Goal: Information Seeking & Learning: Learn about a topic

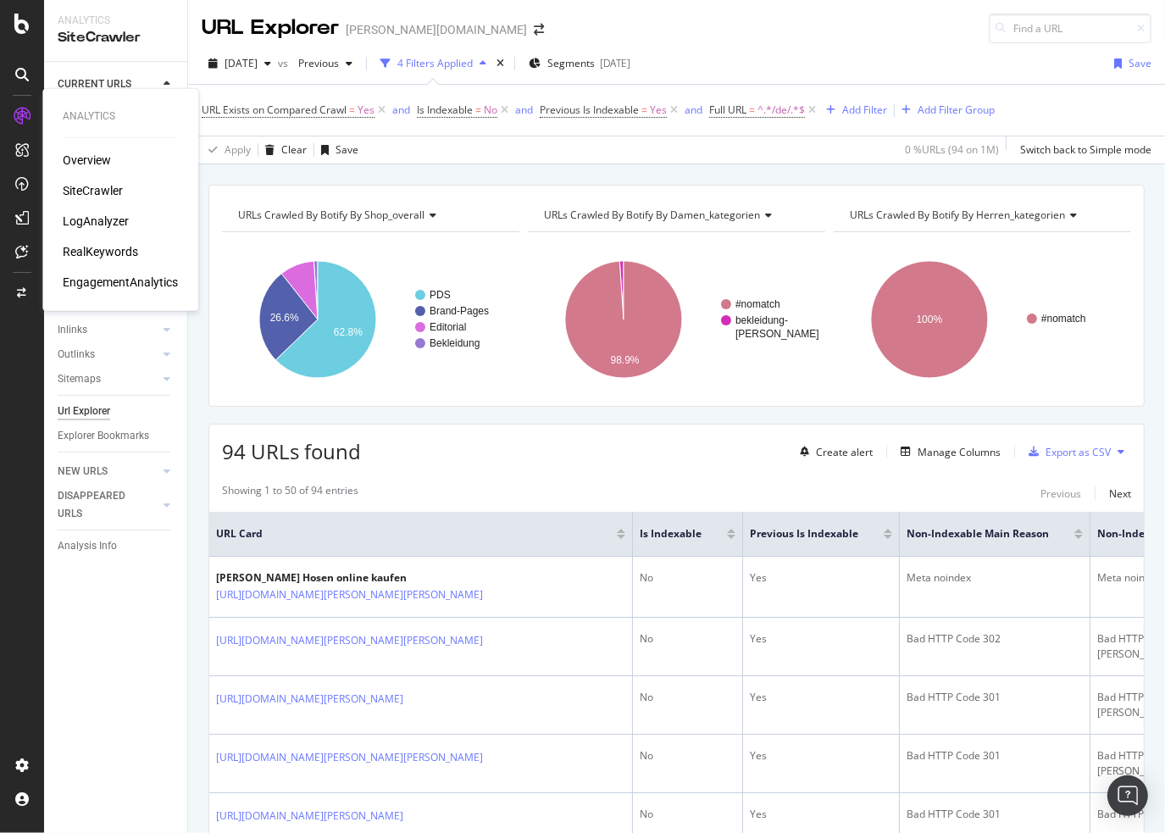
click at [19, 116] on icon at bounding box center [22, 116] width 17 height 17
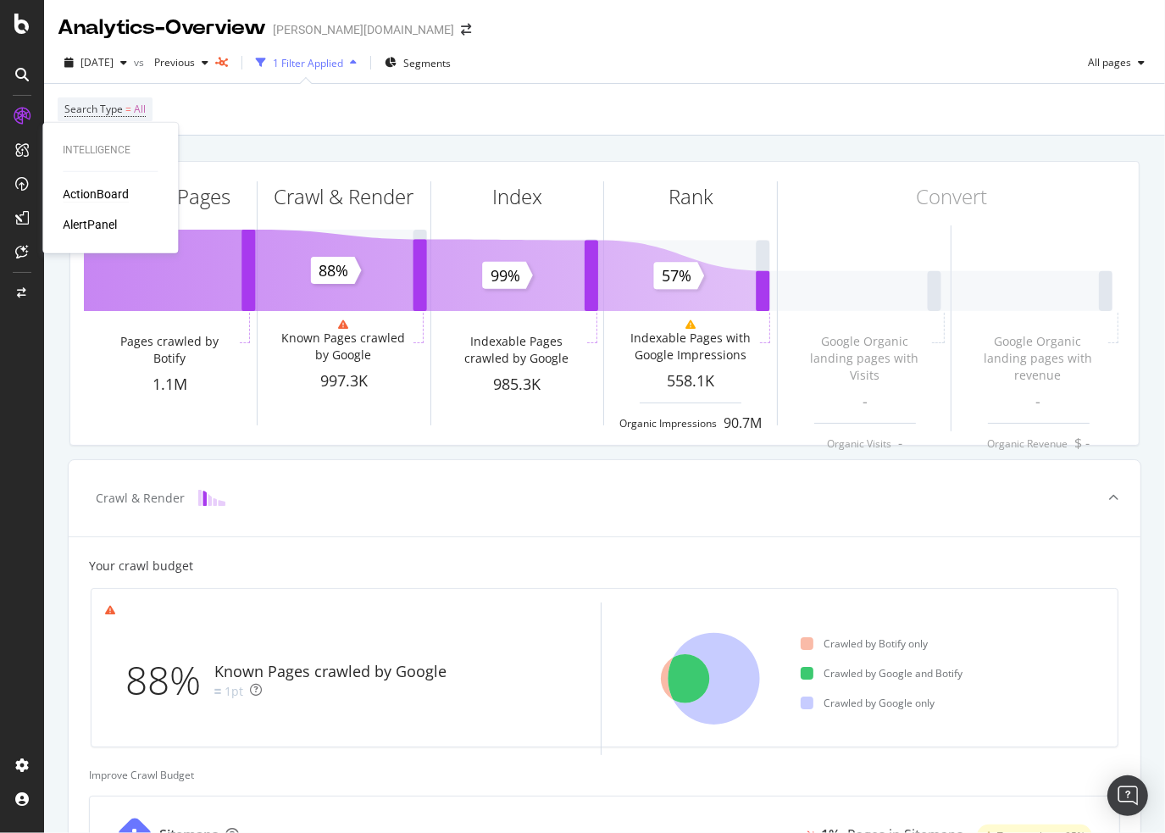
click at [125, 190] on div "ActionBoard" at bounding box center [96, 193] width 66 height 17
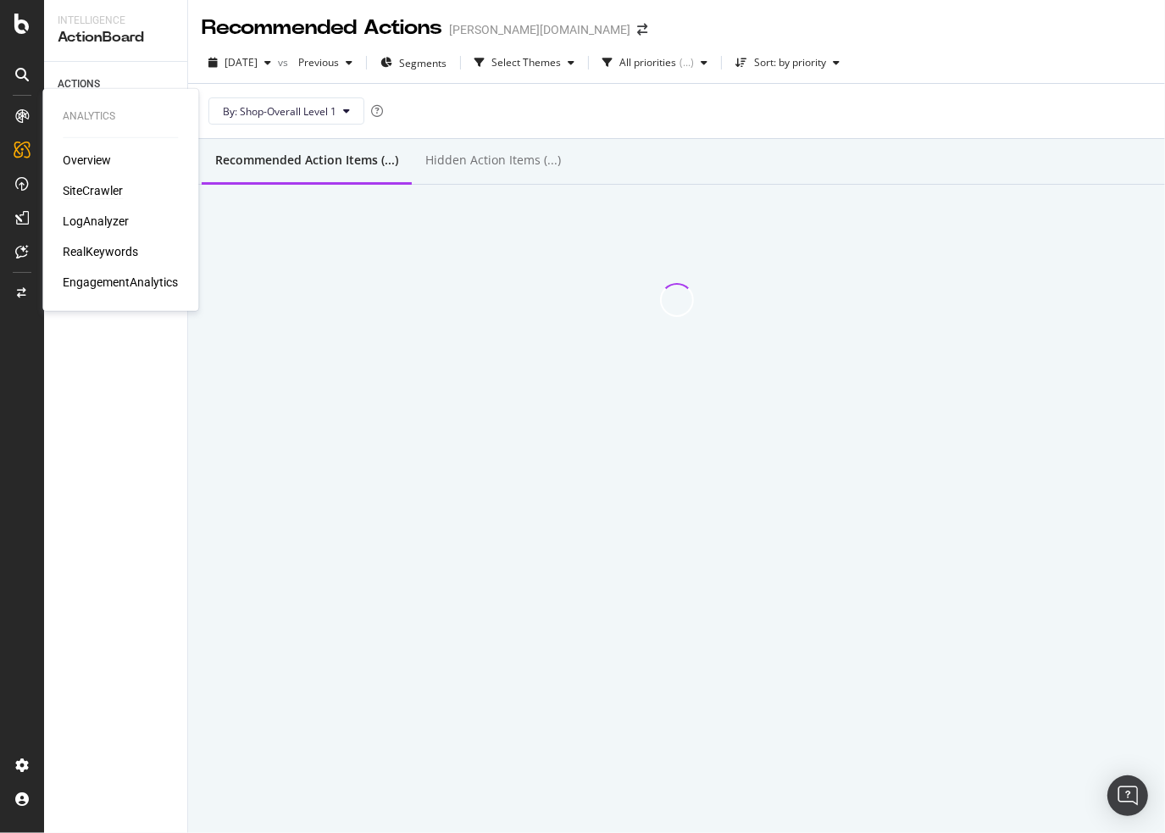
click at [80, 191] on div "SiteCrawler" at bounding box center [93, 190] width 60 height 17
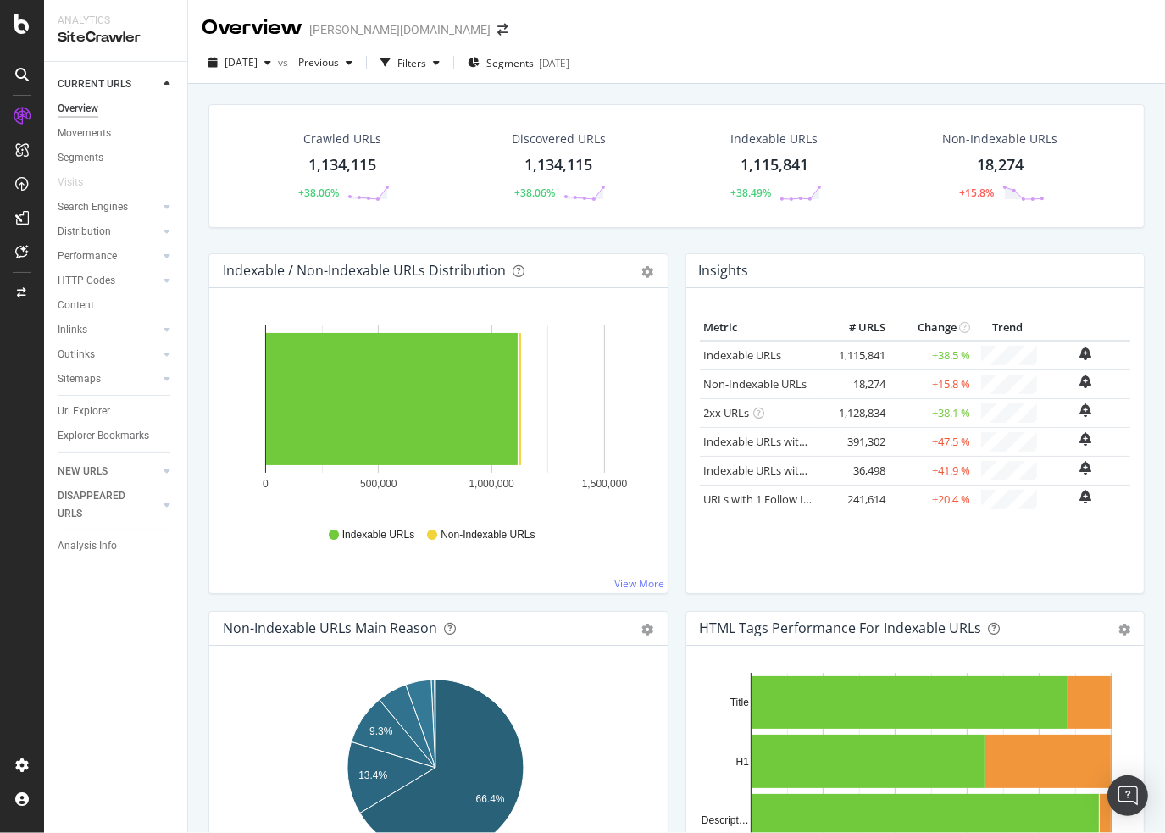
click at [538, 169] on div "1,134,115" at bounding box center [558, 165] width 68 height 22
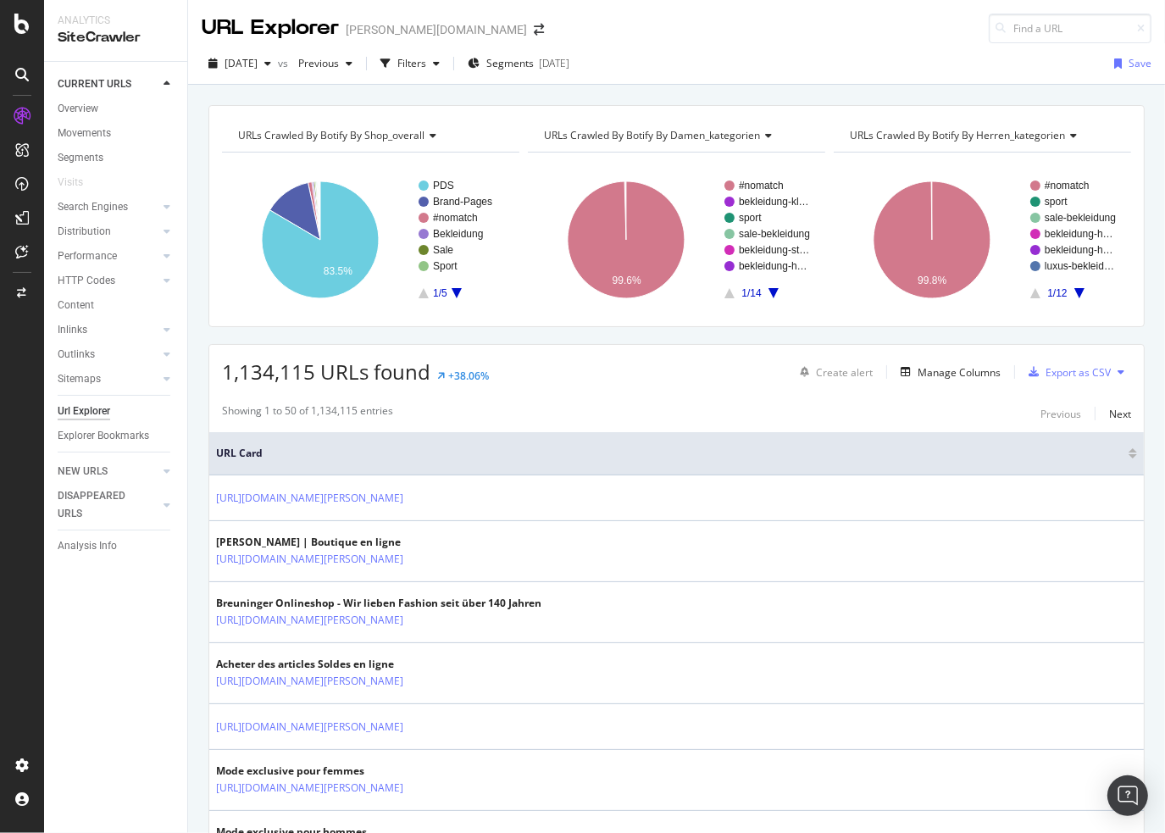
drag, startPoint x: 841, startPoint y: 411, endPoint x: 755, endPoint y: 69, distance: 351.9
click at [933, 374] on div "Manage Columns" at bounding box center [958, 372] width 83 height 14
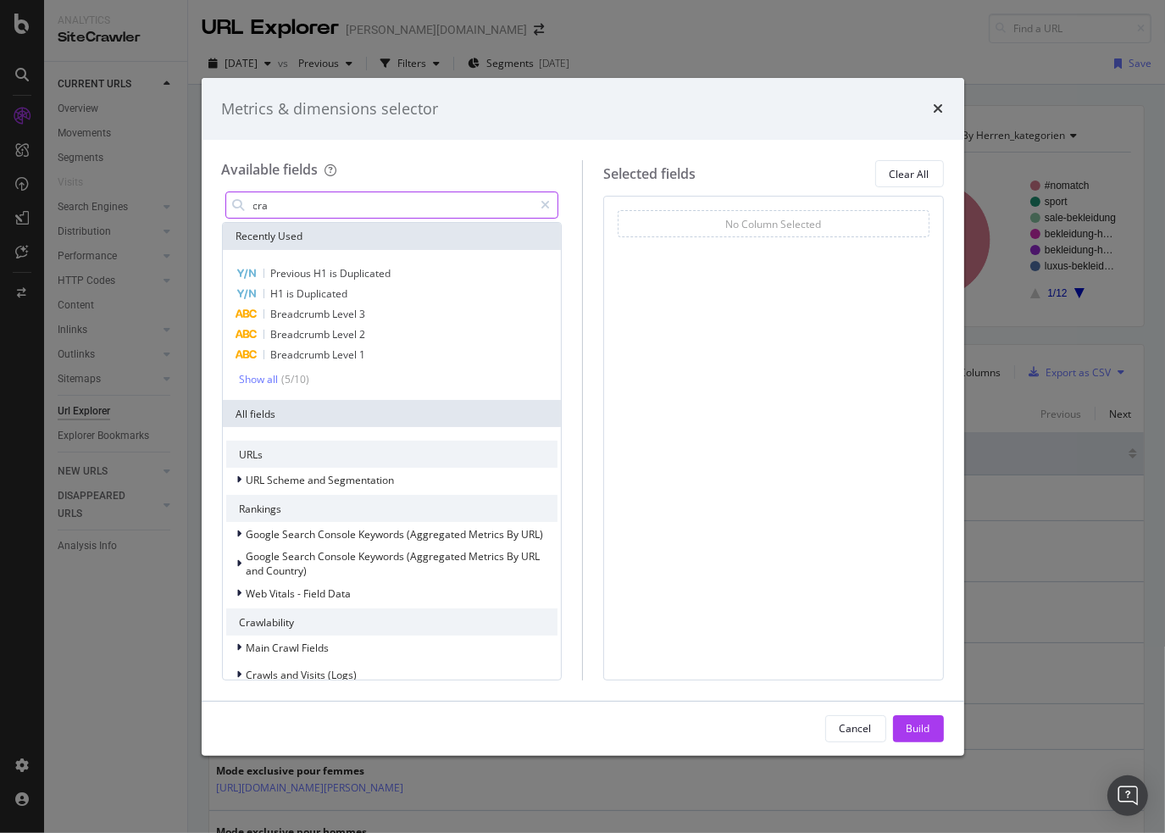
type input "craw"
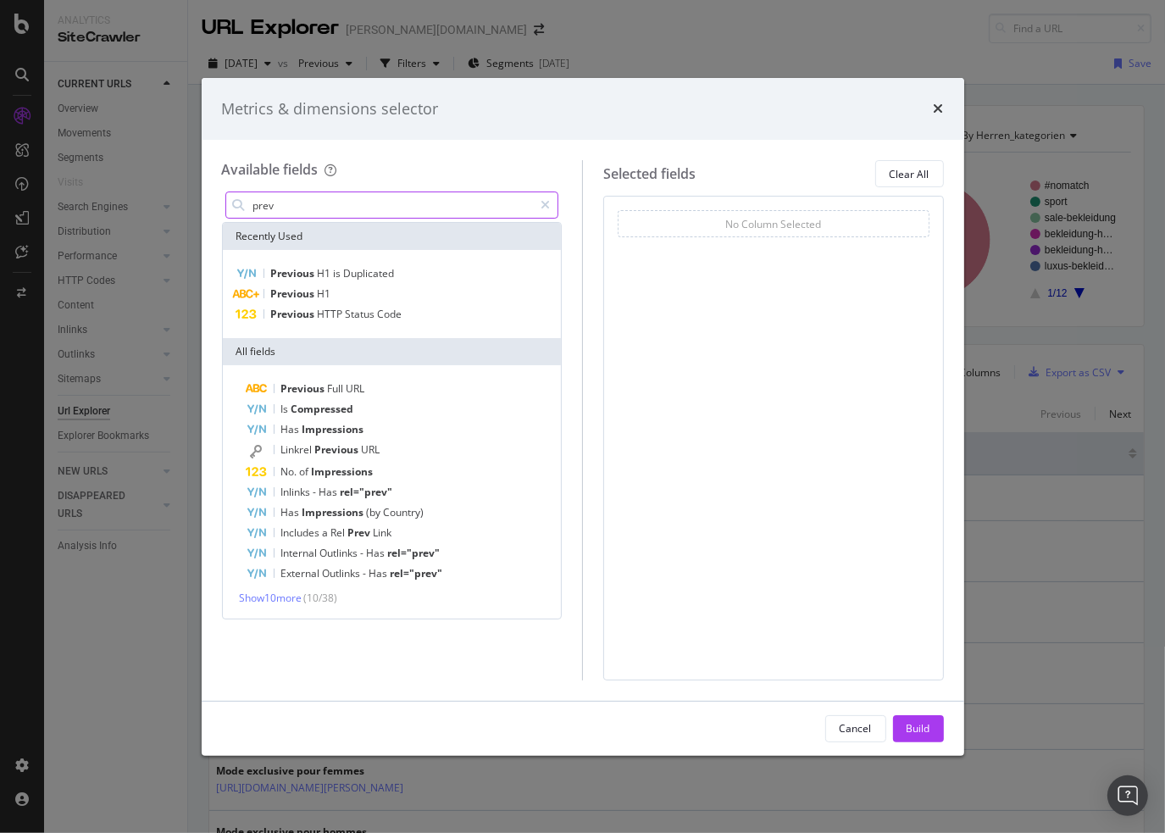
type input "previ"
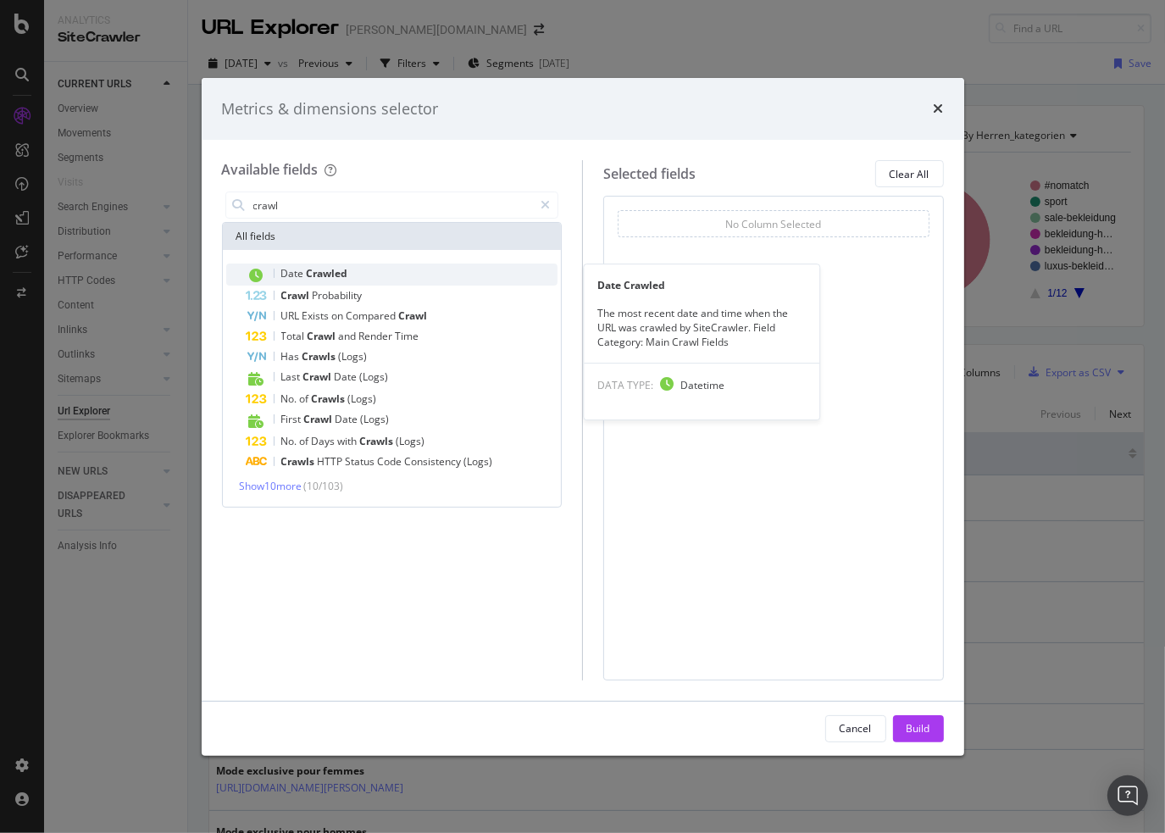
type input "crawl"
click at [383, 270] on div "Date Crawled" at bounding box center [402, 274] width 312 height 22
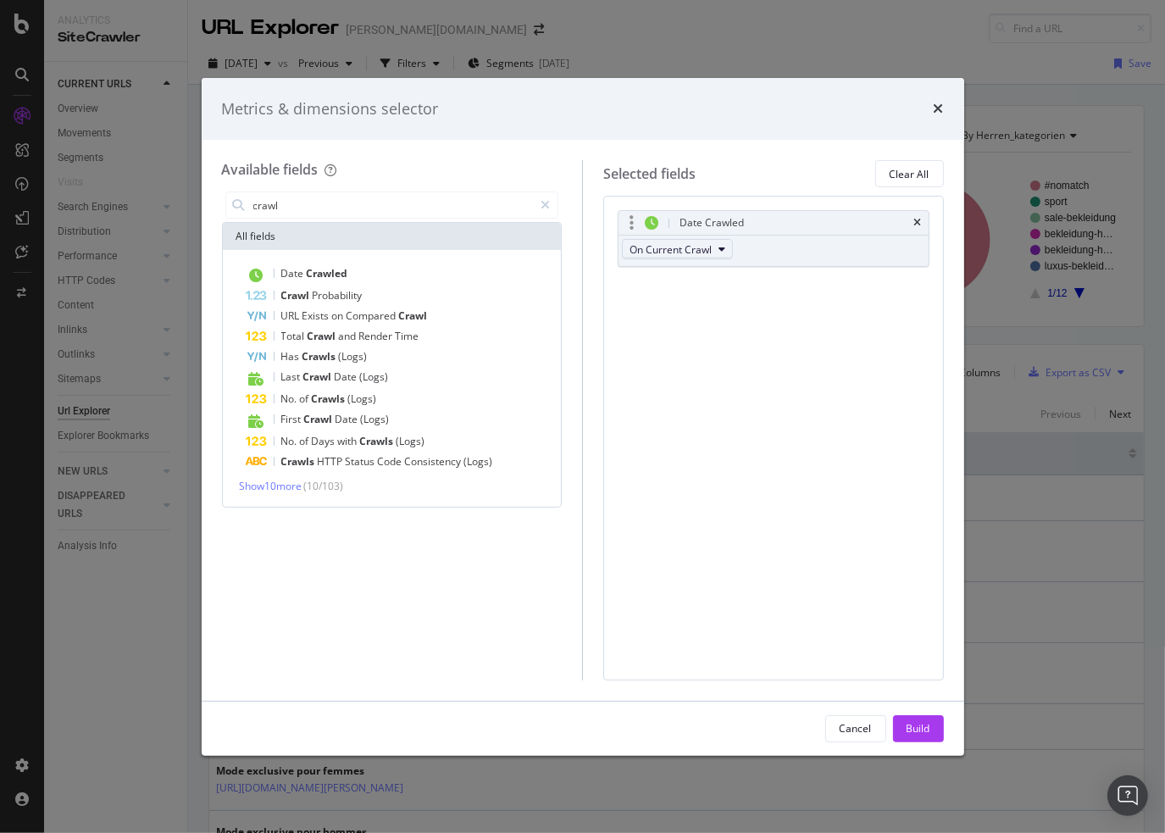
click at [677, 251] on span "On Current Crawl" at bounding box center [670, 249] width 82 height 14
click at [701, 307] on span "On Compared Crawl" at bounding box center [684, 309] width 96 height 15
click at [917, 722] on div "Build" at bounding box center [918, 728] width 24 height 14
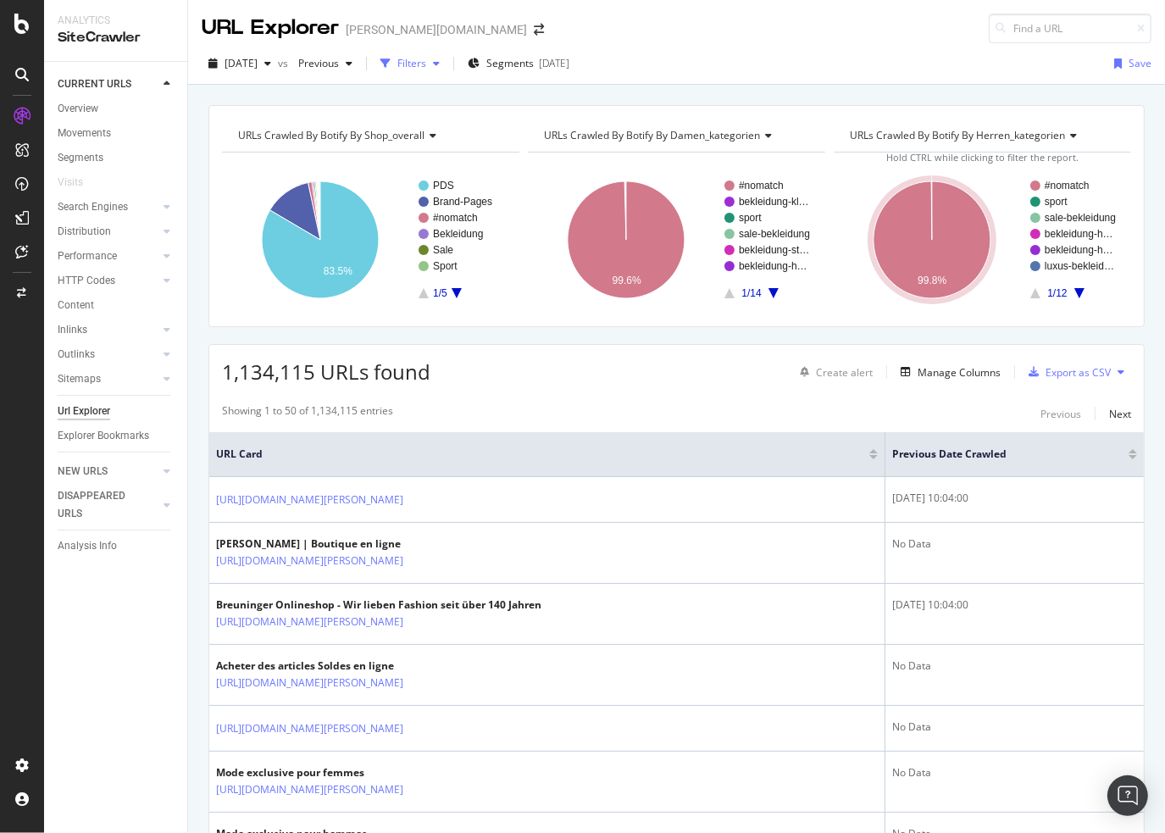
click at [426, 66] on div "Filters" at bounding box center [411, 63] width 29 height 14
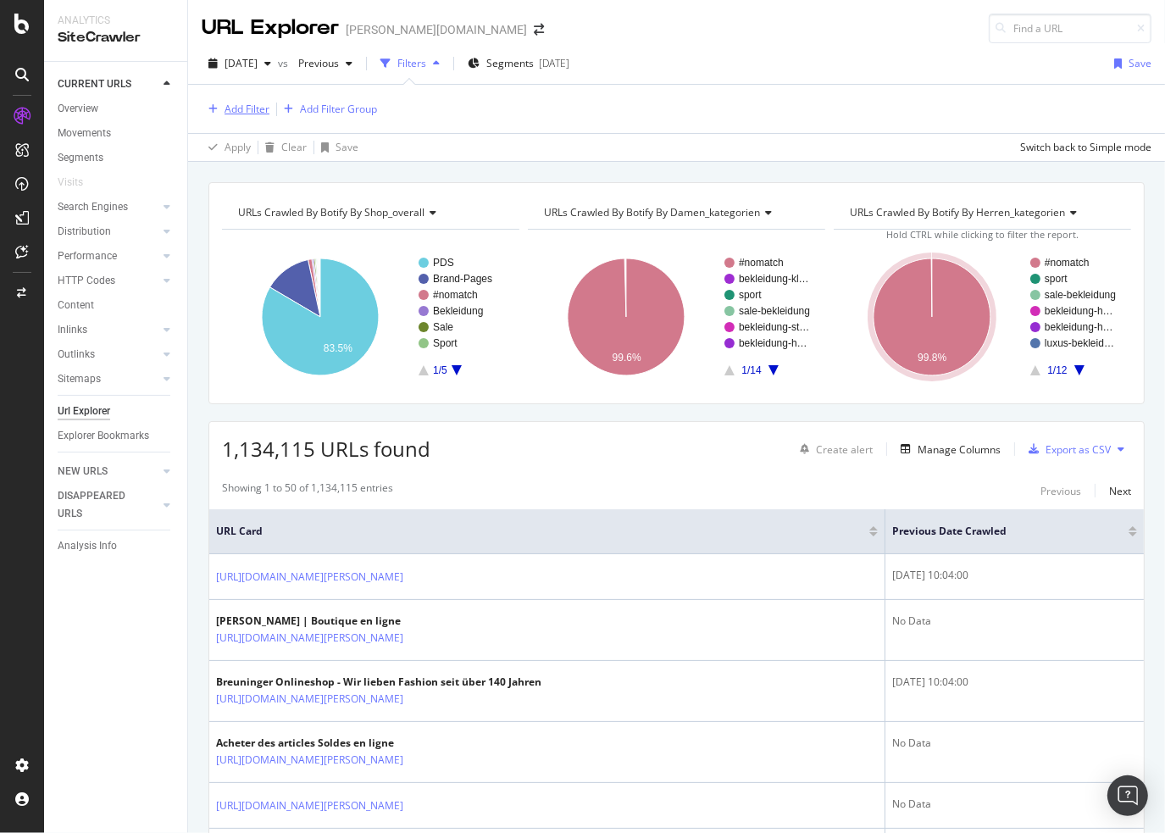
click at [257, 104] on div "Add Filter" at bounding box center [246, 109] width 45 height 14
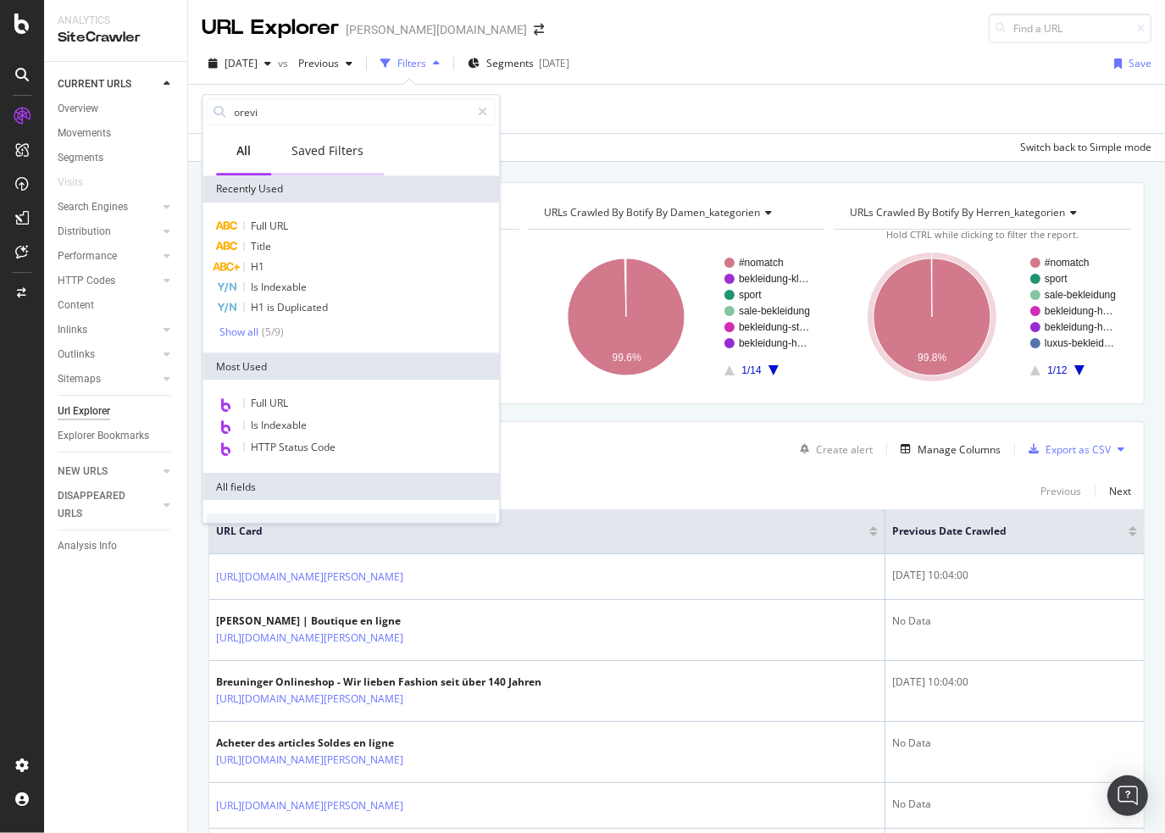
type input "orevio"
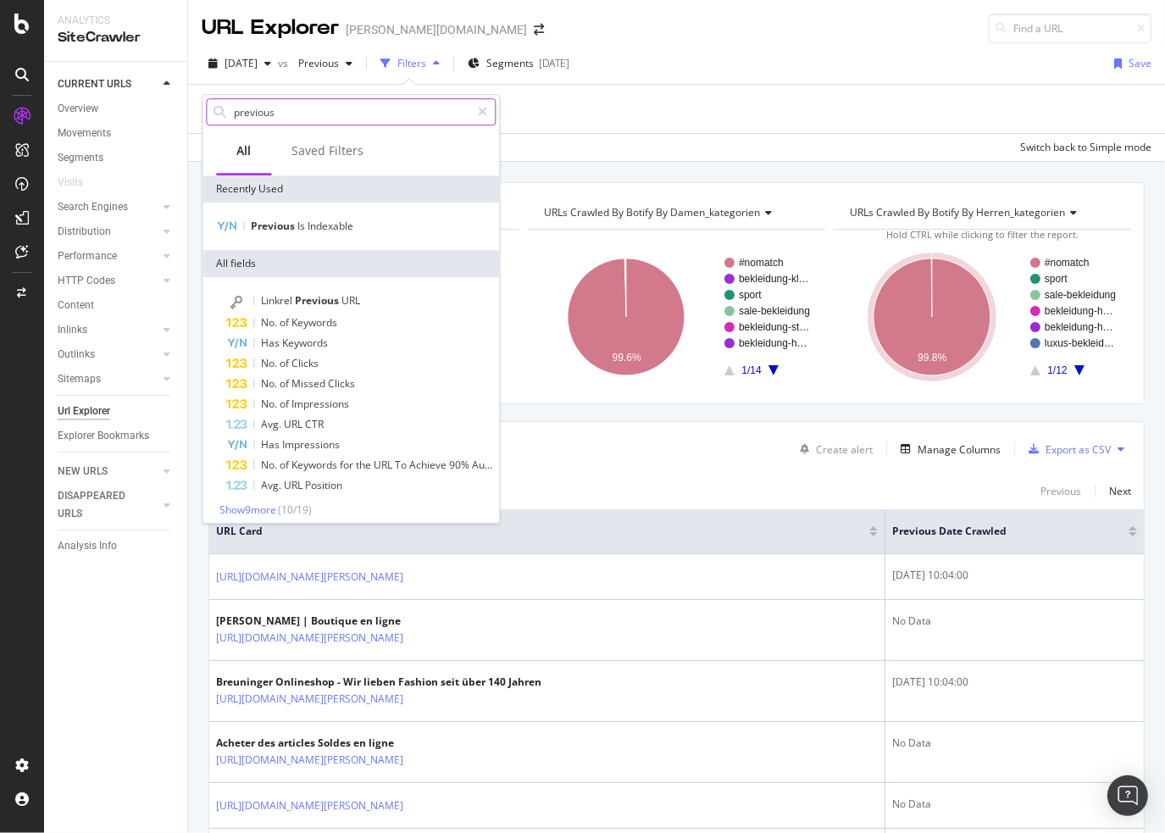
click at [312, 119] on input "previous" at bounding box center [351, 111] width 238 height 25
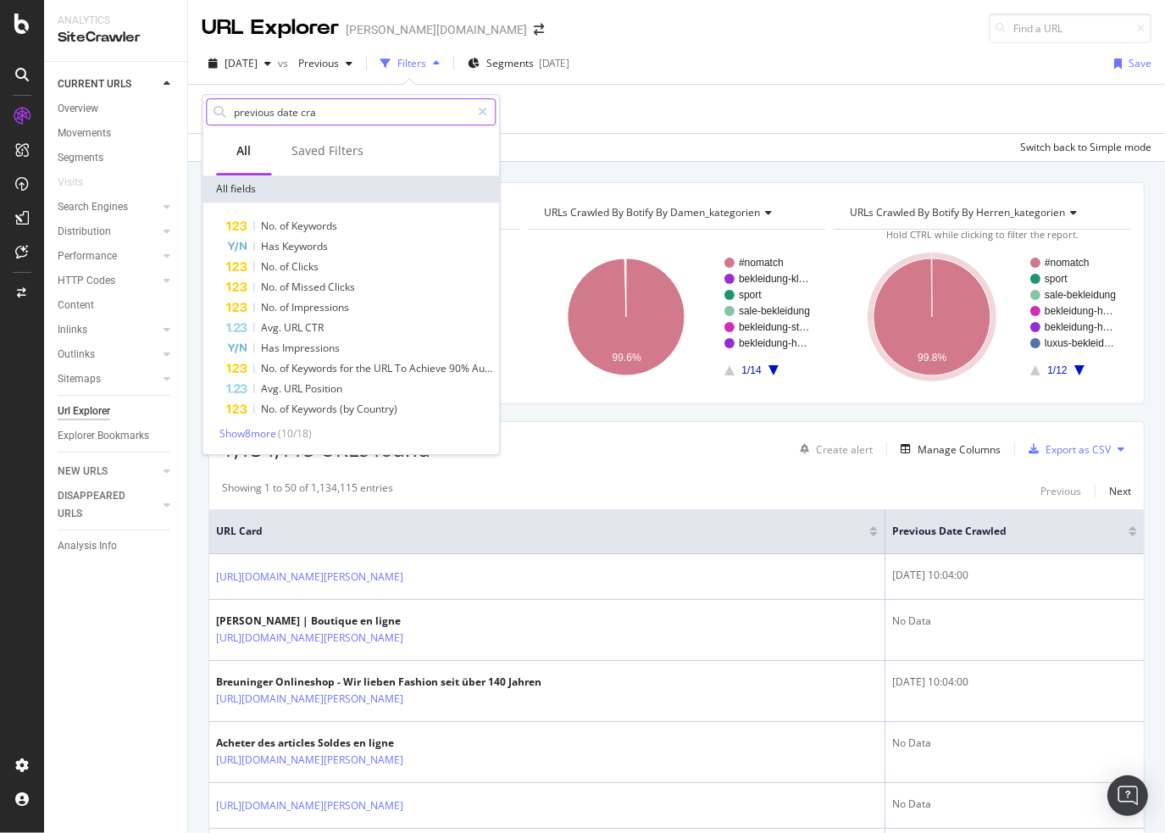
type input "previous date craw"
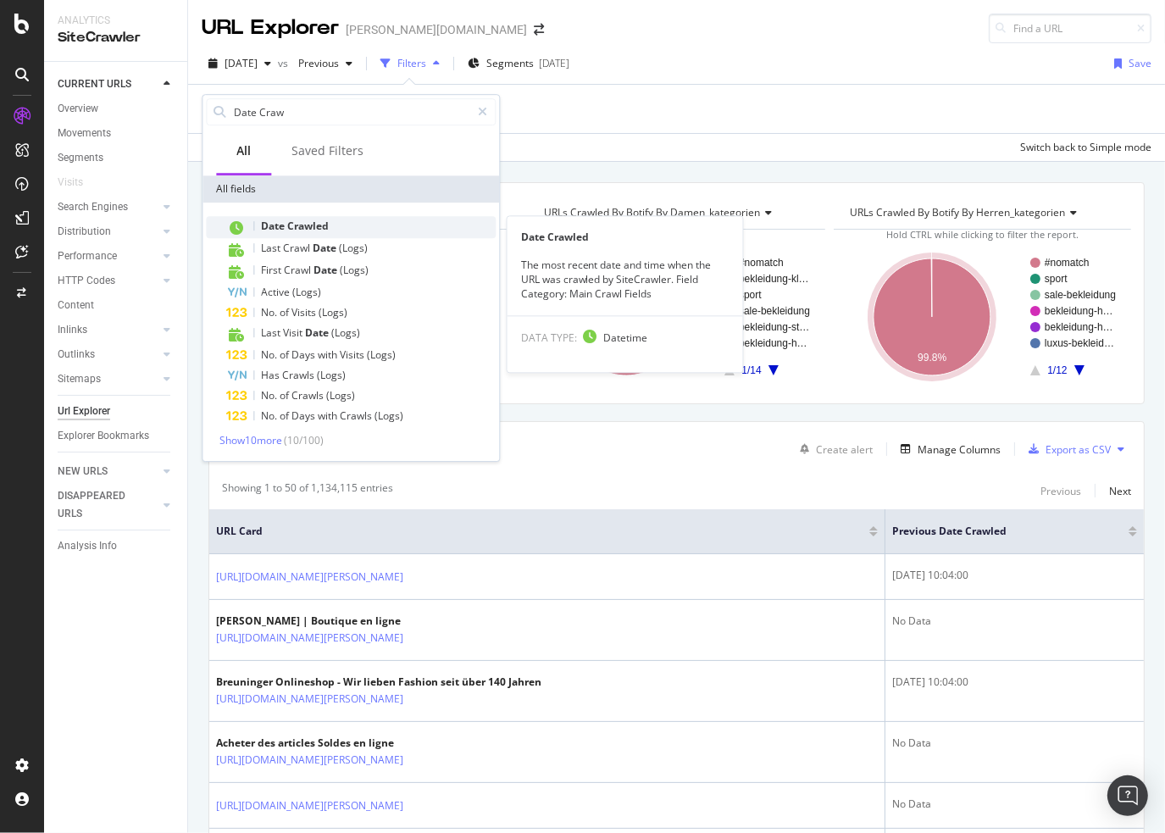
type input "Date Craw"
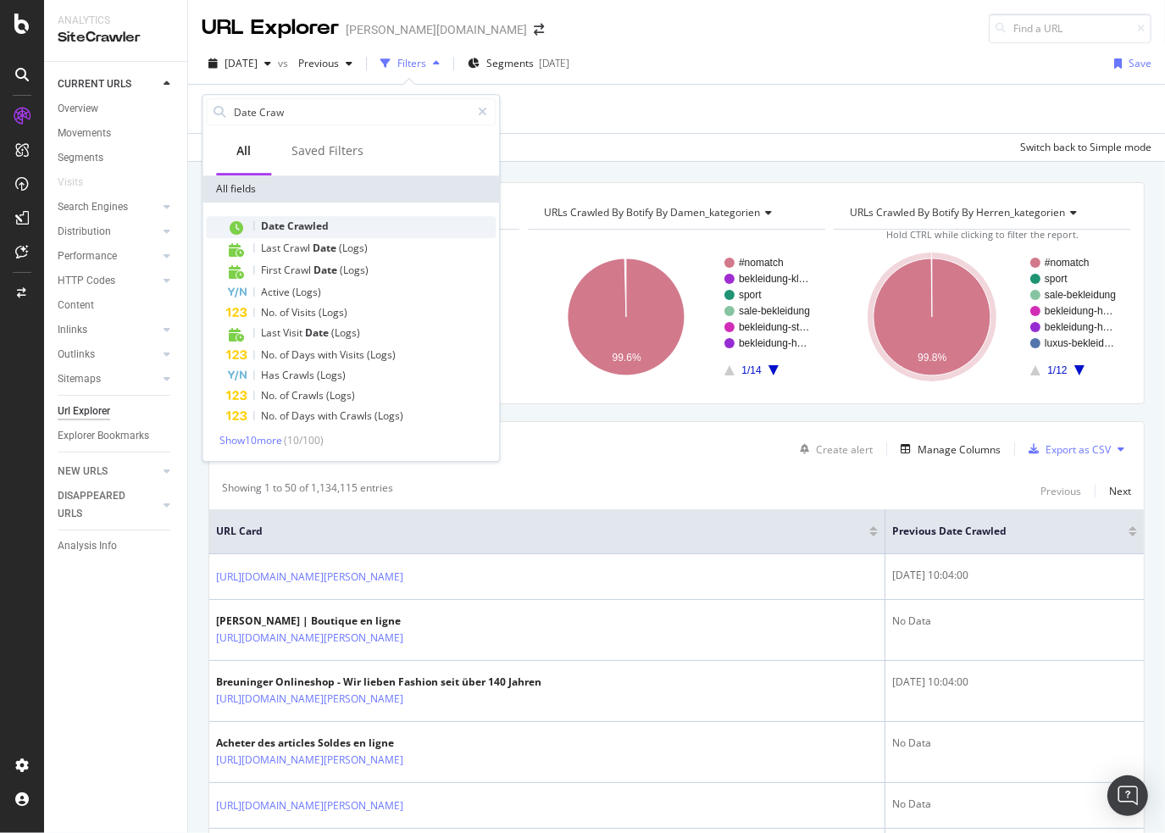
click at [341, 230] on div "Date Crawled" at bounding box center [360, 227] width 269 height 22
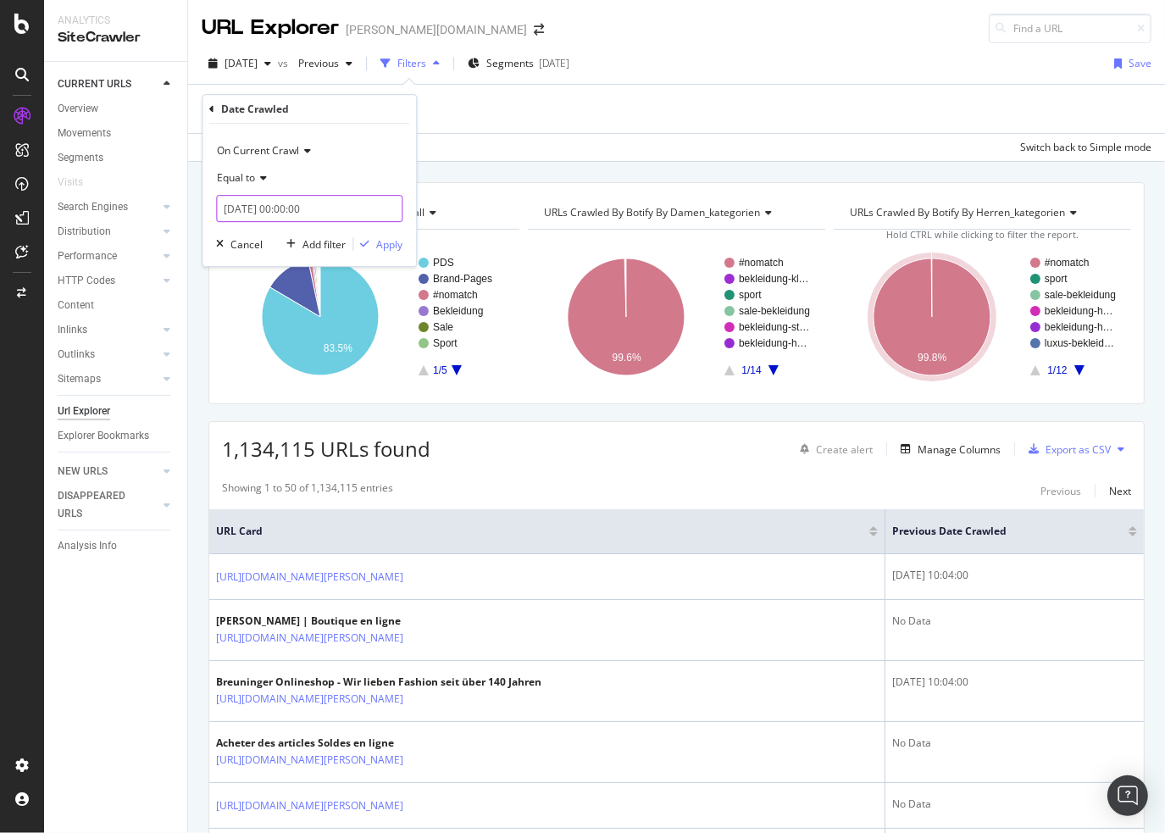
click at [307, 211] on input "2025-08-19 00:00:00" at bounding box center [309, 208] width 186 height 27
click at [290, 150] on span "On Current Crawl" at bounding box center [258, 150] width 82 height 14
click at [265, 205] on span "On Compared Crawl" at bounding box center [272, 208] width 96 height 14
click at [236, 182] on span "Equal to" at bounding box center [236, 177] width 38 height 14
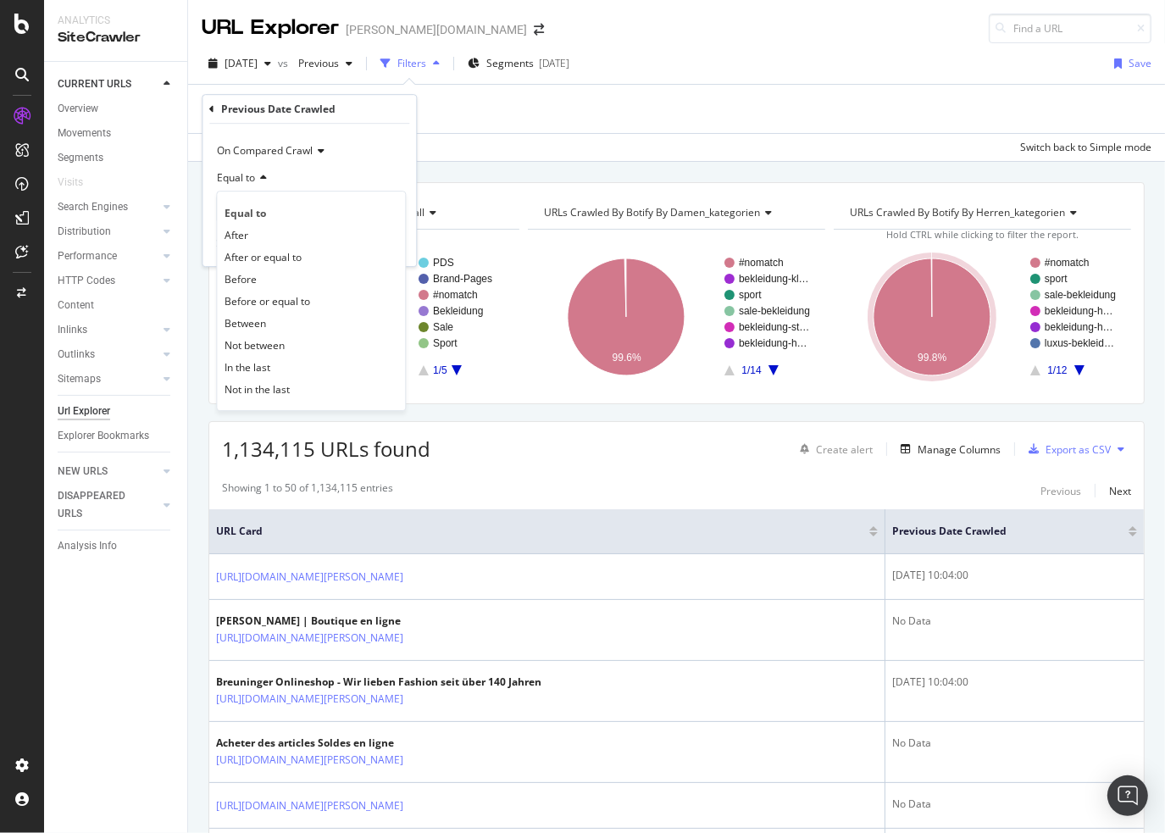
click at [316, 174] on div "Equal to" at bounding box center [309, 177] width 186 height 27
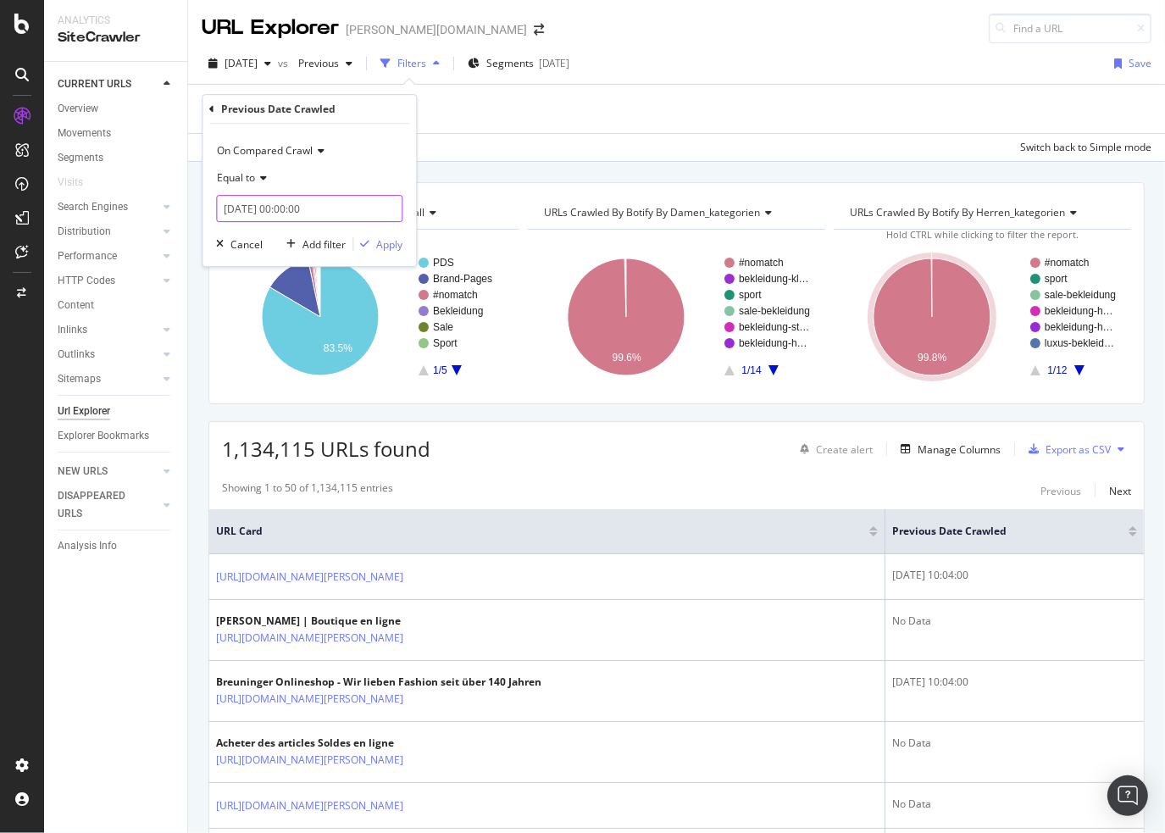
click at [332, 216] on input "2025-08-19 00:00:00" at bounding box center [309, 208] width 186 height 27
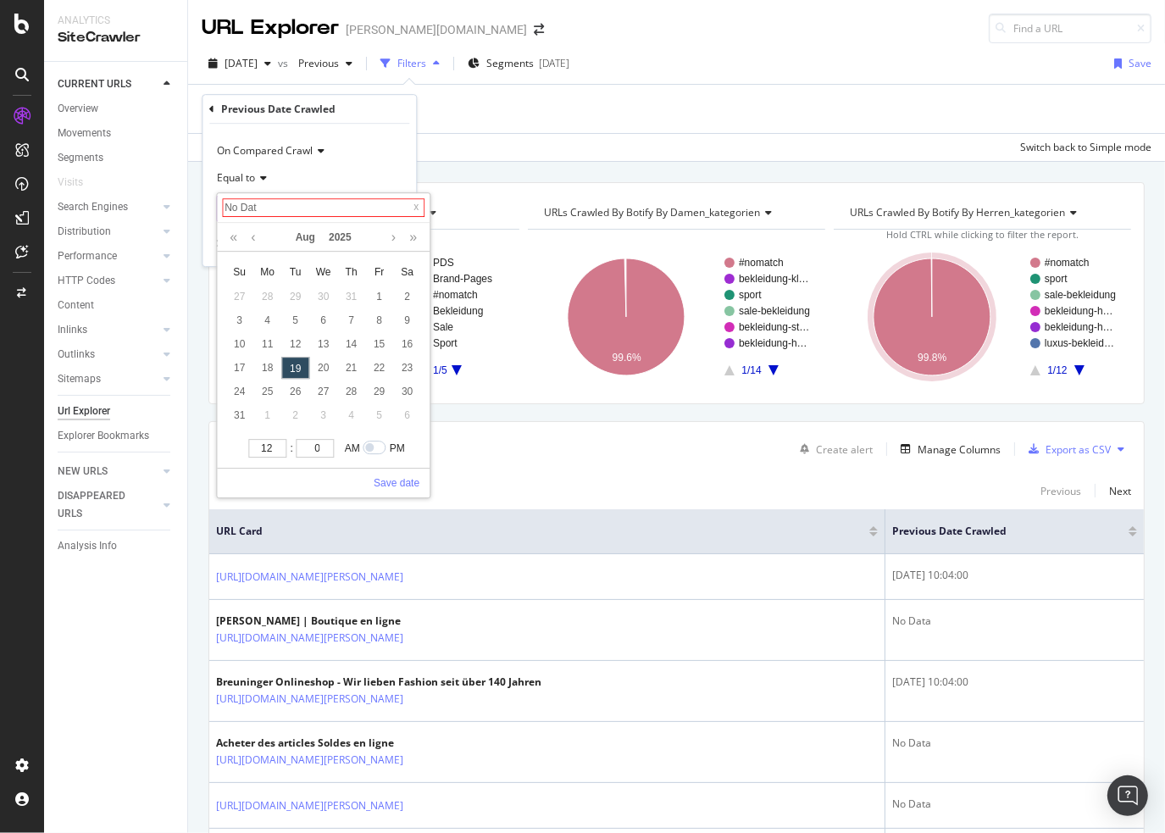
type input "No Data"
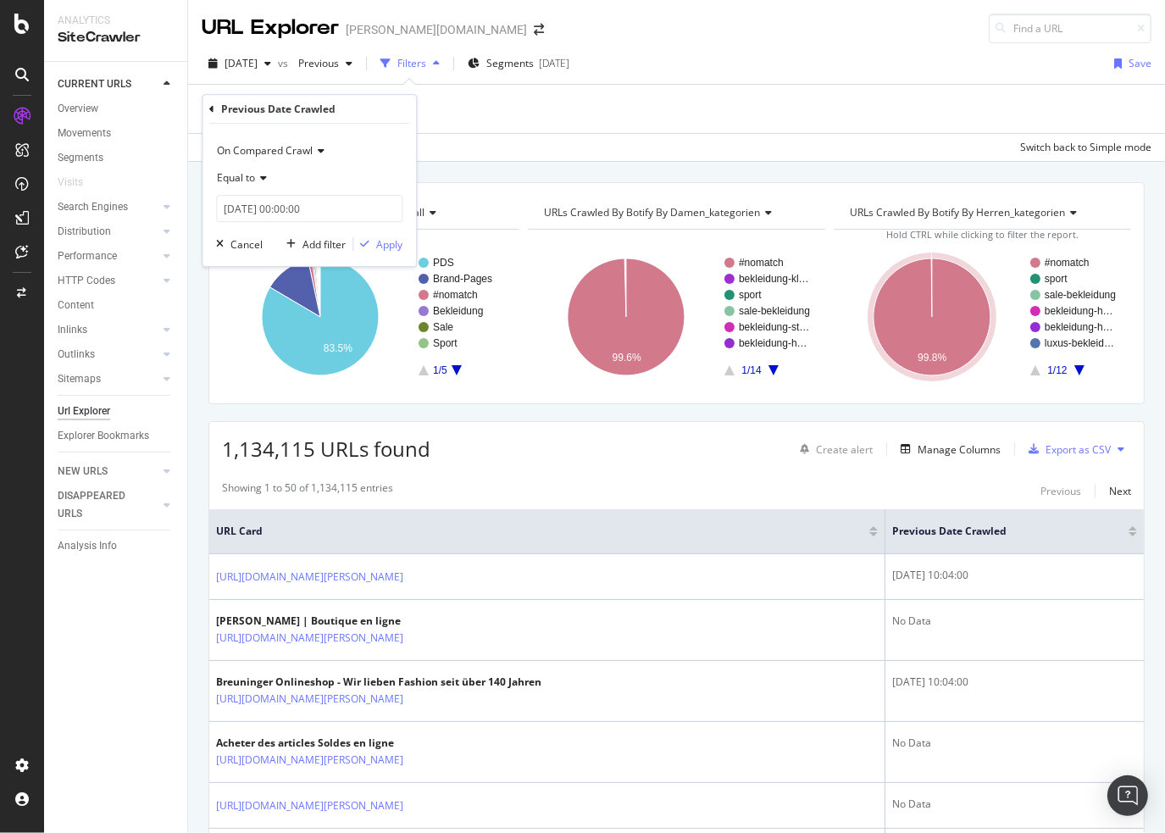
click at [342, 172] on div "Equal to" at bounding box center [309, 177] width 186 height 27
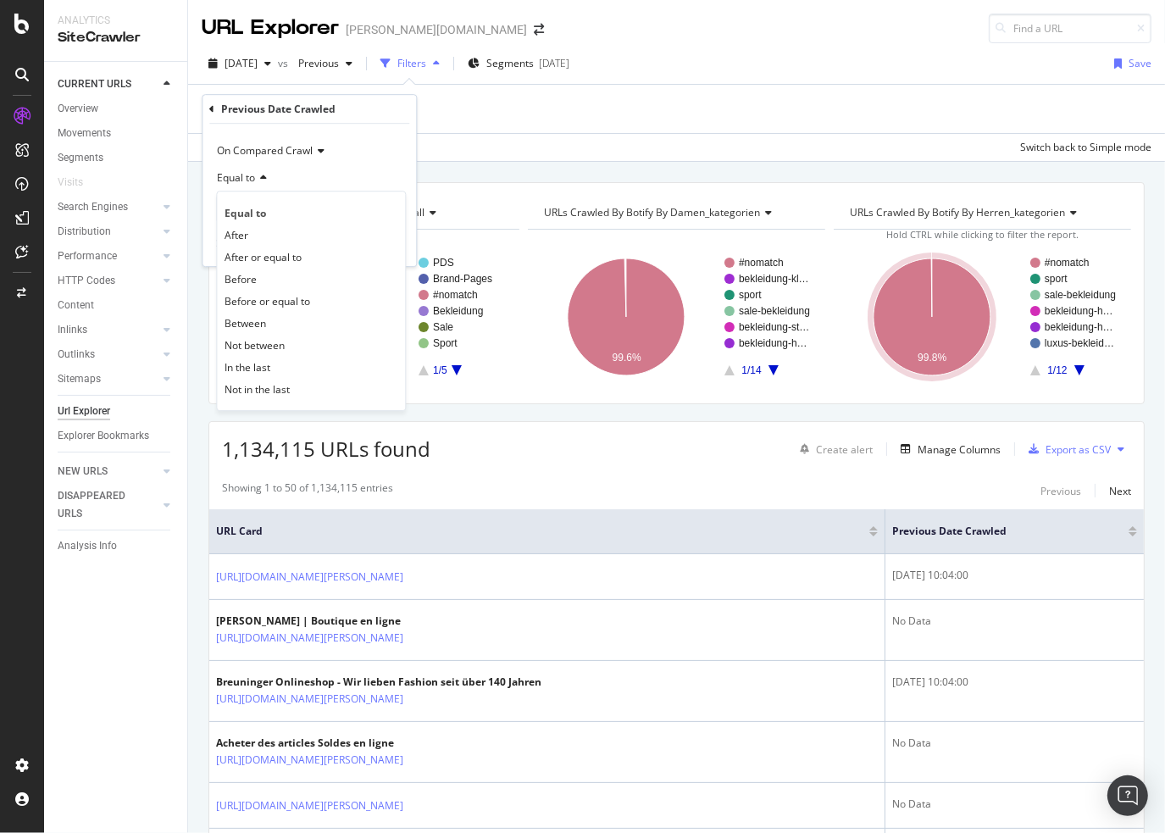
click at [289, 179] on div "Equal to" at bounding box center [309, 177] width 186 height 27
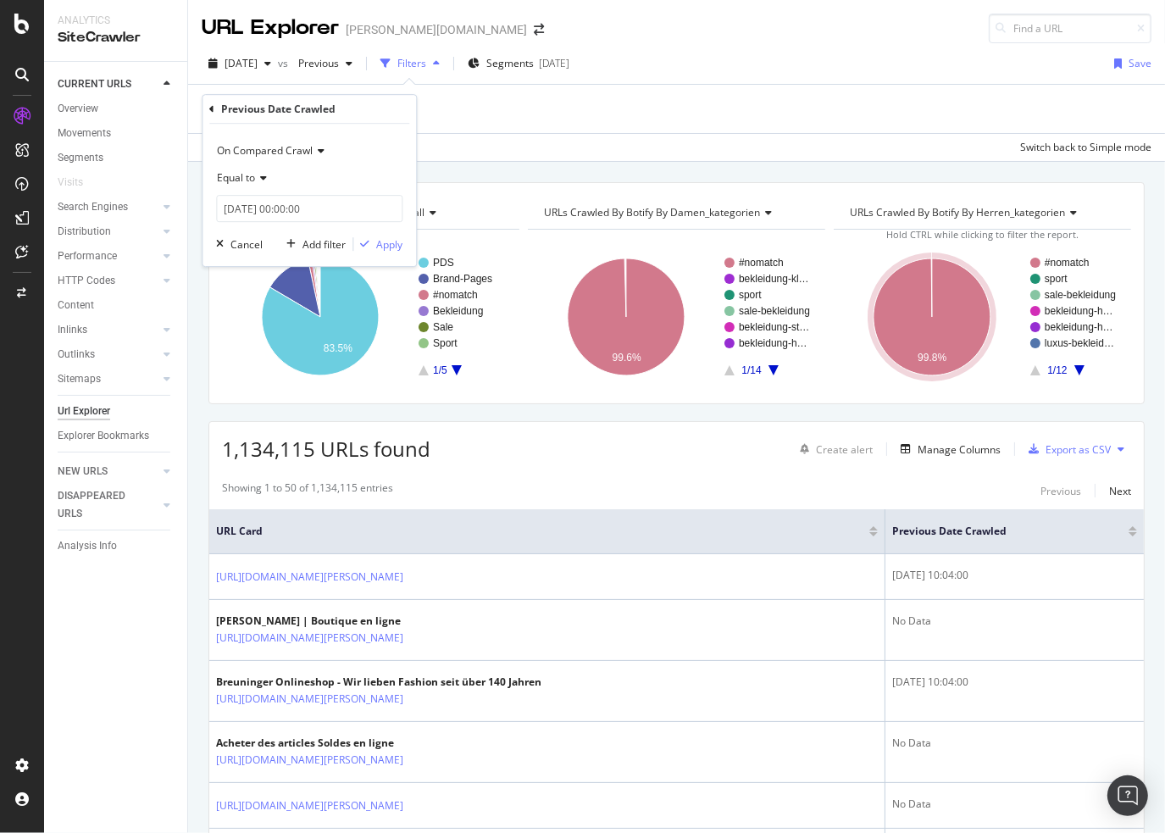
click at [252, 178] on span "Equal to" at bounding box center [236, 177] width 38 height 14
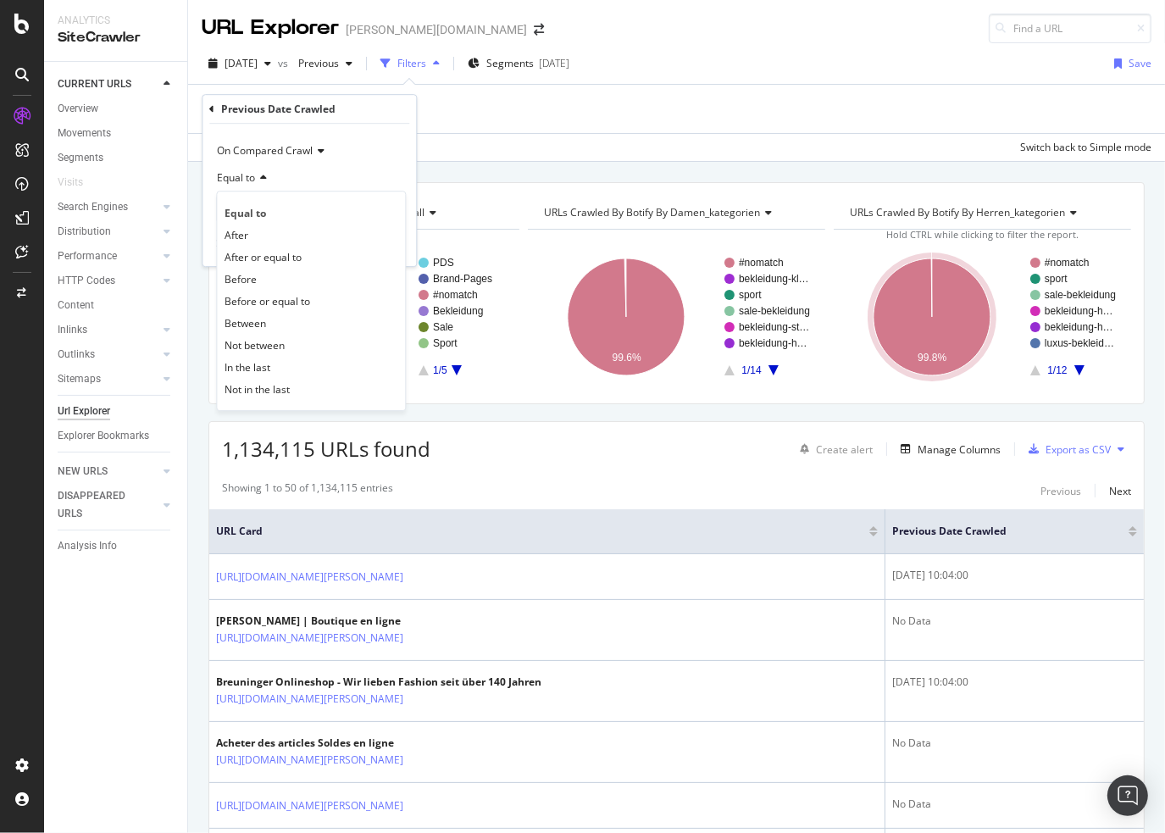
click at [302, 145] on span "On Compared Crawl" at bounding box center [265, 150] width 96 height 14
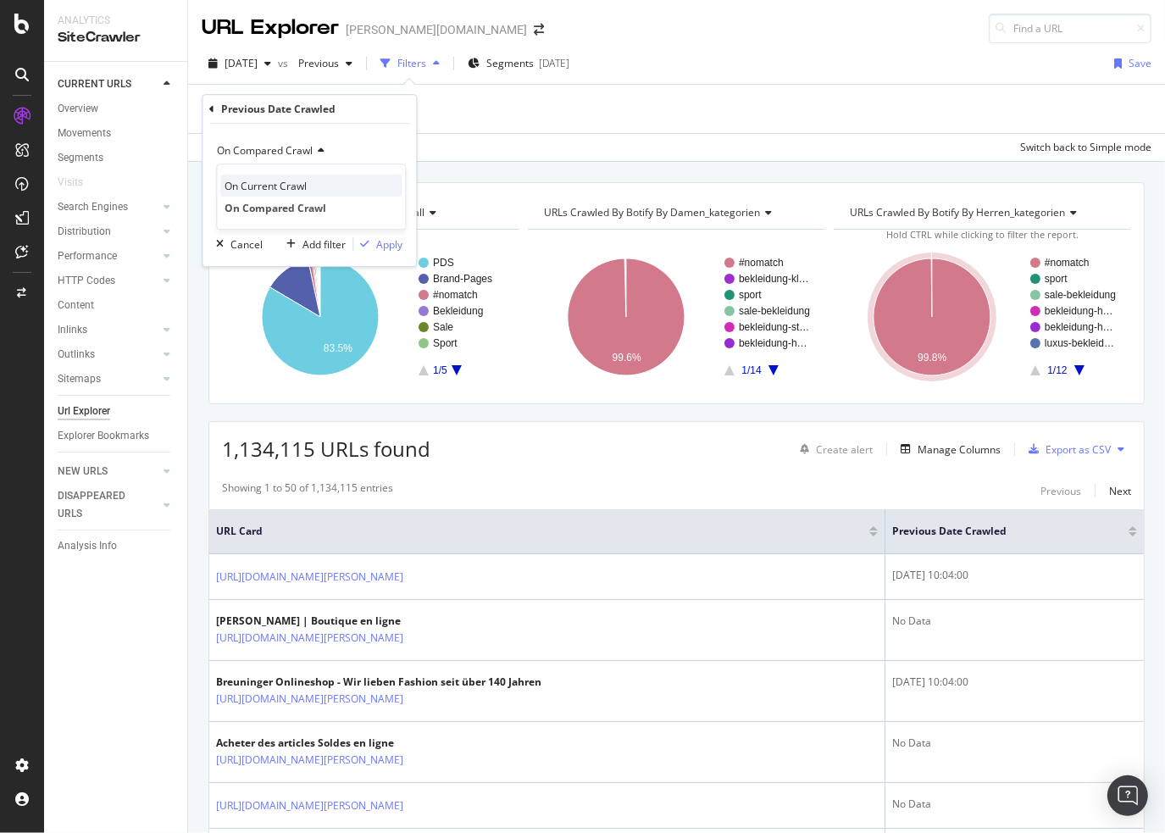
click at [285, 189] on span "On Current Crawl" at bounding box center [265, 186] width 82 height 14
click at [210, 101] on div "Date Crawled On Current Crawl Equal to 2025-08-19 00:00:00 Cancel Add filter Ap…" at bounding box center [309, 180] width 215 height 173
click at [213, 105] on icon at bounding box center [211, 109] width 5 height 10
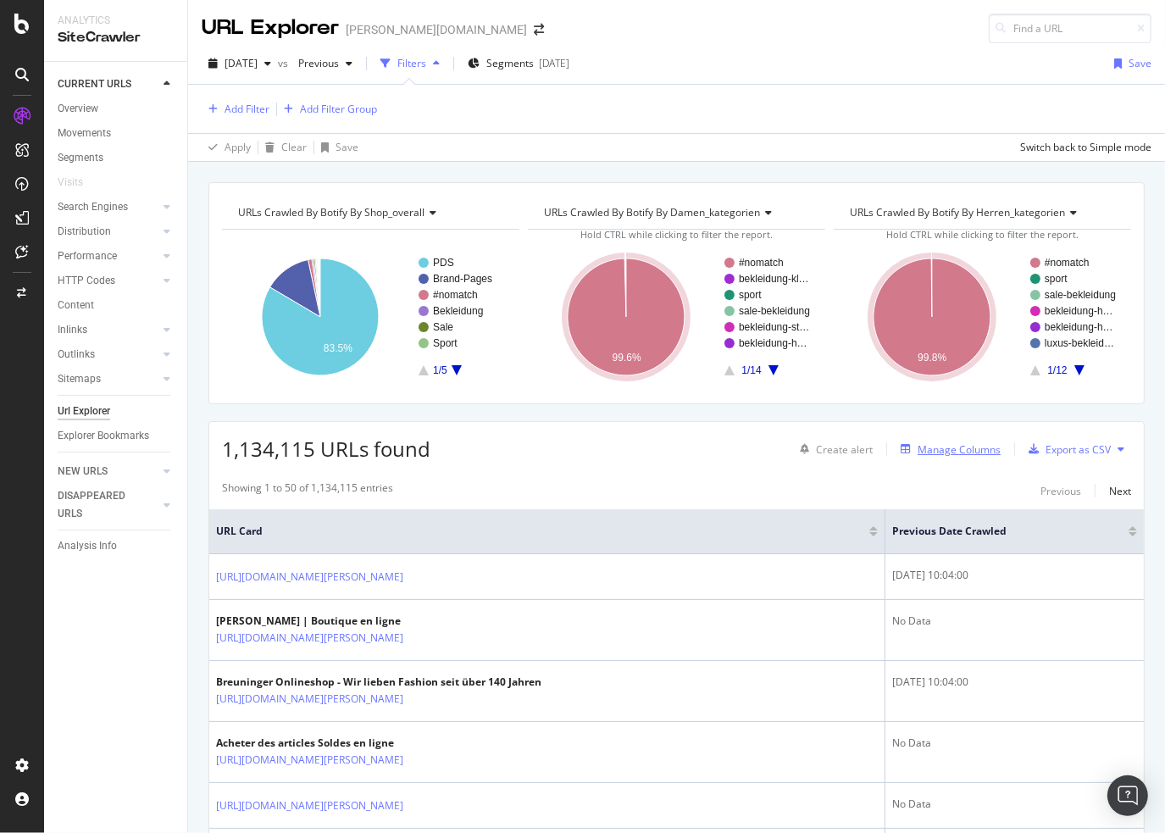
click at [934, 444] on div "Manage Columns" at bounding box center [958, 449] width 83 height 14
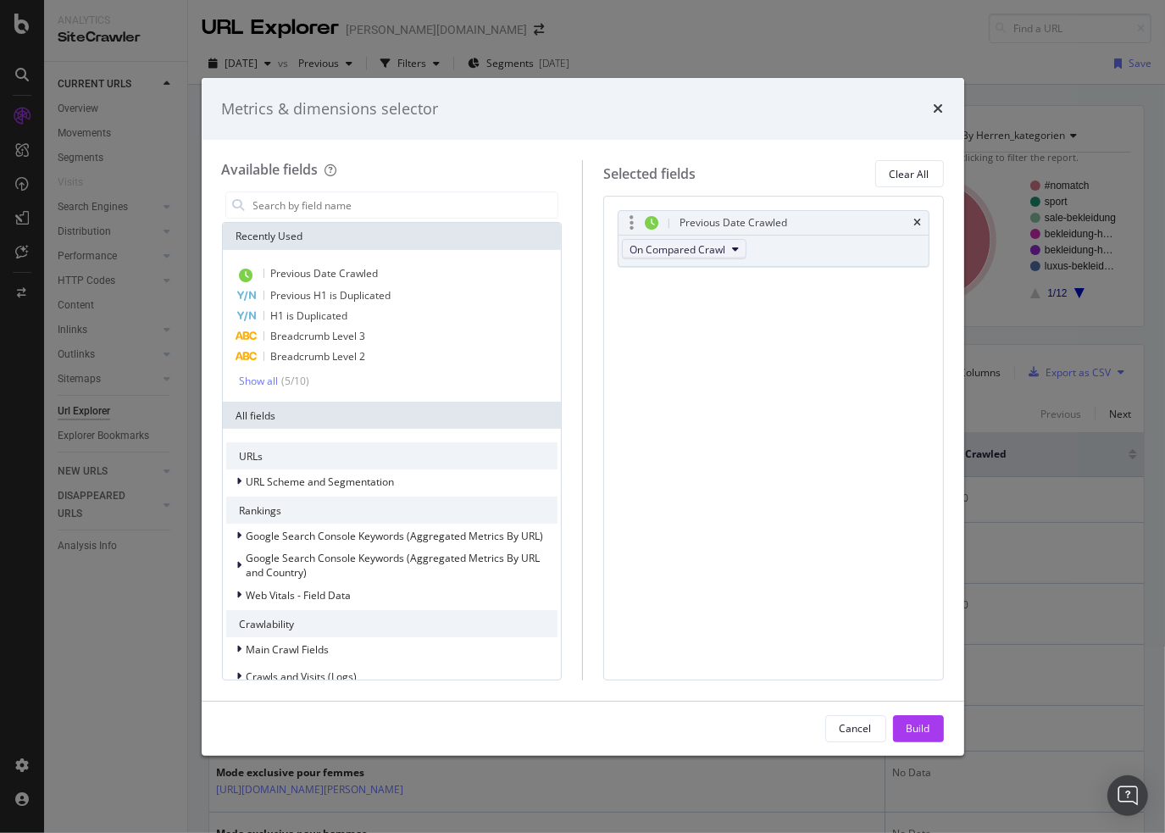
click at [735, 244] on icon "modal" at bounding box center [735, 249] width 7 height 10
click at [786, 196] on div "Previous Date Crawled On Compared Crawl You can use this field as a To pick up …" at bounding box center [773, 438] width 340 height 484
click at [937, 109] on icon "times" at bounding box center [938, 109] width 10 height 14
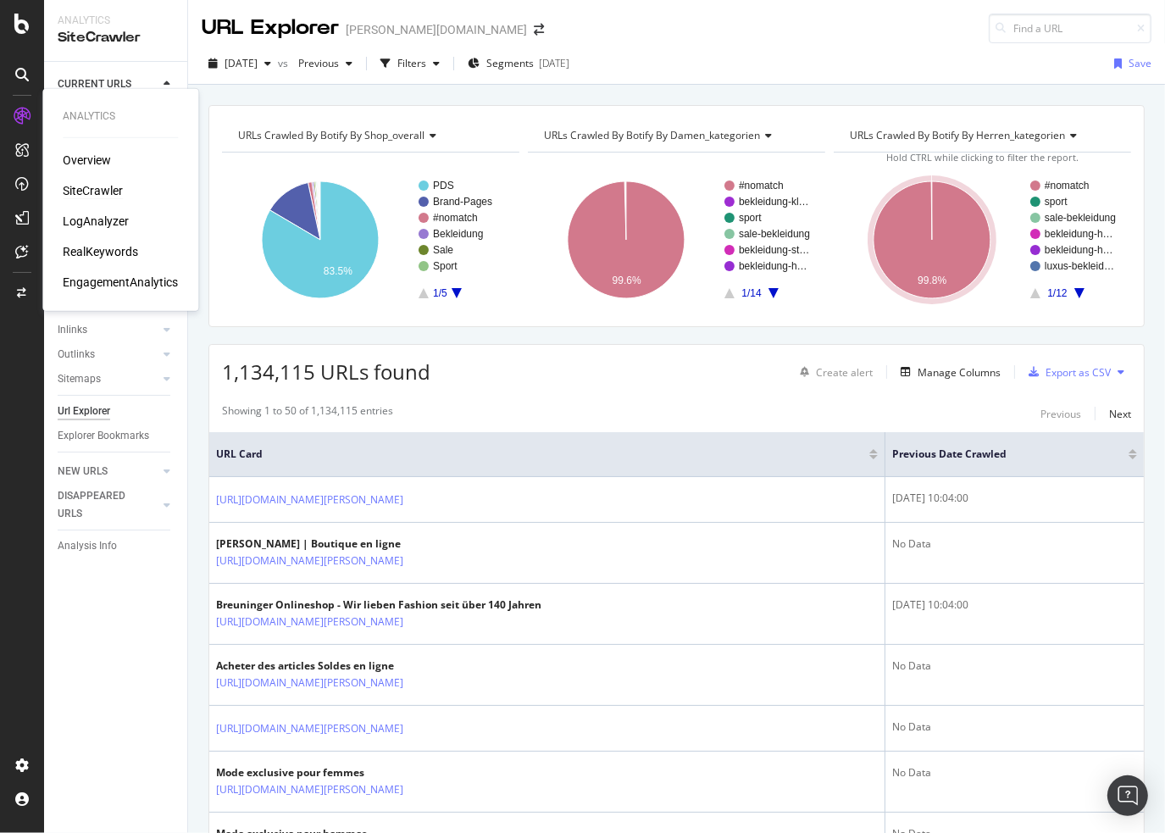
click at [94, 184] on div "SiteCrawler" at bounding box center [93, 190] width 60 height 17
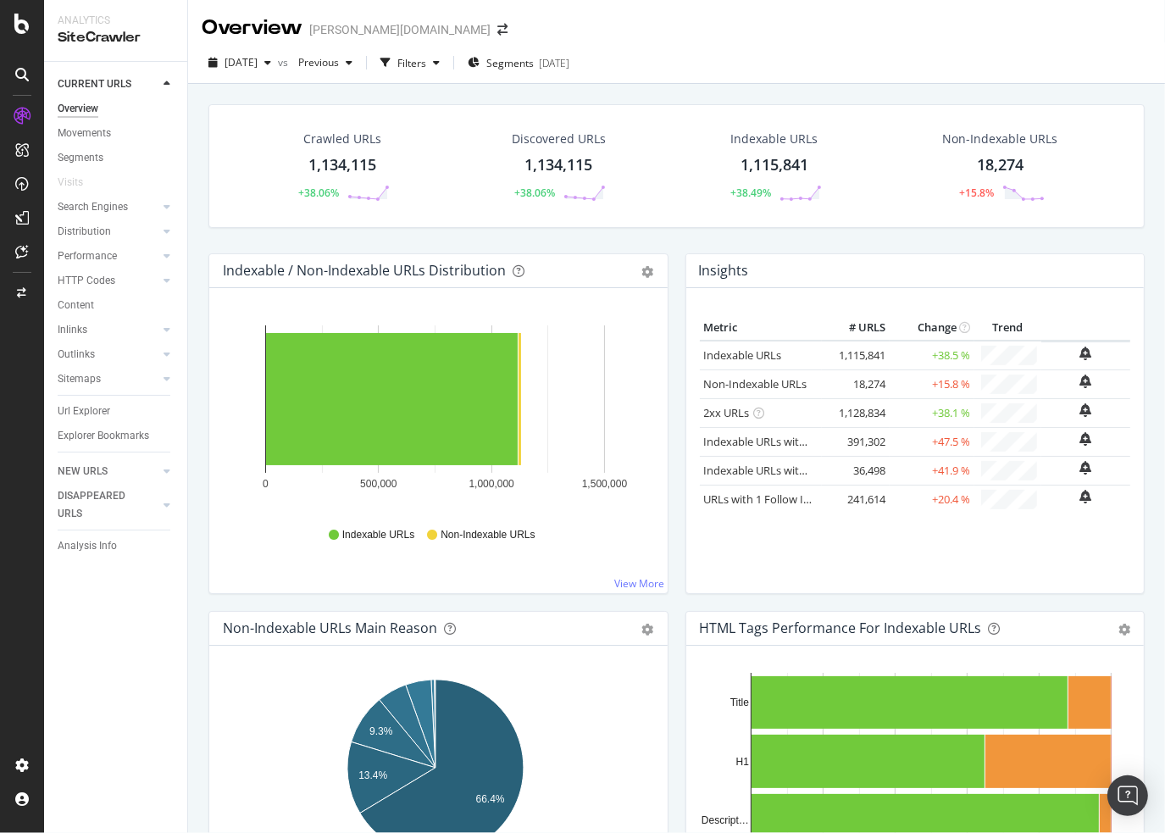
click at [361, 169] on div "1,134,115" at bounding box center [342, 165] width 68 height 22
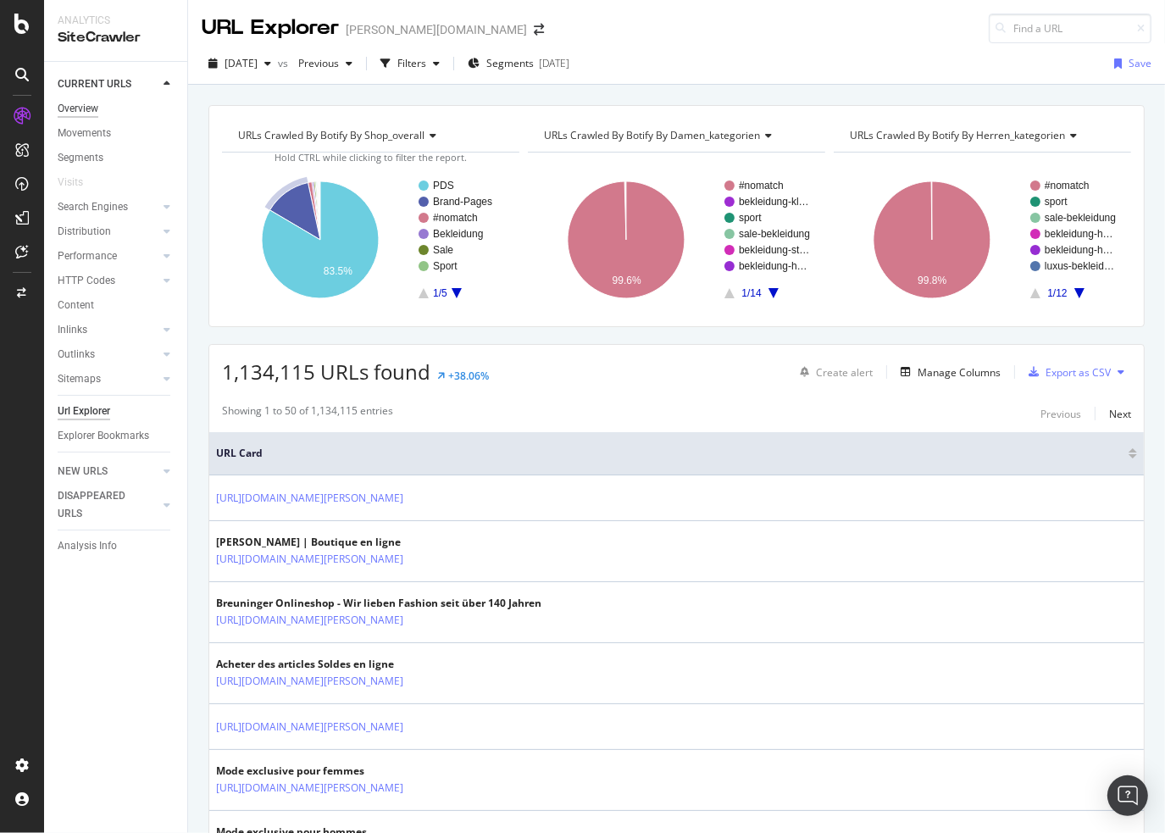
click at [82, 116] on div "Overview" at bounding box center [78, 109] width 41 height 18
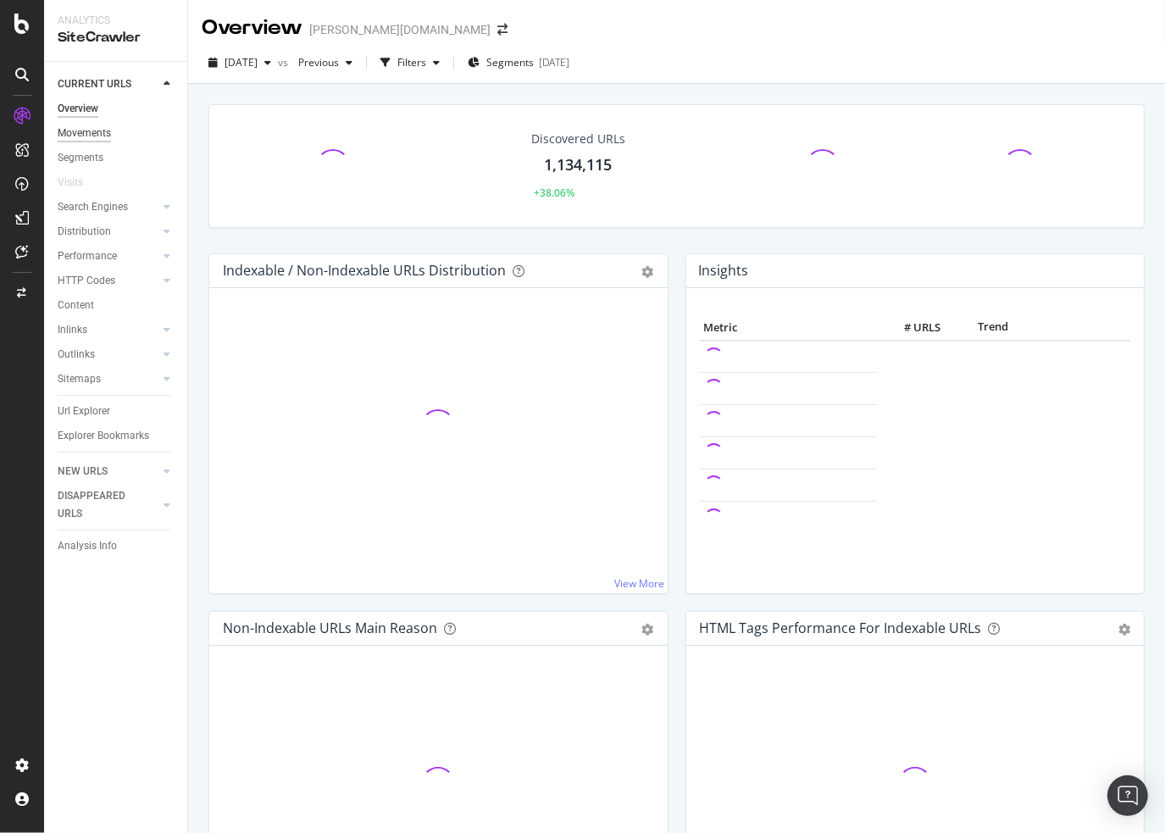
click at [82, 129] on div "Movements" at bounding box center [84, 134] width 53 height 18
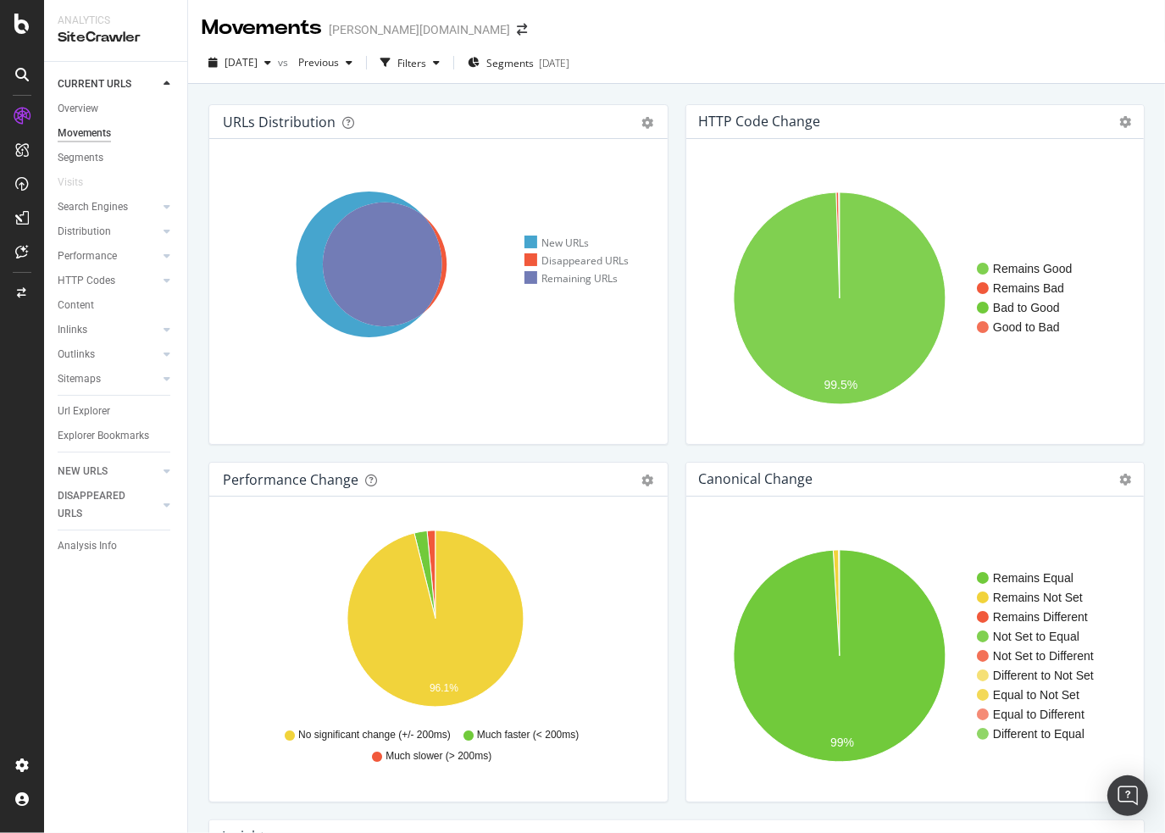
click at [581, 243] on div "New URLs" at bounding box center [556, 242] width 64 height 14
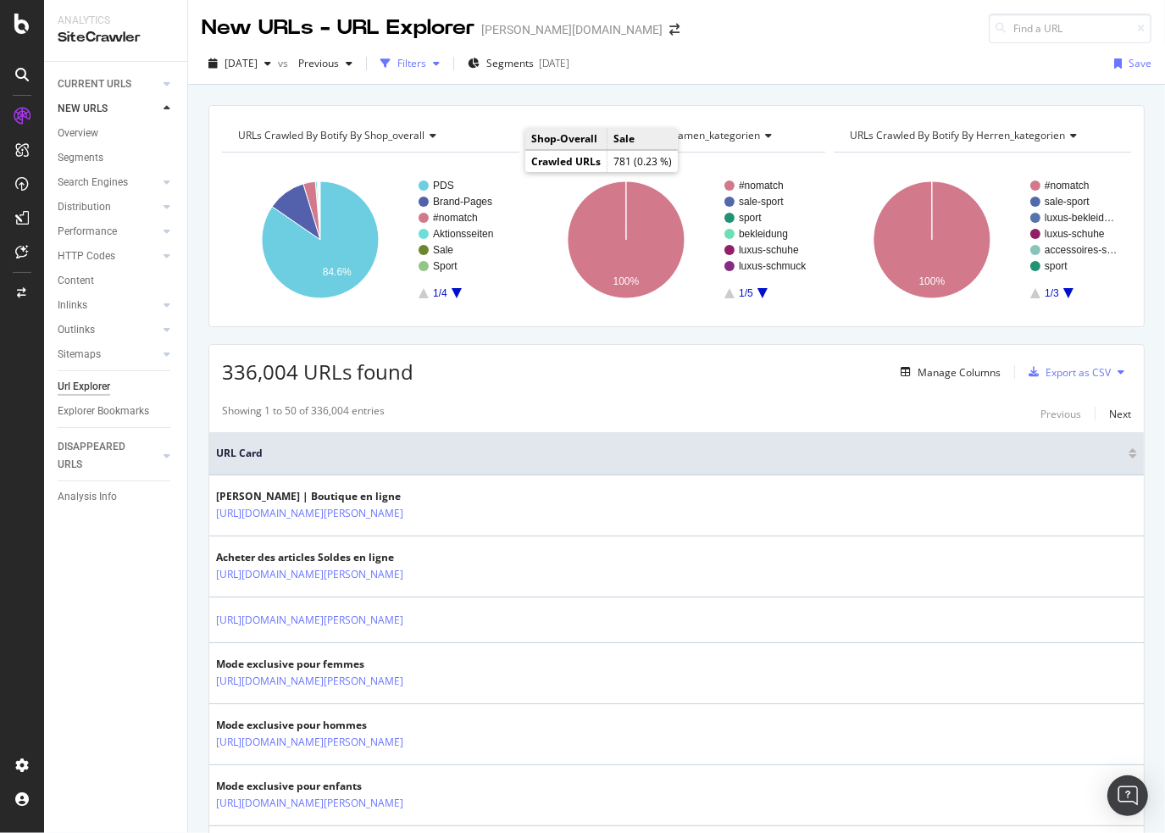
click at [426, 67] on div "Filters" at bounding box center [411, 63] width 29 height 14
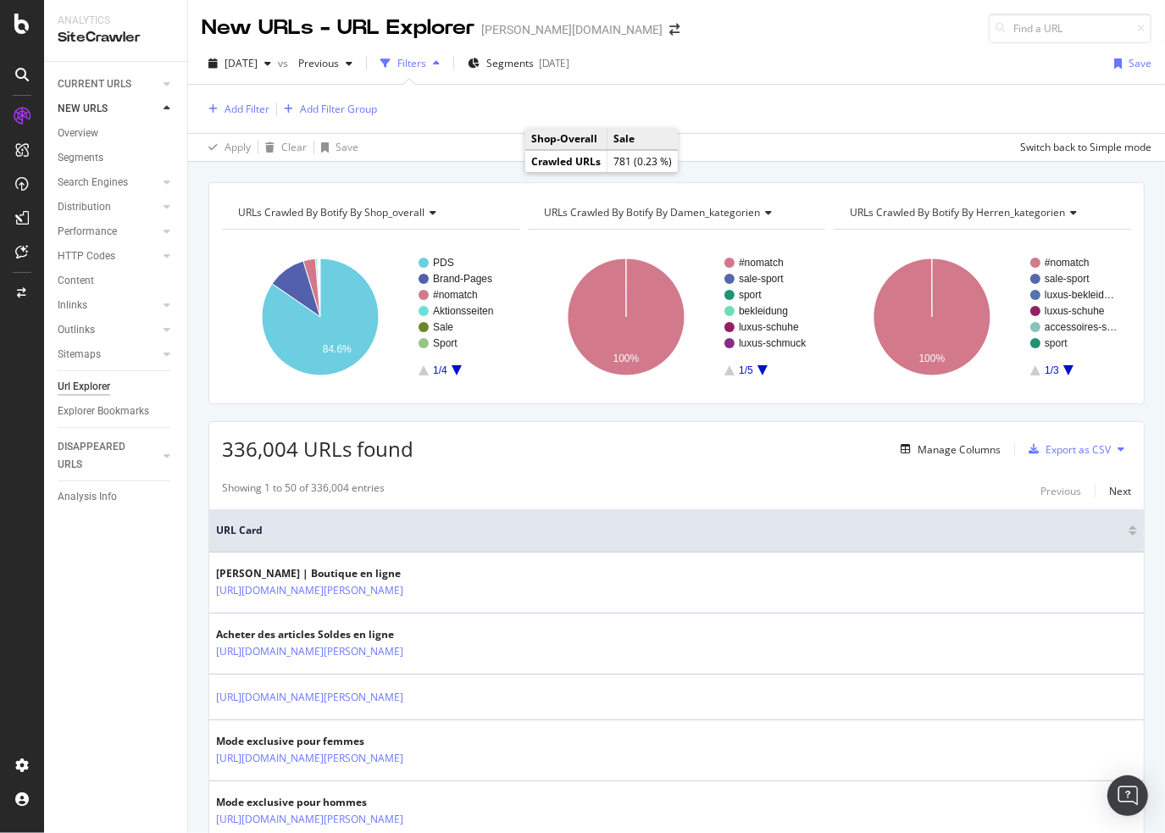
click at [426, 61] on div "Filters" at bounding box center [411, 63] width 29 height 14
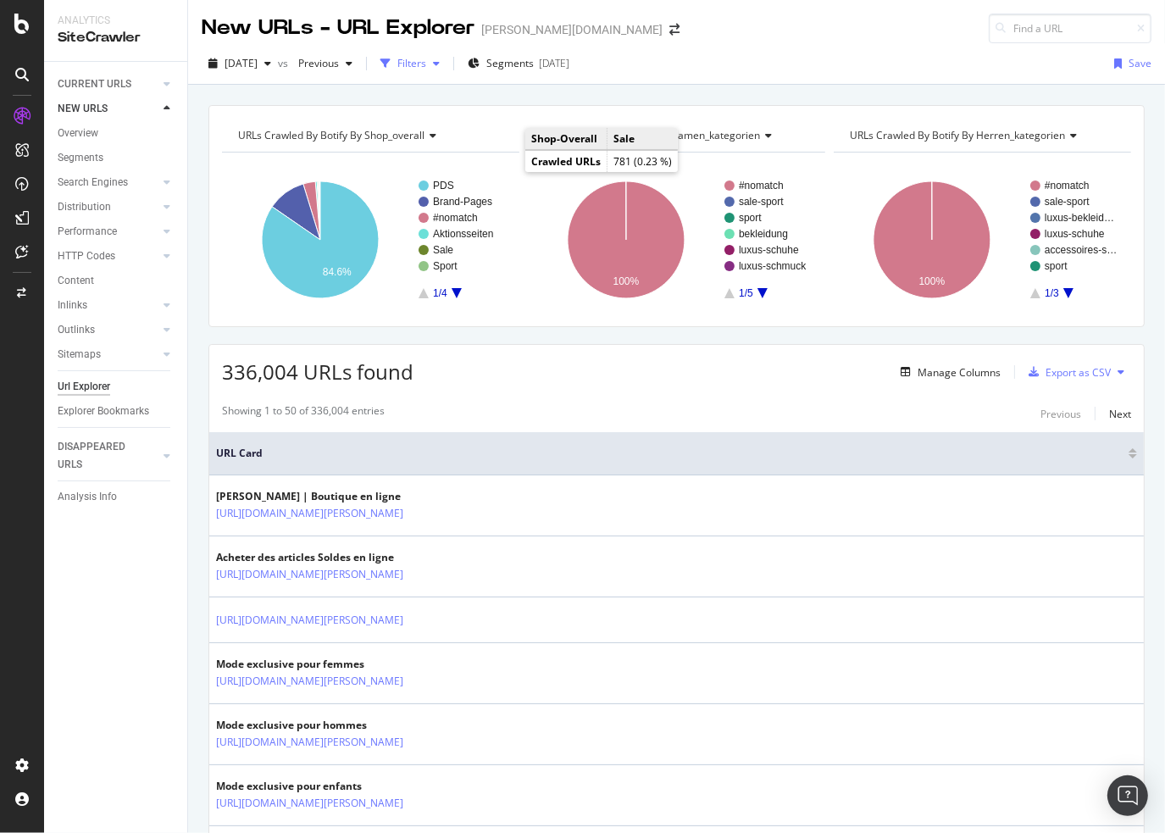
click at [426, 57] on div "Filters" at bounding box center [411, 63] width 29 height 14
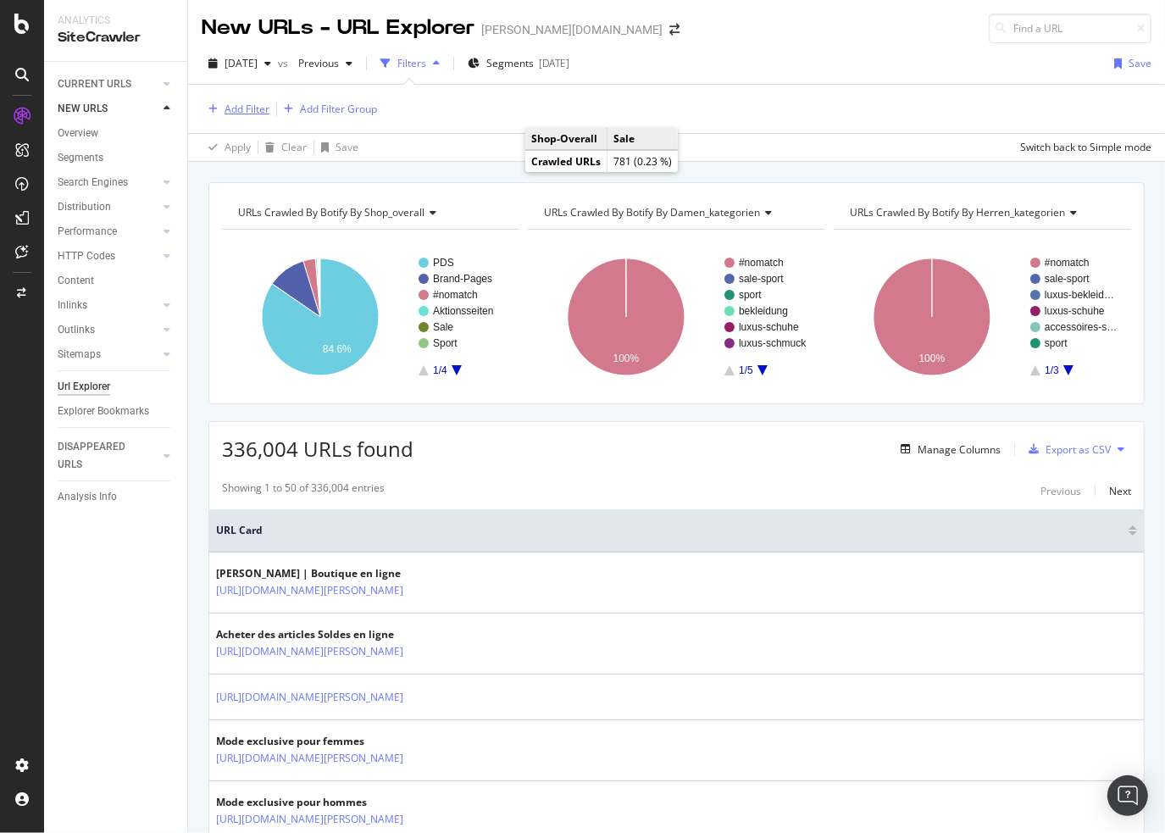
click at [217, 100] on div "Add Filter" at bounding box center [236, 109] width 68 height 19
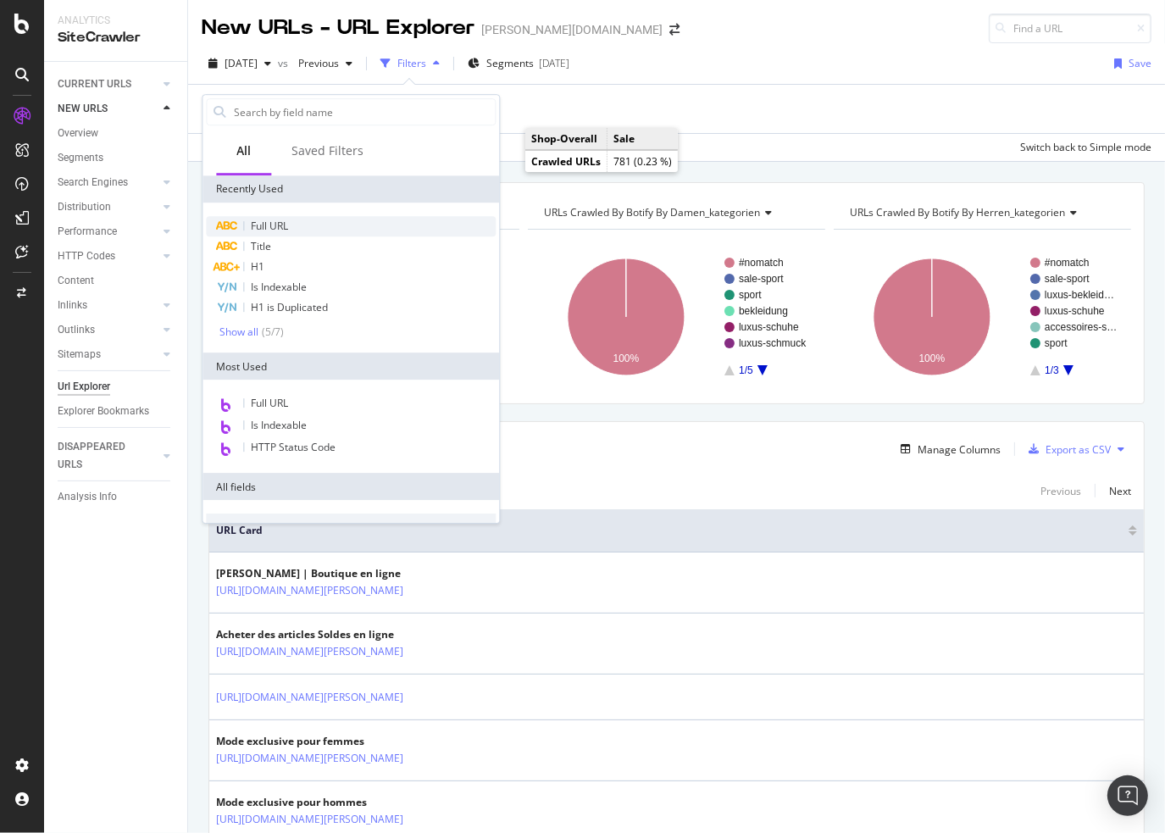
click at [289, 216] on div "Full URL" at bounding box center [351, 226] width 290 height 20
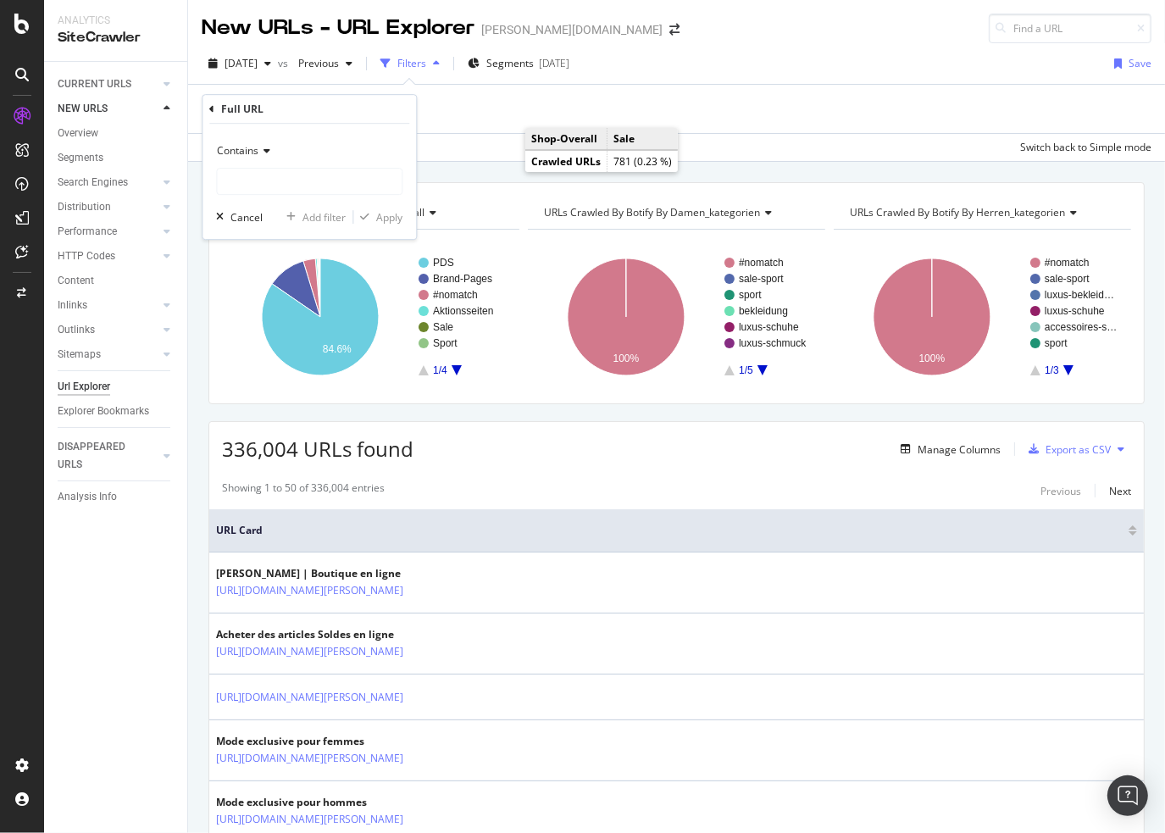
click at [279, 147] on div "Contains" at bounding box center [309, 150] width 186 height 27
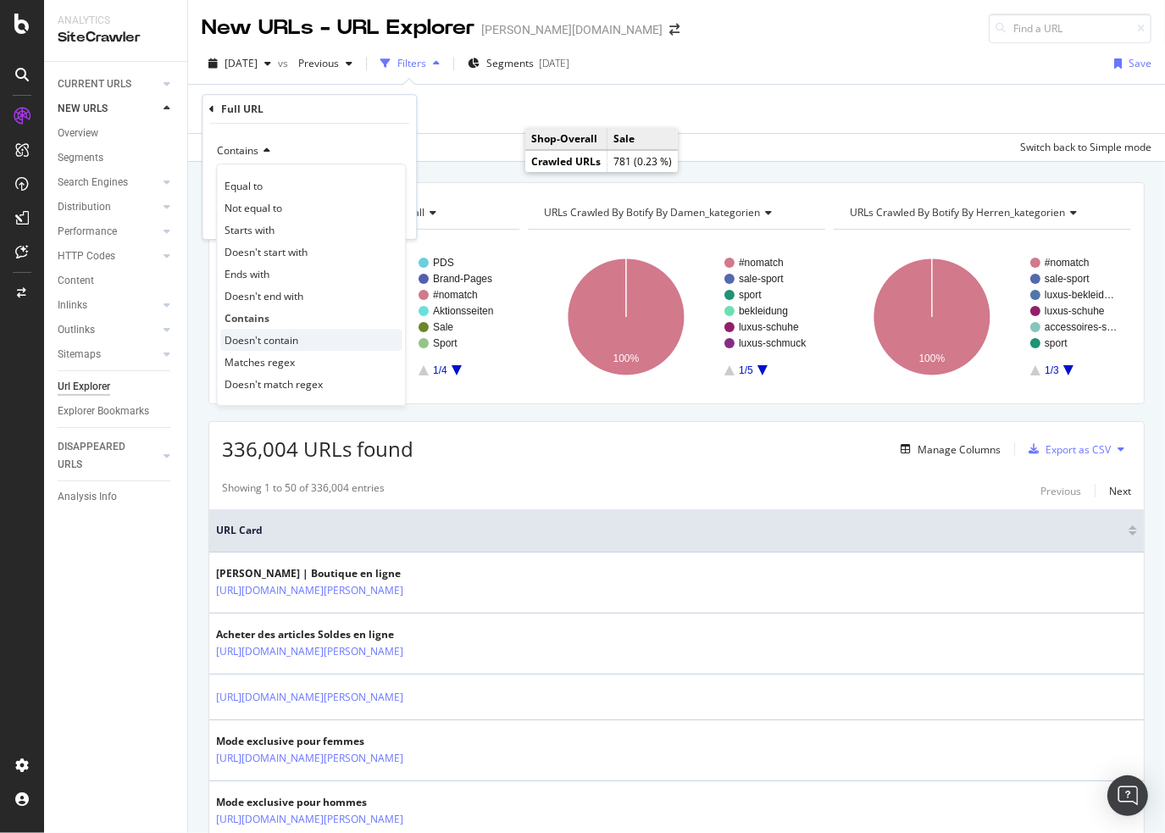
click at [288, 335] on span "Doesn't contain" at bounding box center [261, 340] width 74 height 14
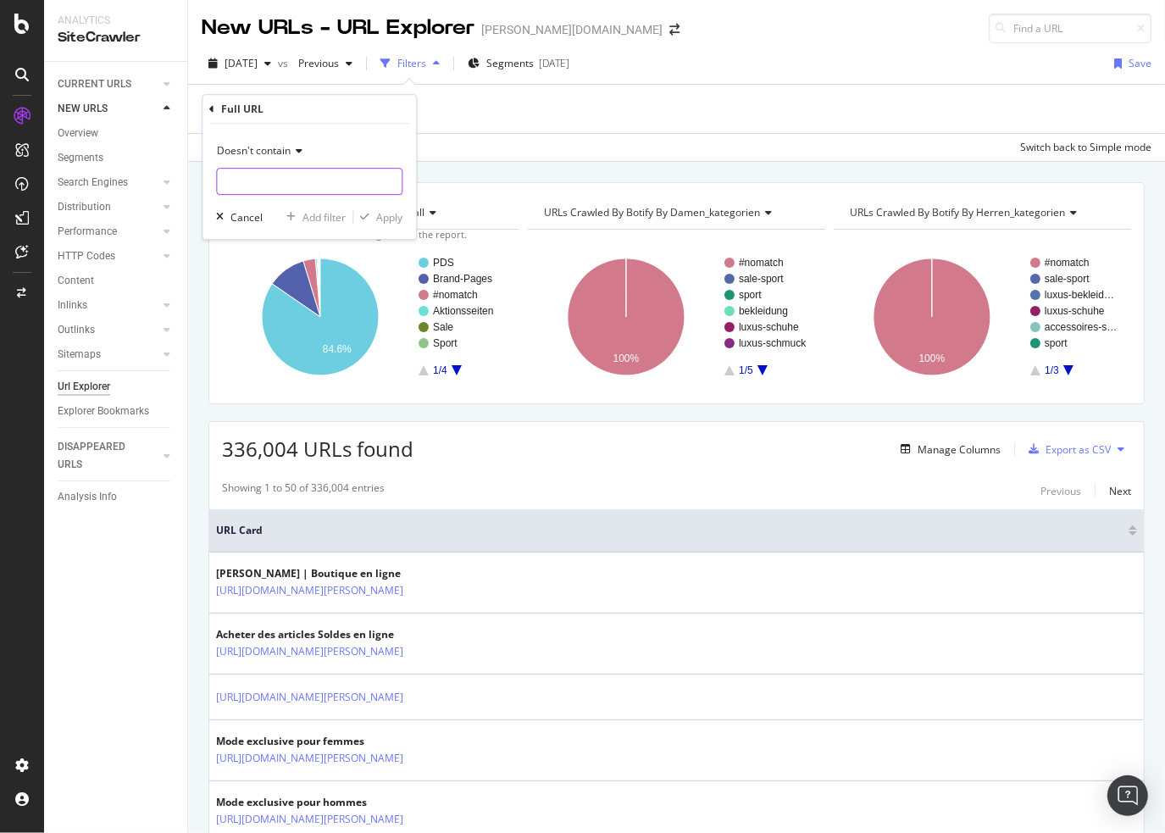
click at [289, 182] on input "text" at bounding box center [309, 181] width 185 height 27
type input "ch/fr/"
click at [376, 219] on div "Apply" at bounding box center [389, 217] width 26 height 14
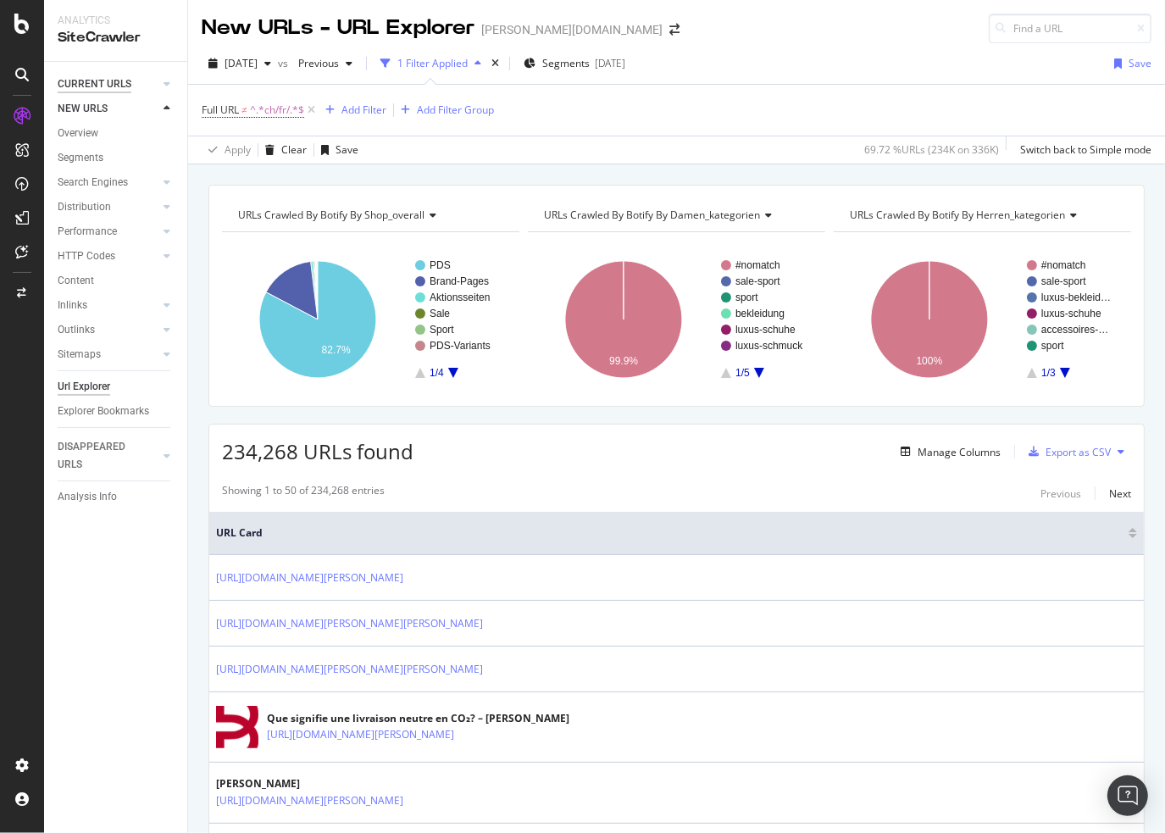
click at [94, 80] on div "CURRENT URLS" at bounding box center [95, 84] width 74 height 18
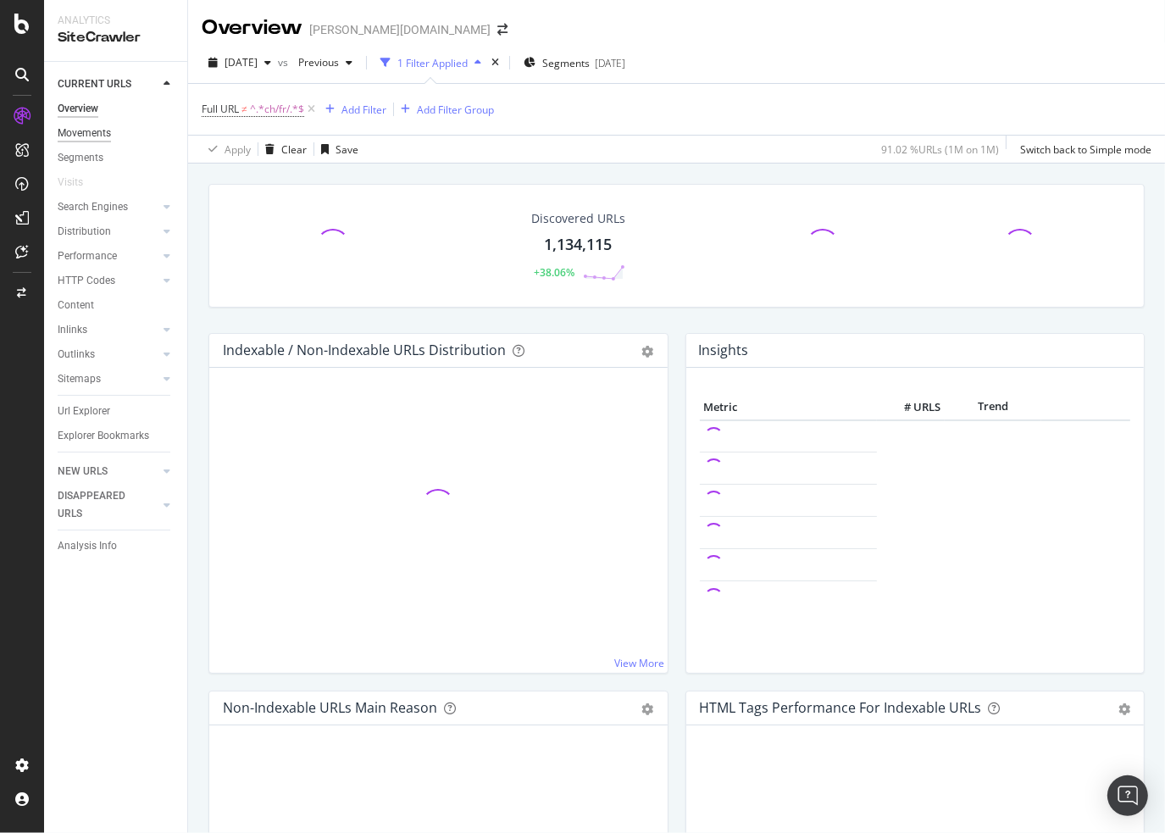
click at [101, 137] on div "Movements" at bounding box center [84, 134] width 53 height 18
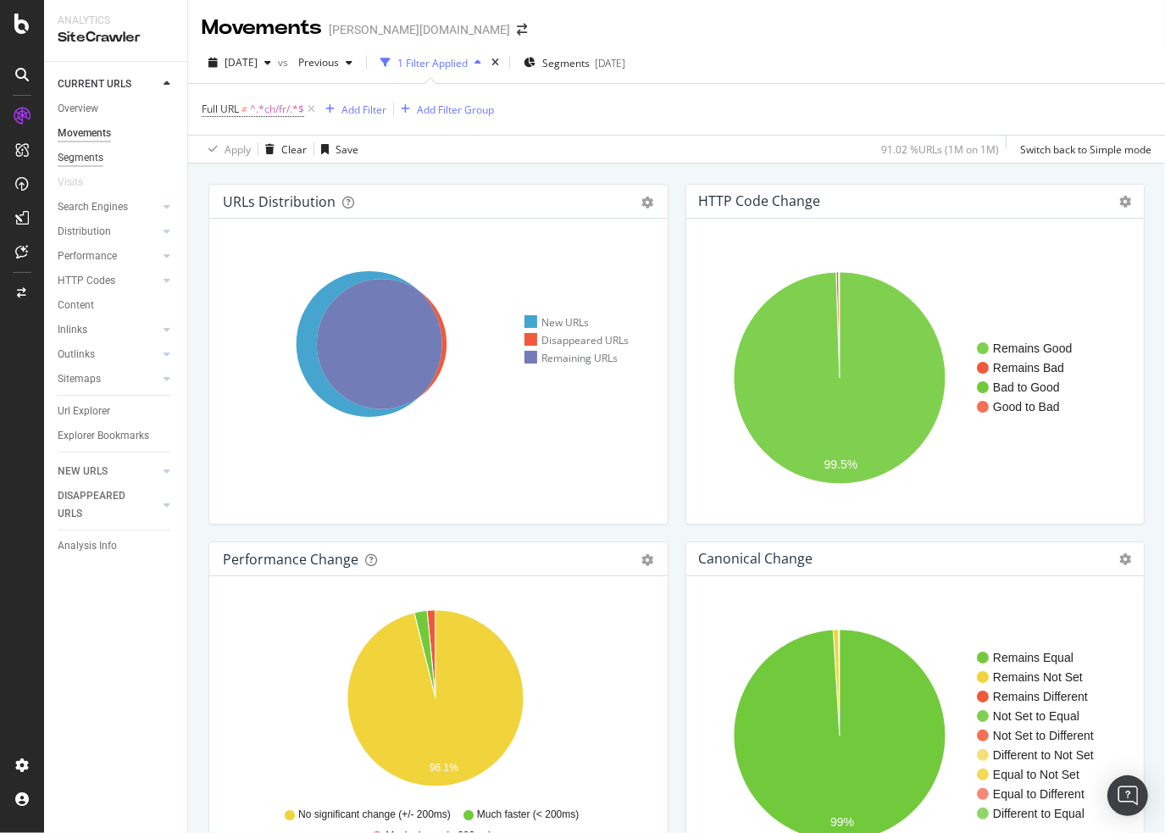
click at [99, 152] on div "Segments" at bounding box center [81, 158] width 46 height 18
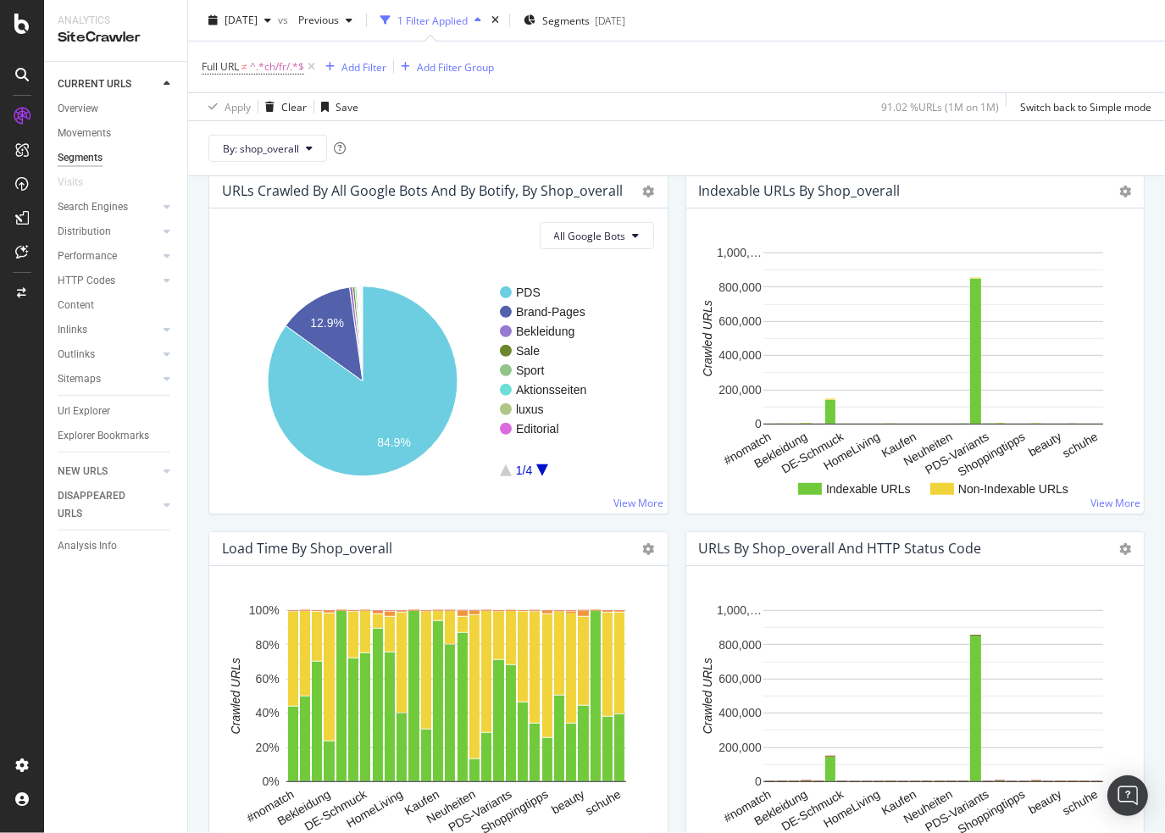
scroll to position [513, 0]
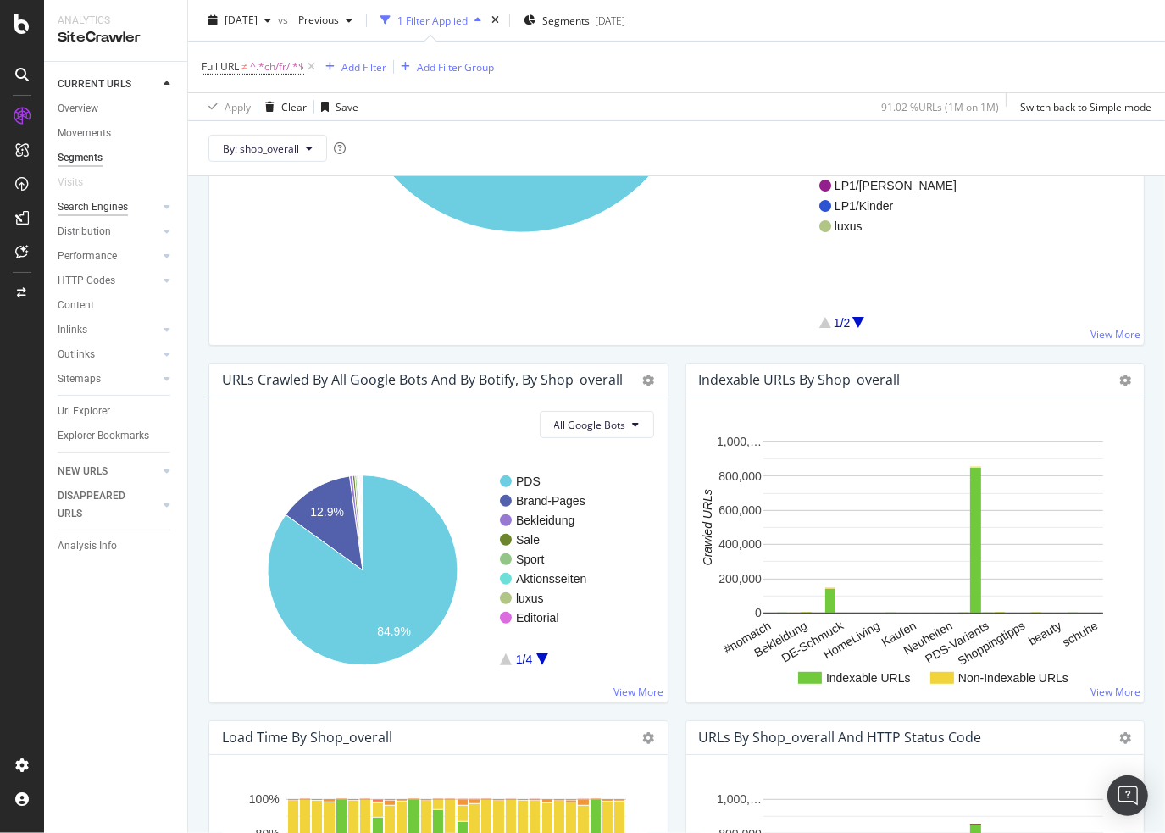
click at [125, 204] on div "Search Engines" at bounding box center [93, 207] width 70 height 18
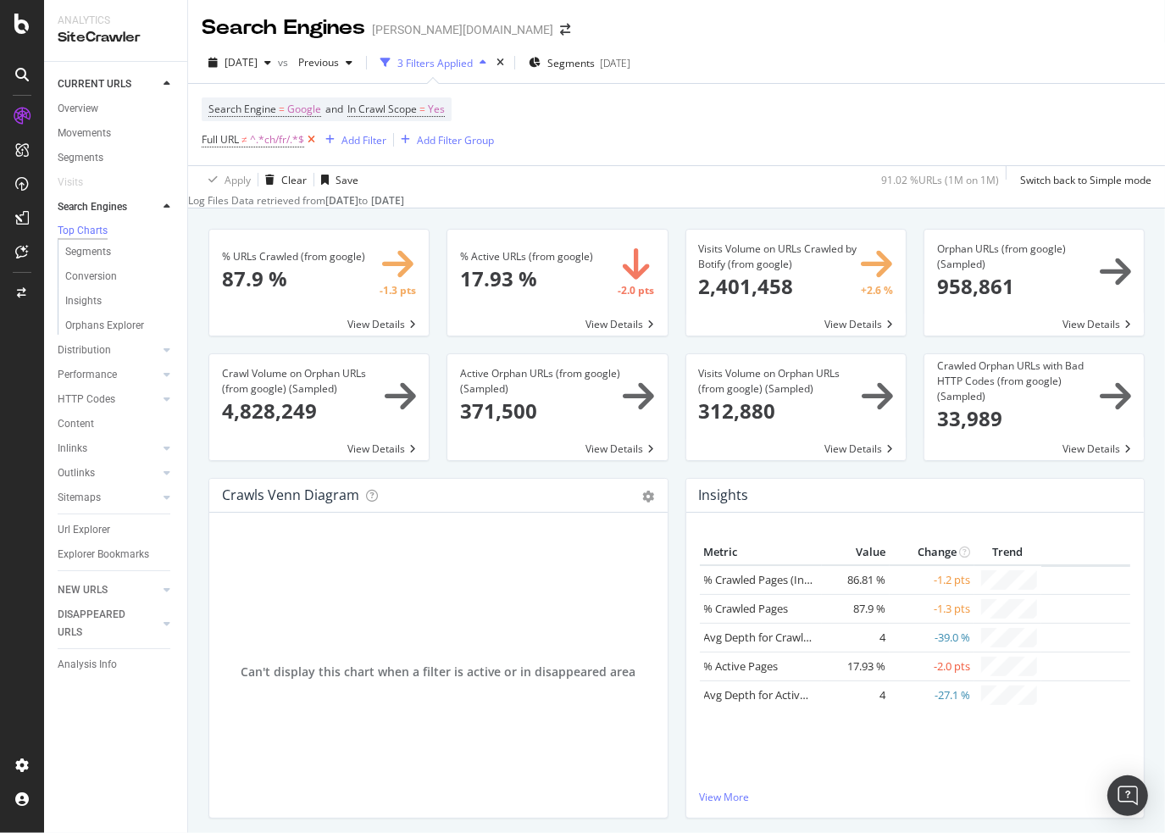
click at [311, 143] on icon at bounding box center [311, 139] width 14 height 17
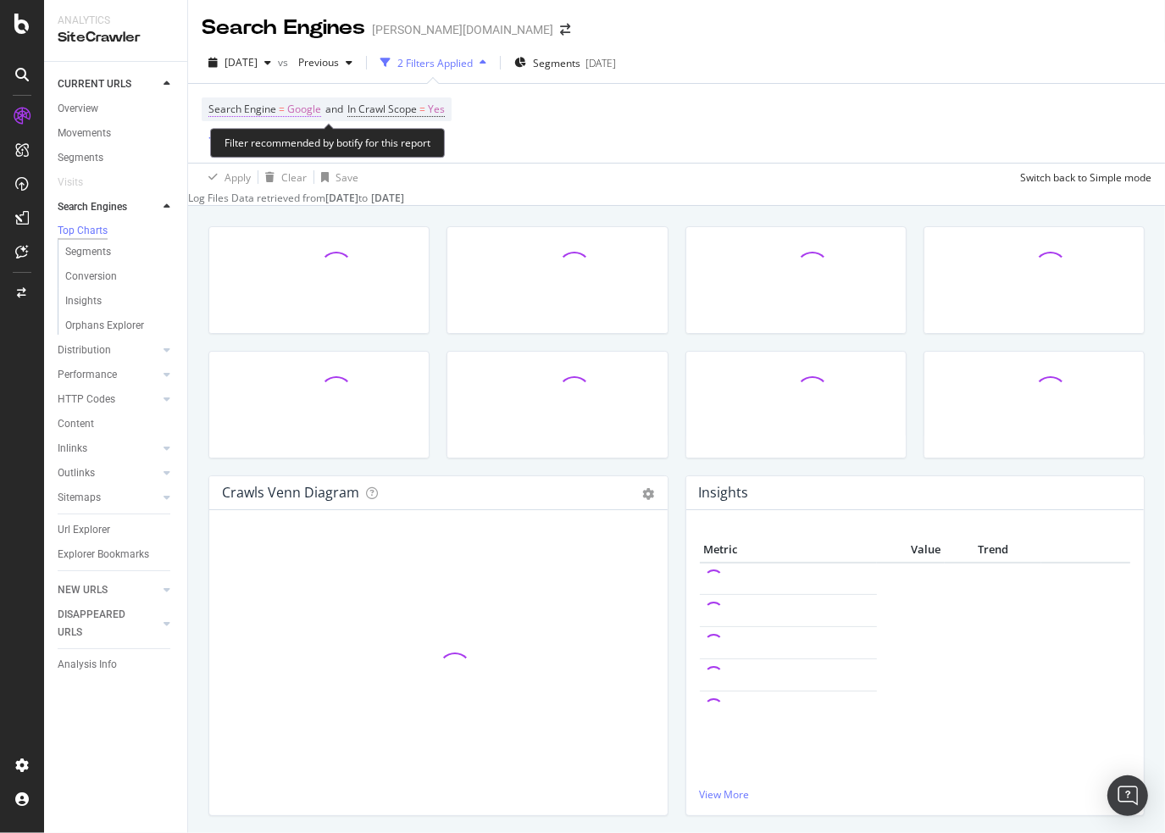
click at [274, 102] on span "Search Engine = Google" at bounding box center [264, 109] width 113 height 15
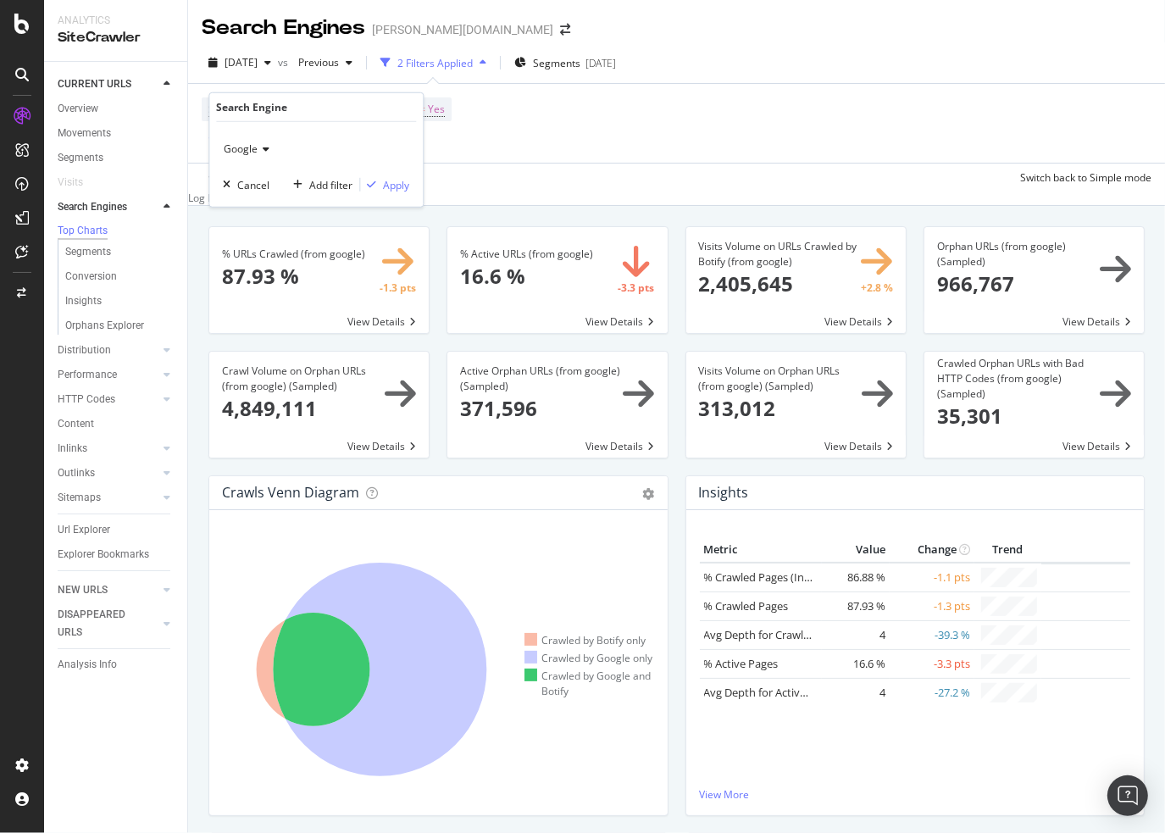
click at [247, 154] on span "Google" at bounding box center [241, 148] width 34 height 14
click at [280, 228] on div "OpenAI" at bounding box center [317, 228] width 181 height 22
click at [390, 187] on div "Apply" at bounding box center [396, 184] width 26 height 14
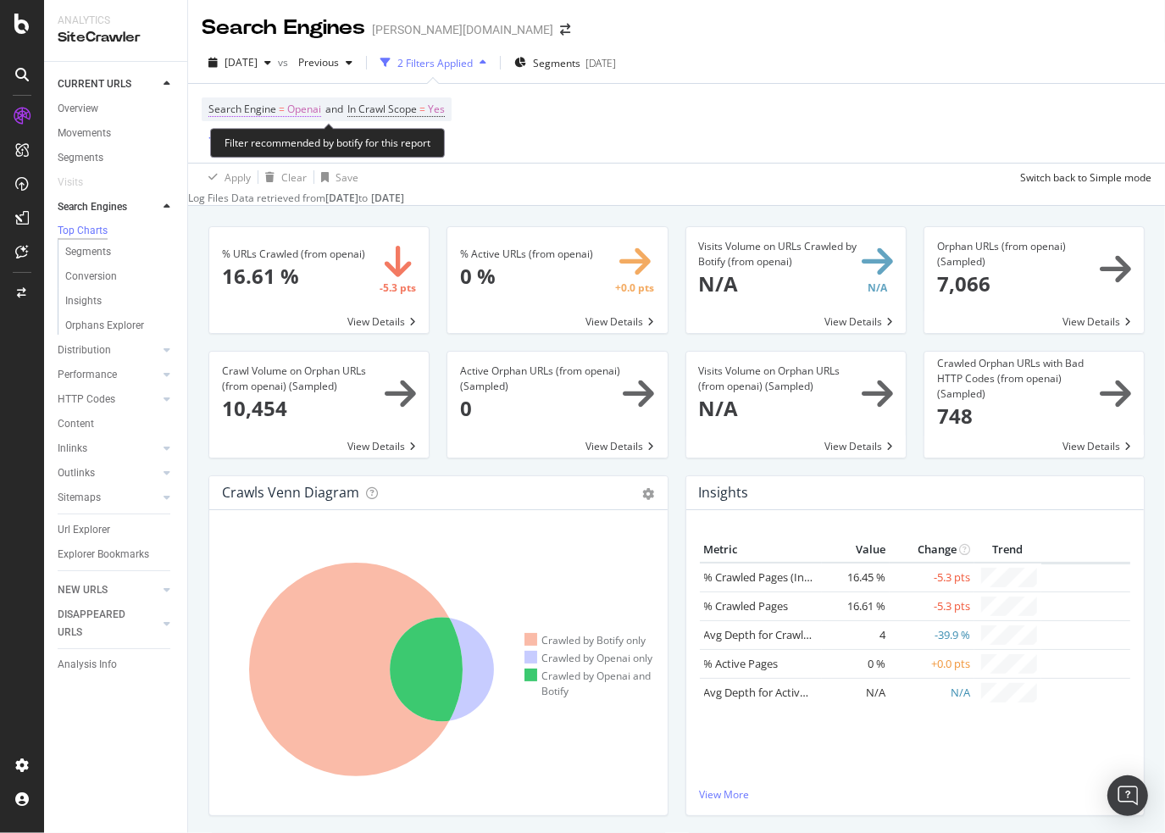
click at [306, 108] on span "Openai" at bounding box center [304, 109] width 34 height 24
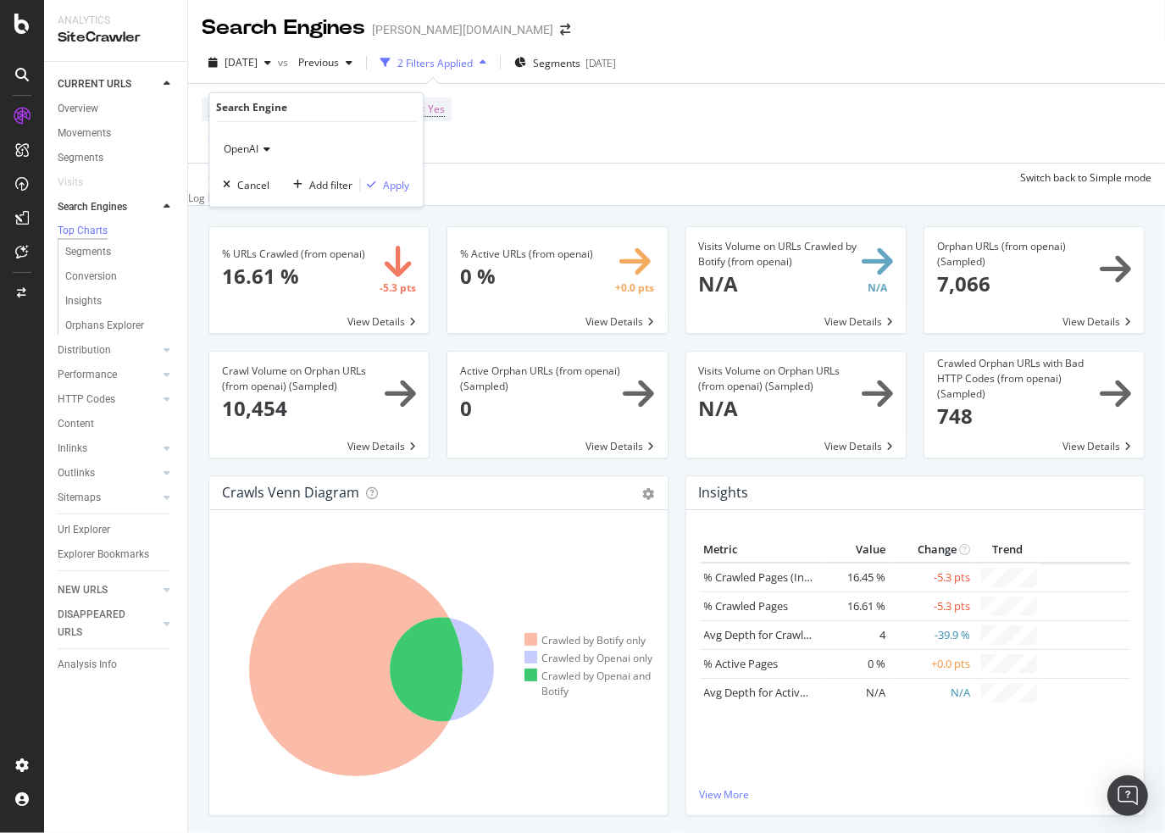
click at [264, 163] on div "OpenAI Cancel Add filter Apply" at bounding box center [315, 164] width 213 height 85
click at [264, 158] on div "OpenAI" at bounding box center [316, 149] width 186 height 27
click at [260, 202] on span "Google" at bounding box center [248, 205] width 34 height 14
click at [392, 189] on div "Apply" at bounding box center [396, 184] width 26 height 14
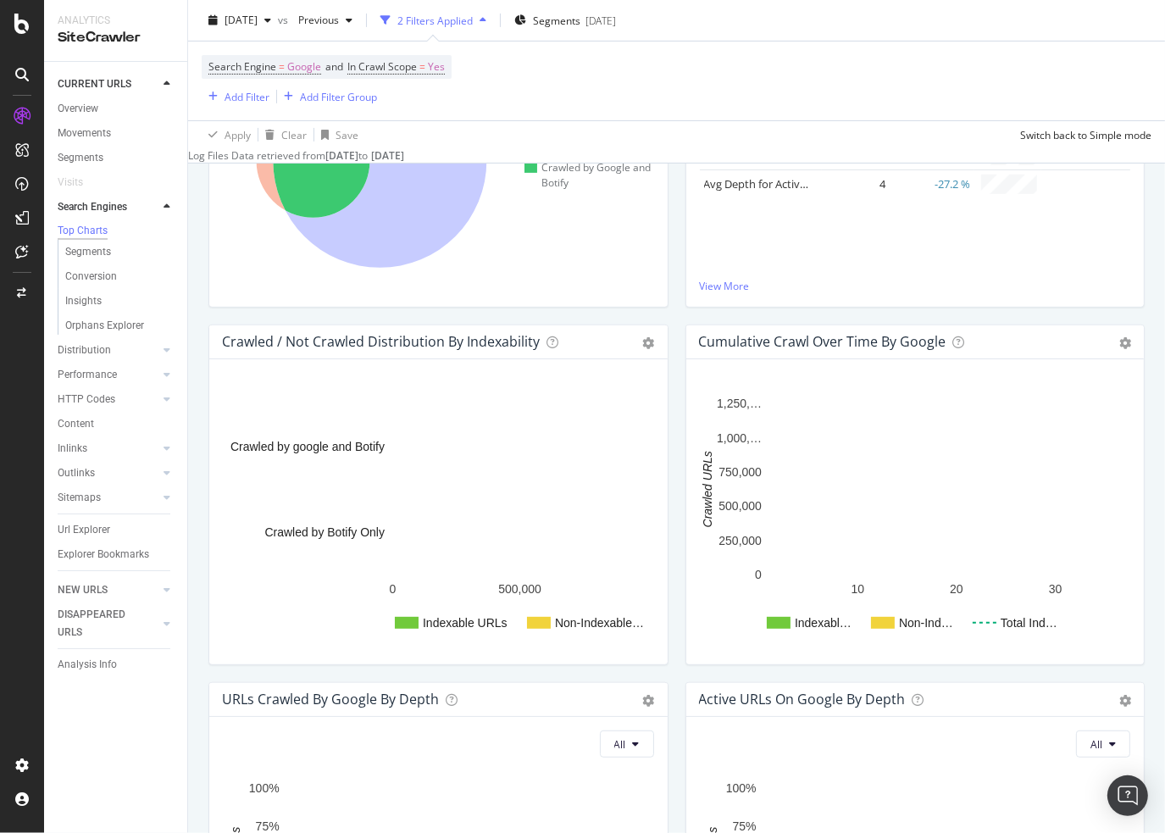
scroll to position [169, 0]
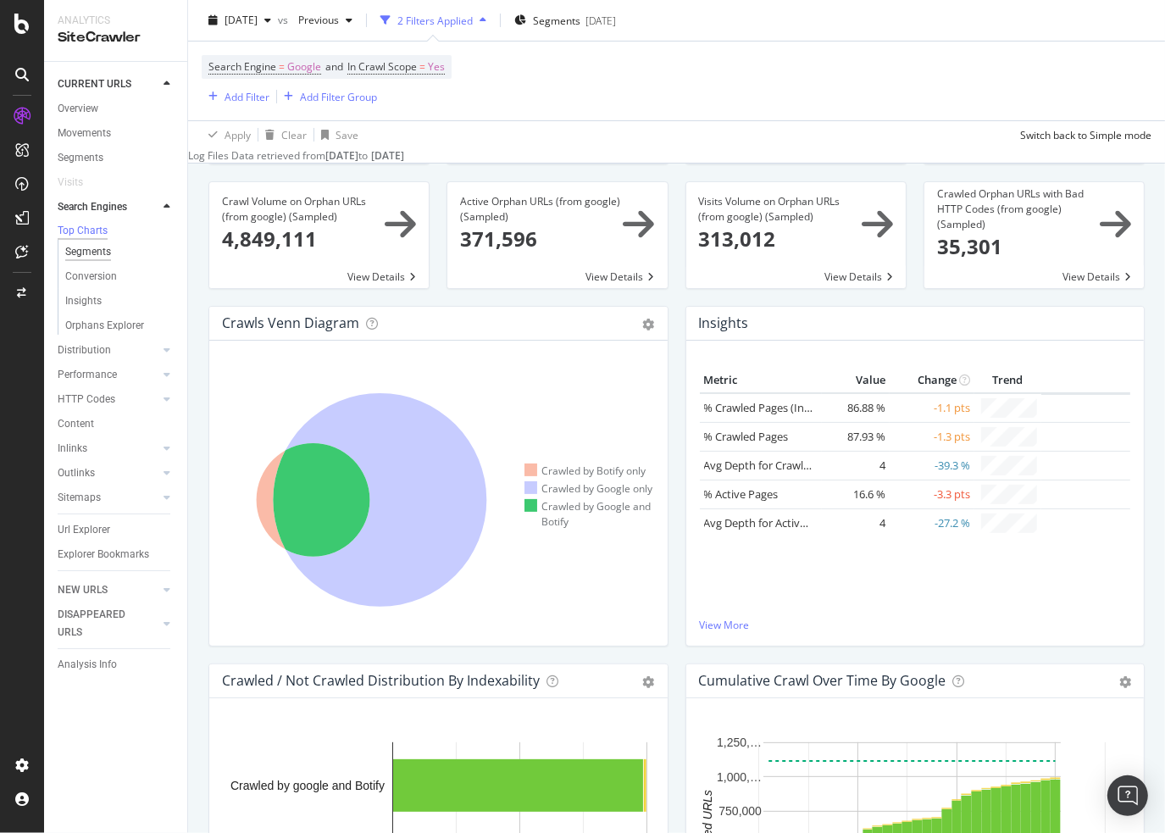
click at [67, 253] on div "Segments" at bounding box center [88, 252] width 46 height 18
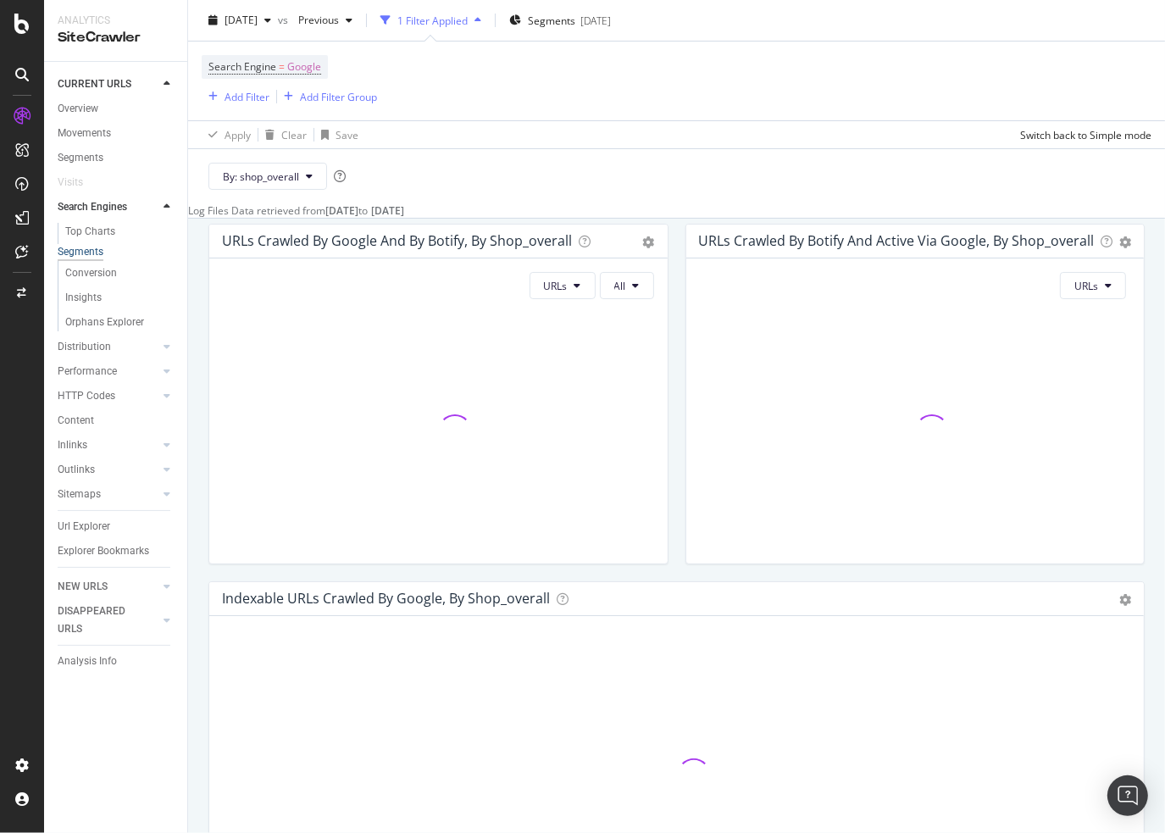
scroll to position [54, 0]
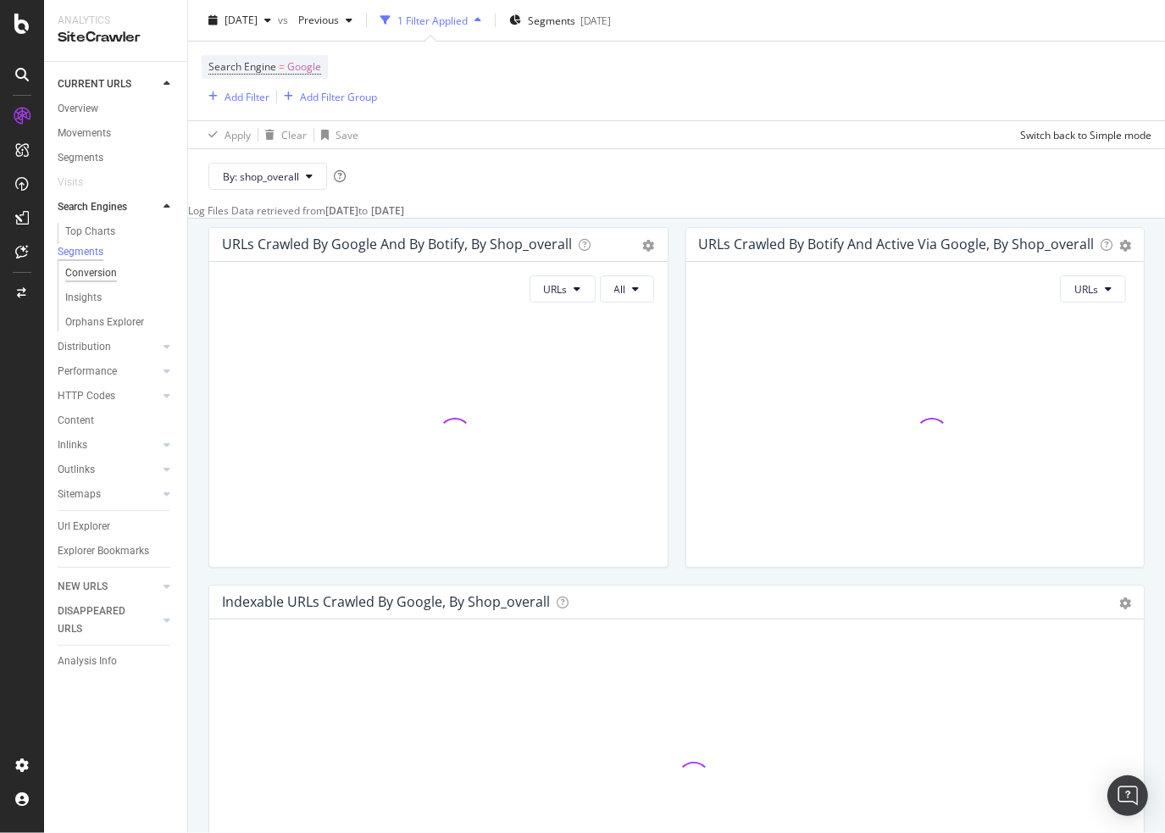
click at [99, 274] on div "Conversion" at bounding box center [91, 273] width 52 height 18
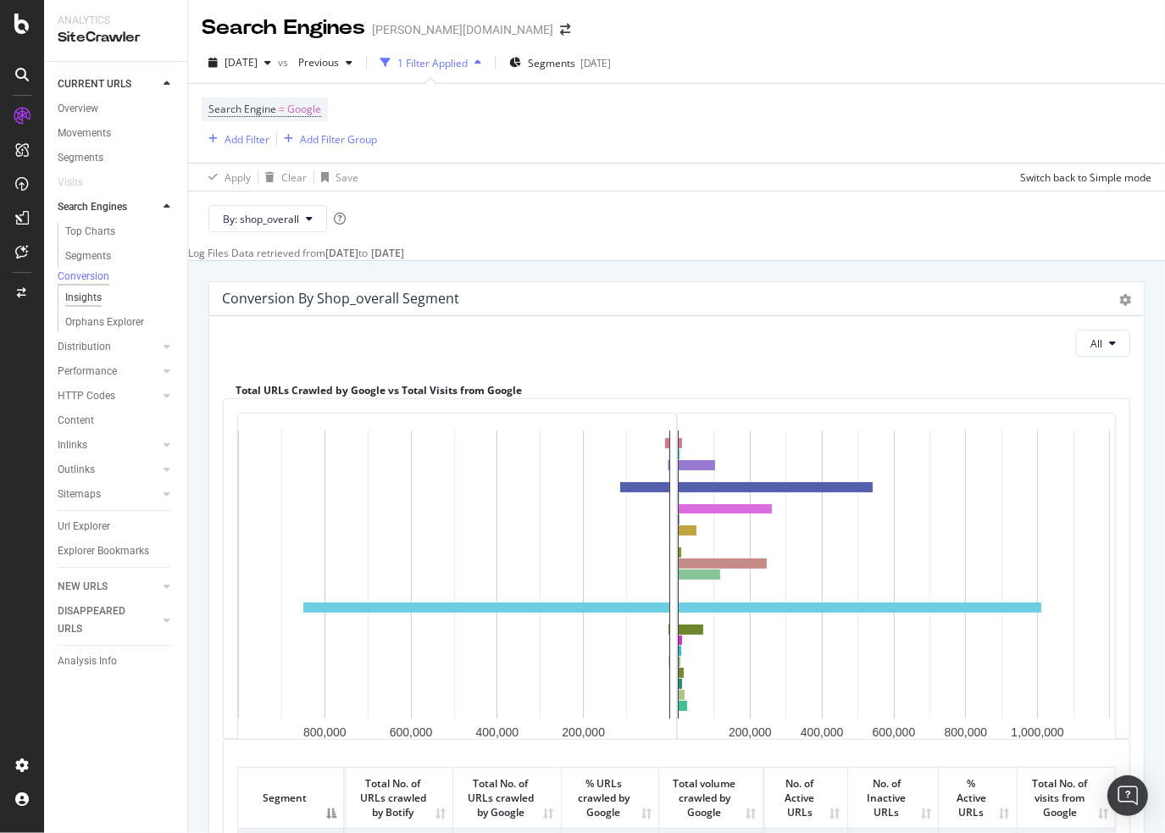
click at [84, 307] on div "Insights" at bounding box center [83, 298] width 36 height 18
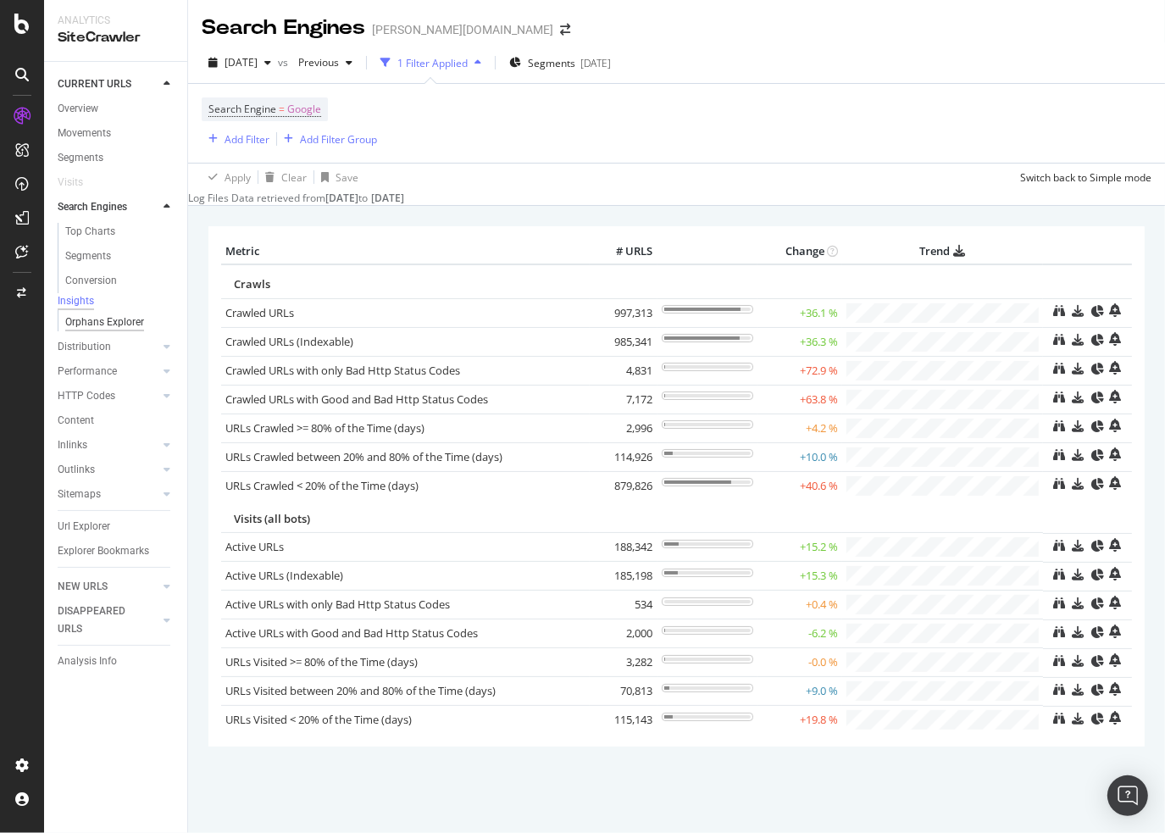
click at [101, 331] on div "Orphans Explorer" at bounding box center [104, 322] width 79 height 18
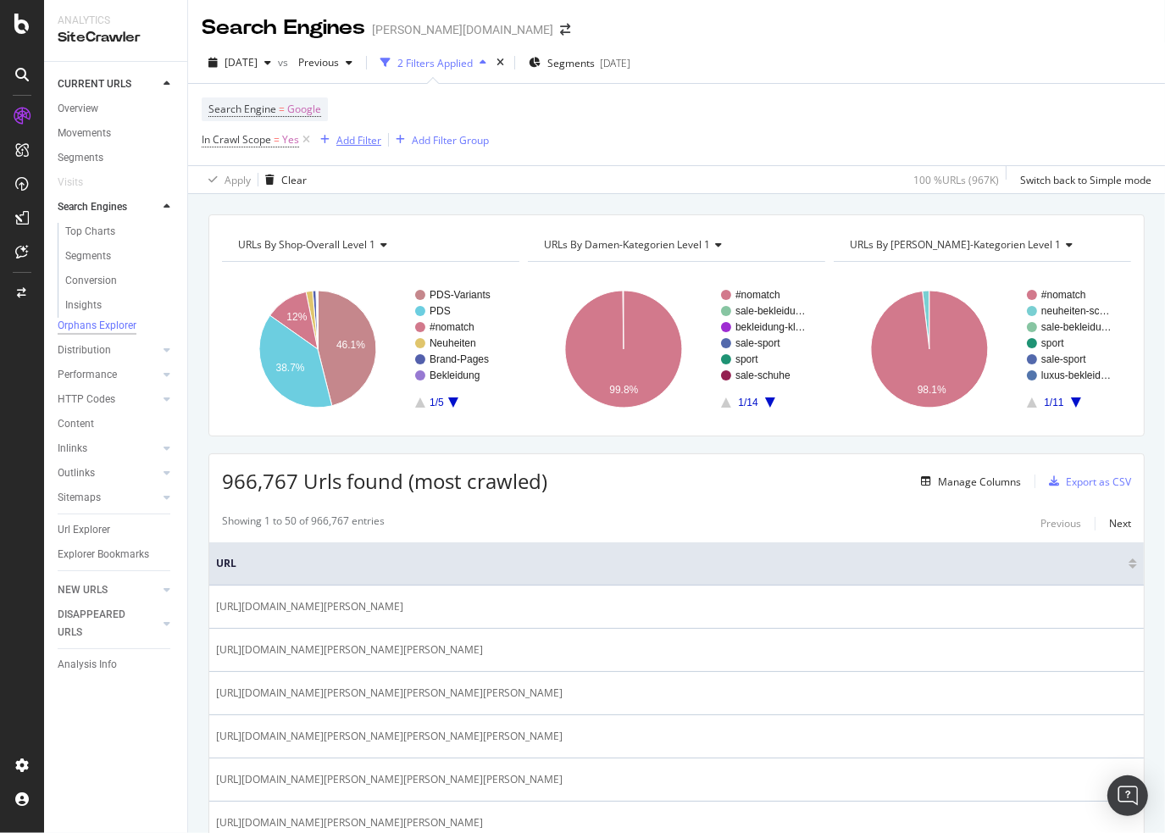
click at [342, 142] on div "Add Filter" at bounding box center [358, 140] width 45 height 14
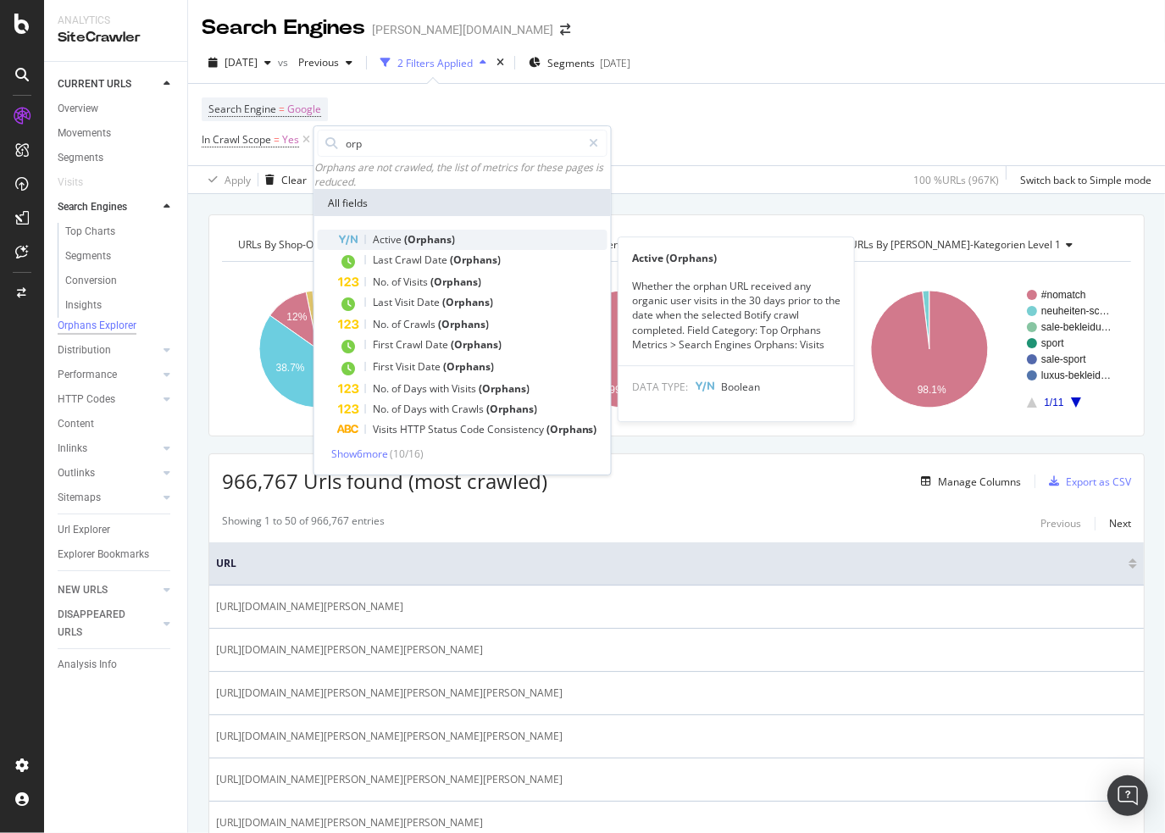
type input "orp"
click at [430, 239] on div "Active (Orphans)" at bounding box center [472, 240] width 269 height 20
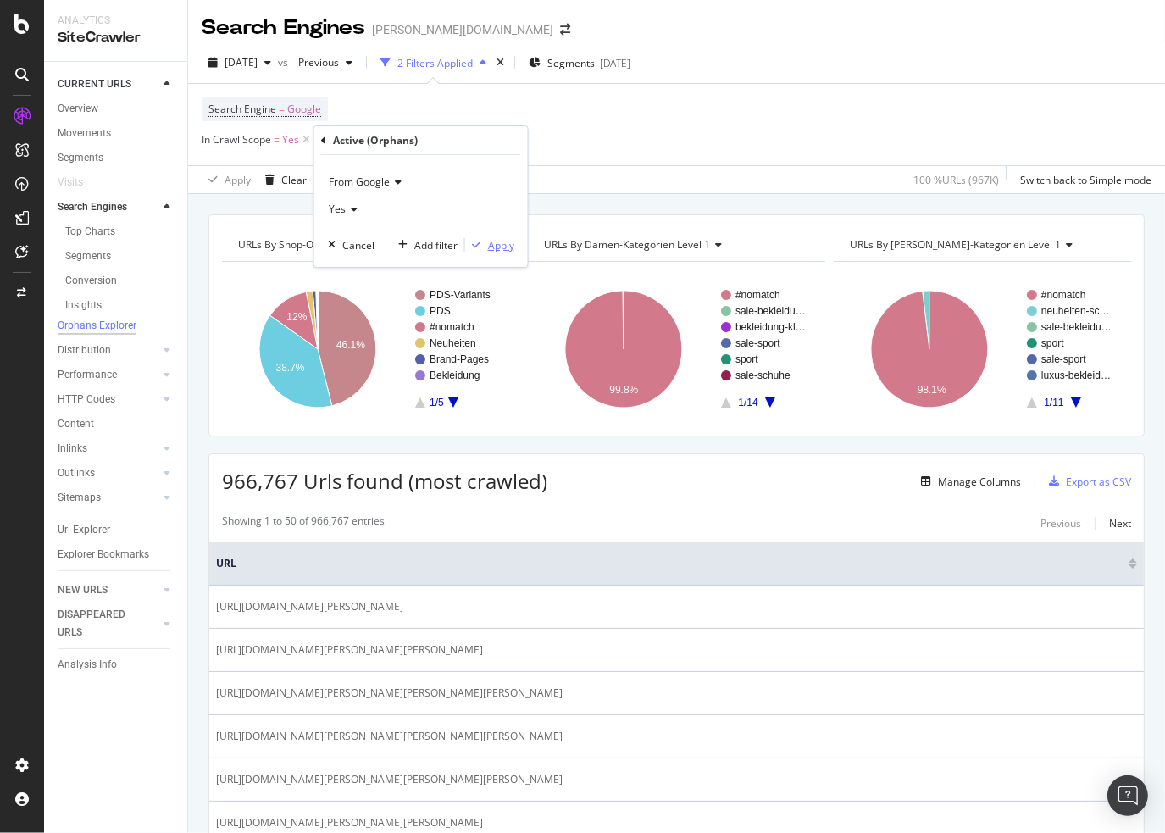
click at [494, 252] on div "Apply" at bounding box center [489, 244] width 49 height 15
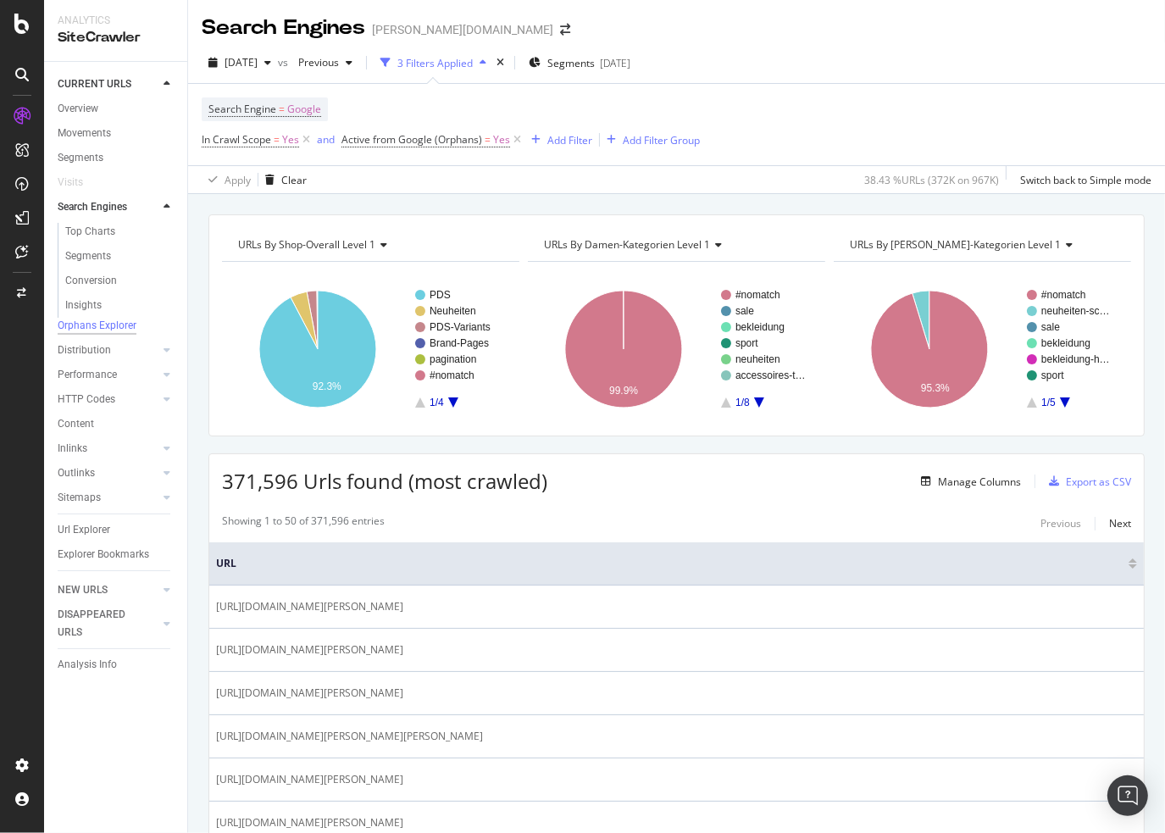
click at [428, 171] on div "Apply Clear 38.43 % URLs ( 372K on 967K ) Switch back to Simple mode" at bounding box center [676, 179] width 977 height 28
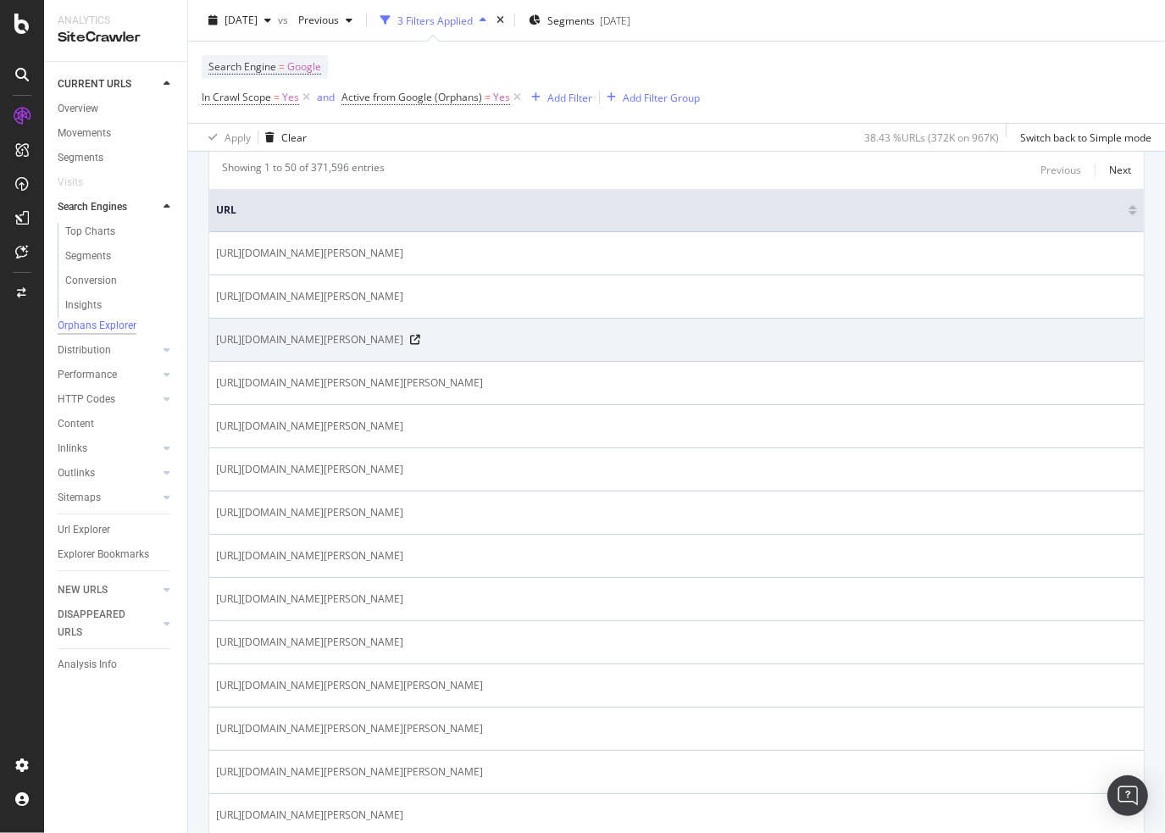
scroll to position [339, 0]
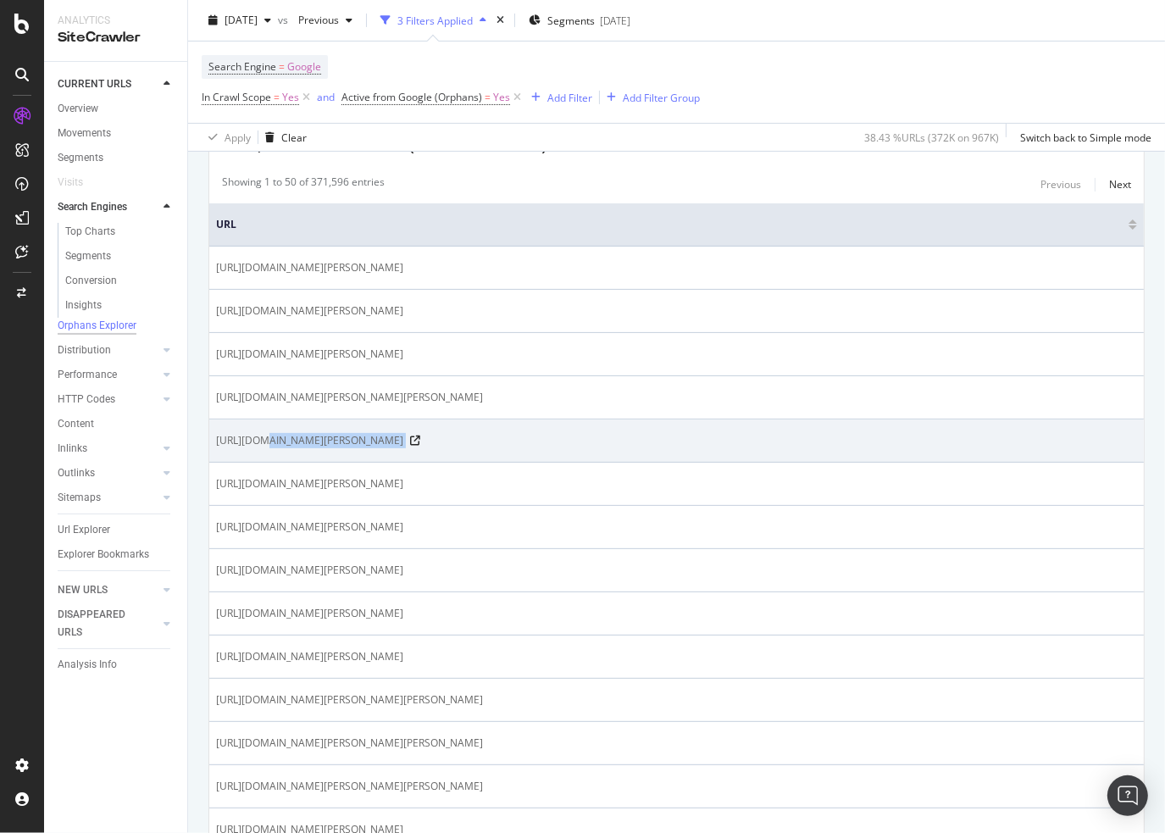
drag, startPoint x: 592, startPoint y: 457, endPoint x: 647, endPoint y: 456, distance: 55.1
click at [647, 456] on td "https://www.breuninger.com/at/editorial/bartpflege/" at bounding box center [676, 440] width 934 height 43
click at [647, 448] on div "https://www.breuninger.com/at/editorial/bartpflege/" at bounding box center [676, 440] width 921 height 15
click at [420, 445] on icon at bounding box center [415, 440] width 10 height 10
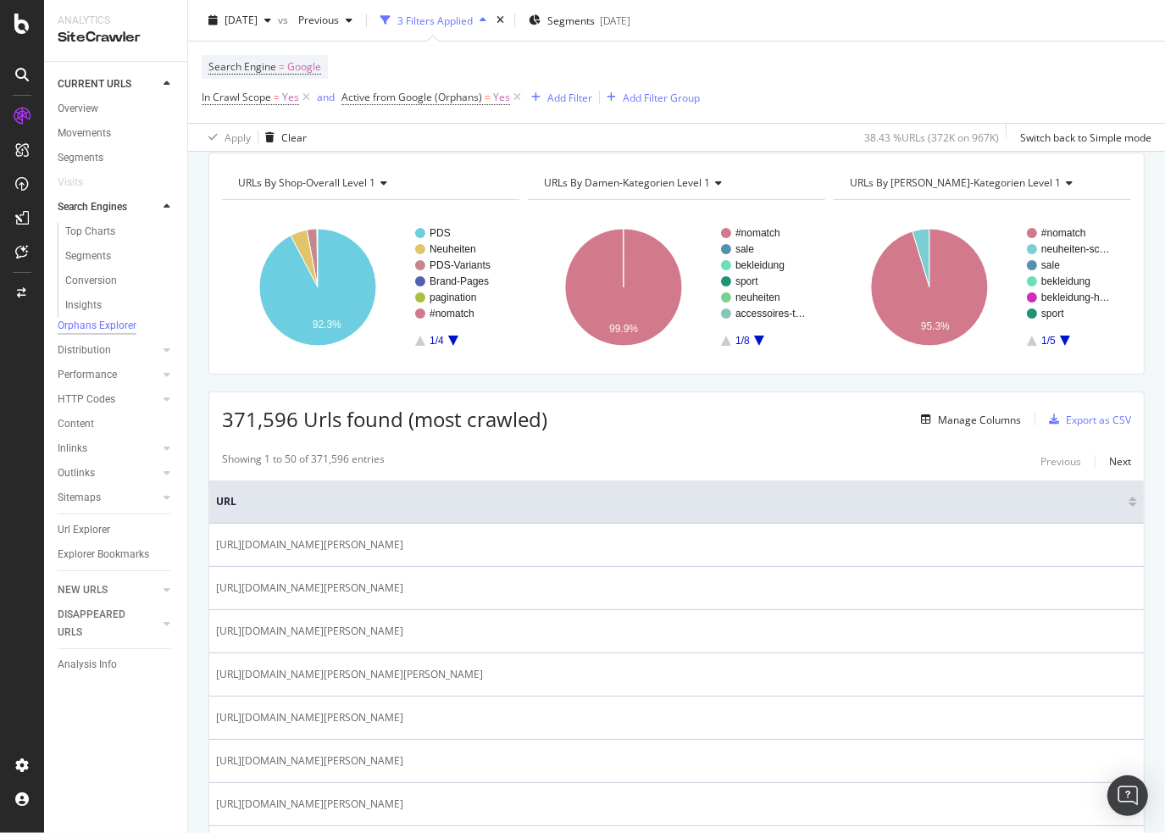
scroll to position [0, 0]
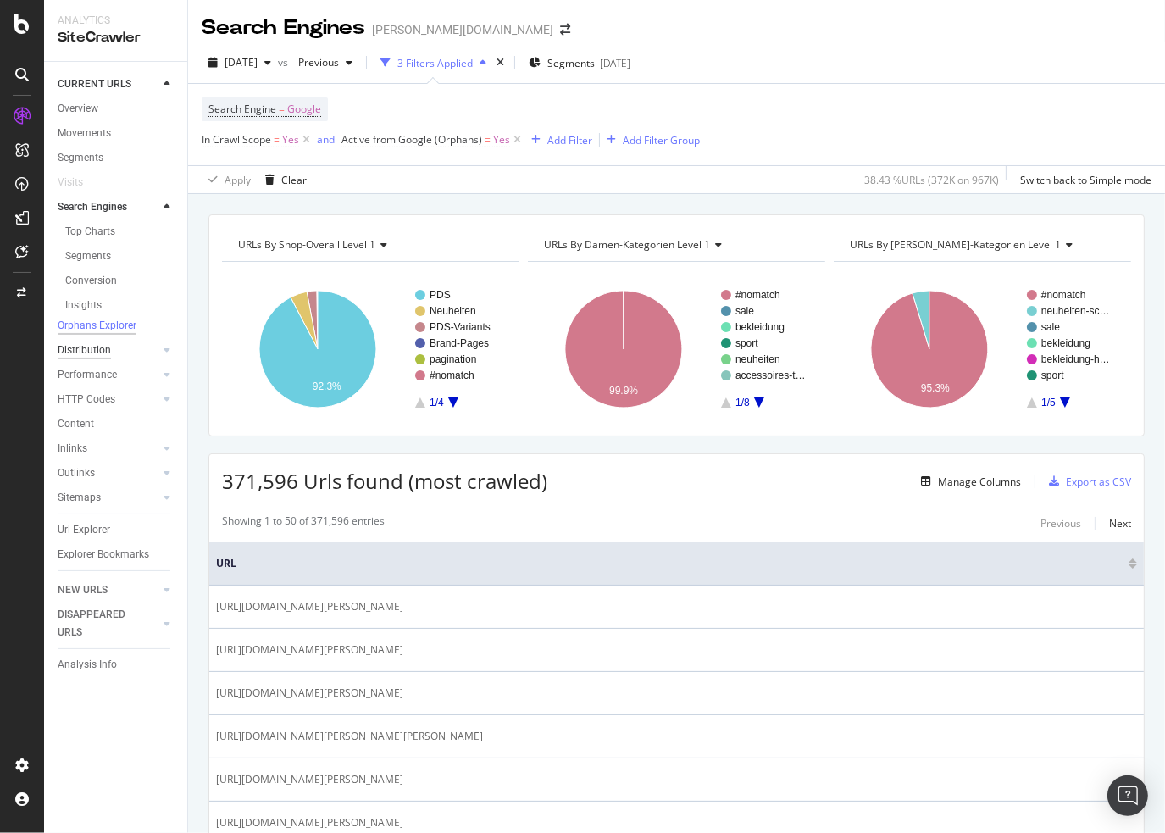
click at [108, 355] on div "Distribution" at bounding box center [84, 350] width 53 height 18
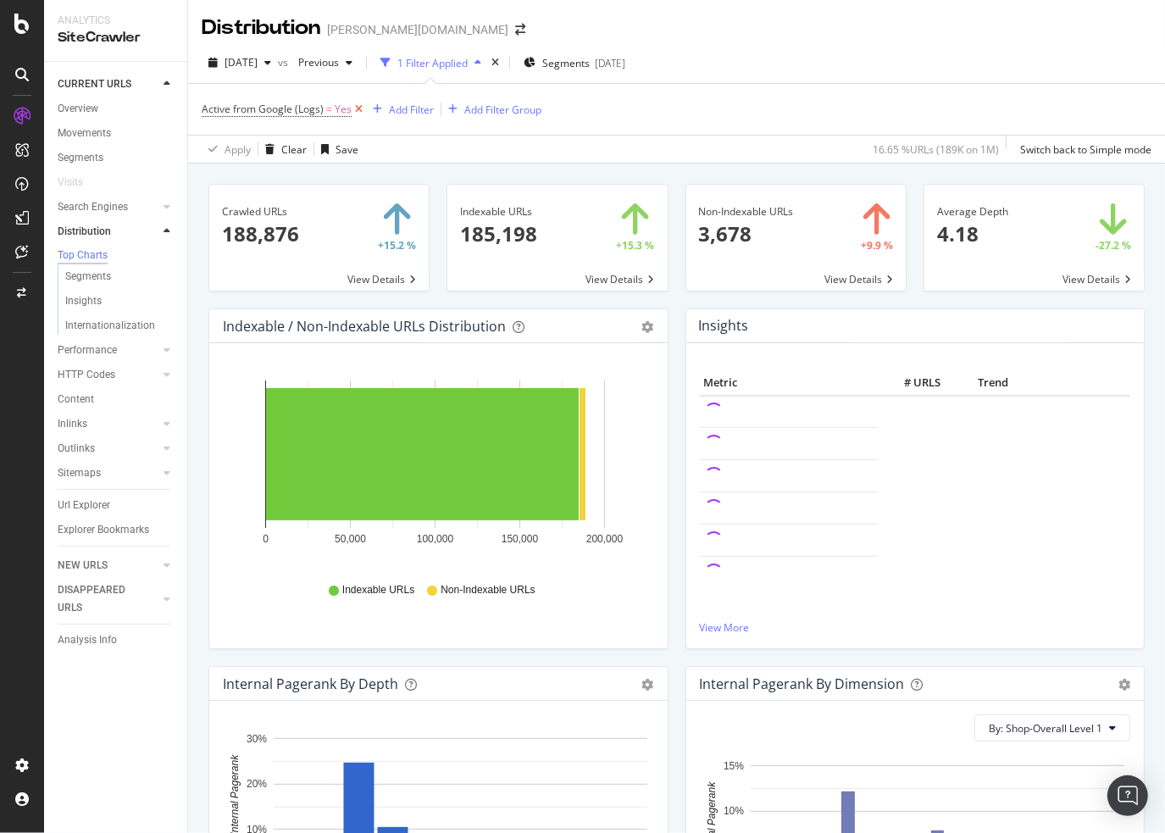
click at [359, 112] on icon at bounding box center [358, 109] width 14 height 17
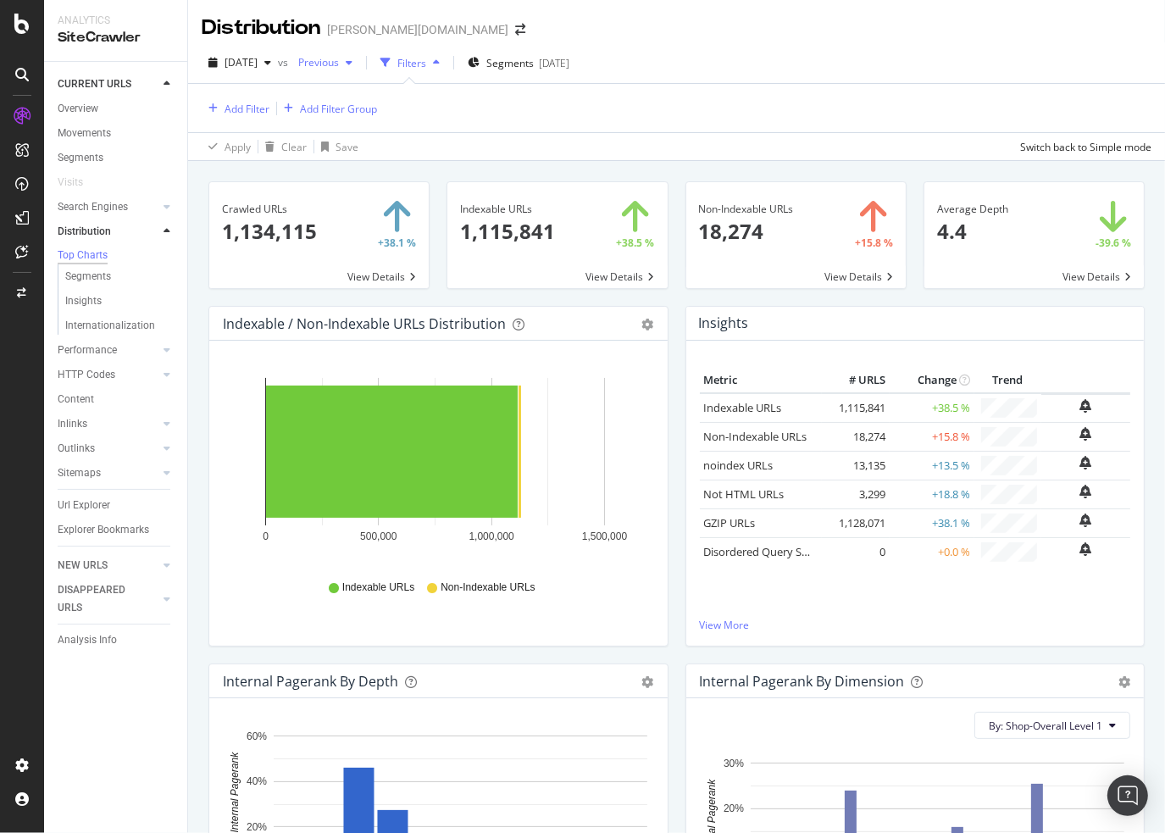
click at [339, 61] on span "Previous" at bounding box center [314, 62] width 47 height 14
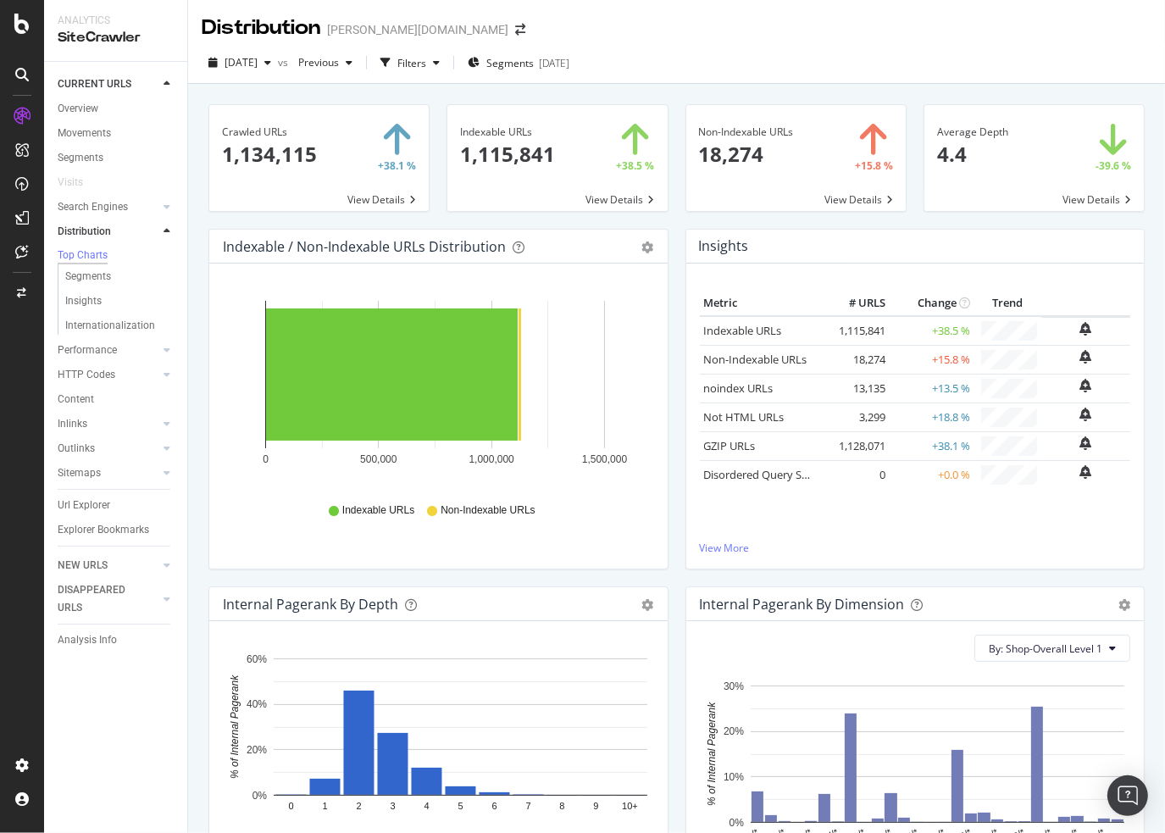
click at [722, 57] on div "2025 Aug. 18th vs Previous Filters Segments 2025-08-12" at bounding box center [676, 66] width 977 height 34
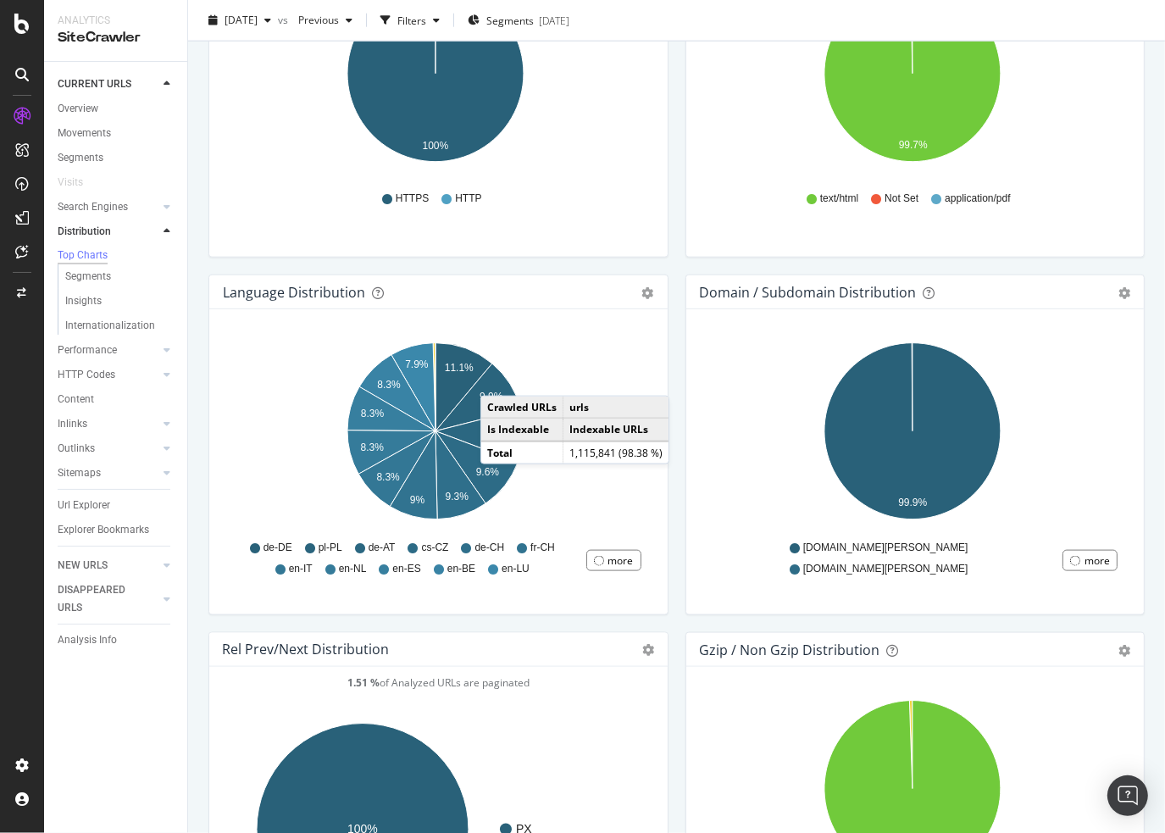
scroll to position [1863, 0]
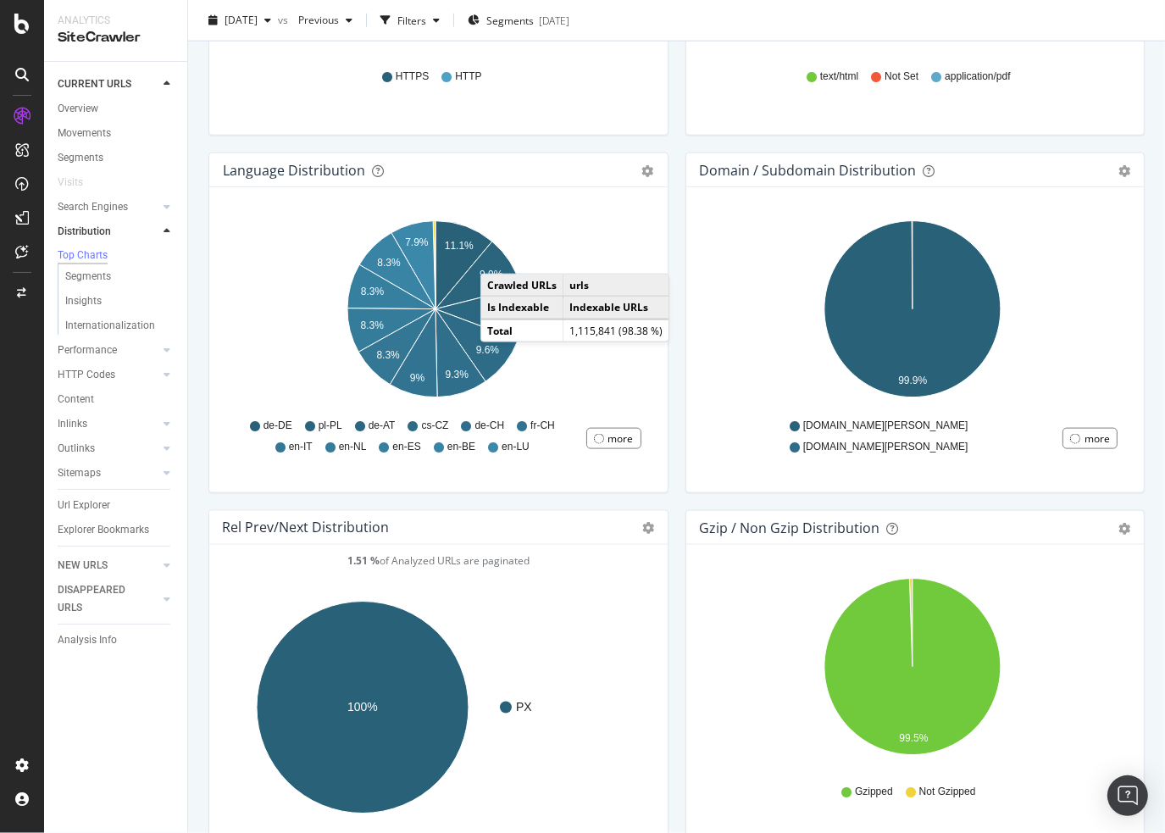
click at [543, 506] on div "Language Distribution Pie Table Export as CSV Add to Custom Report Hold CTRL wh…" at bounding box center [438, 330] width 477 height 357
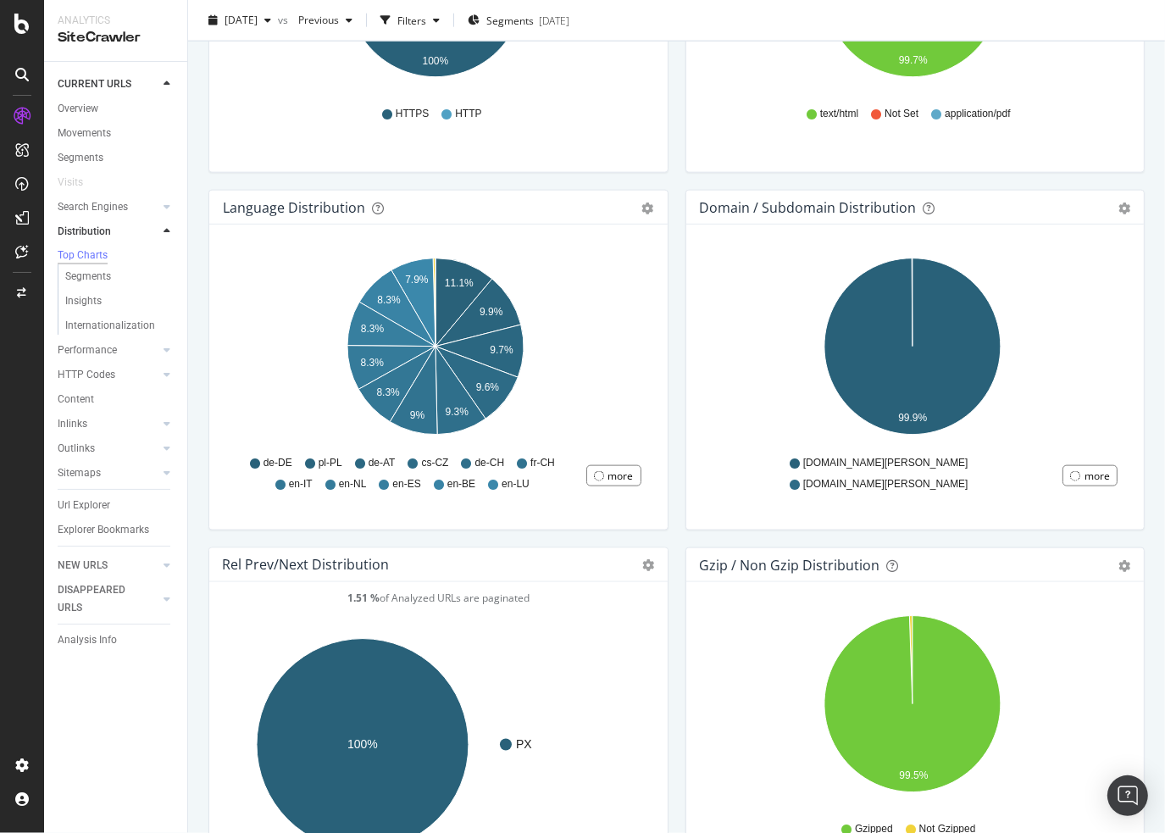
scroll to position [1803, 0]
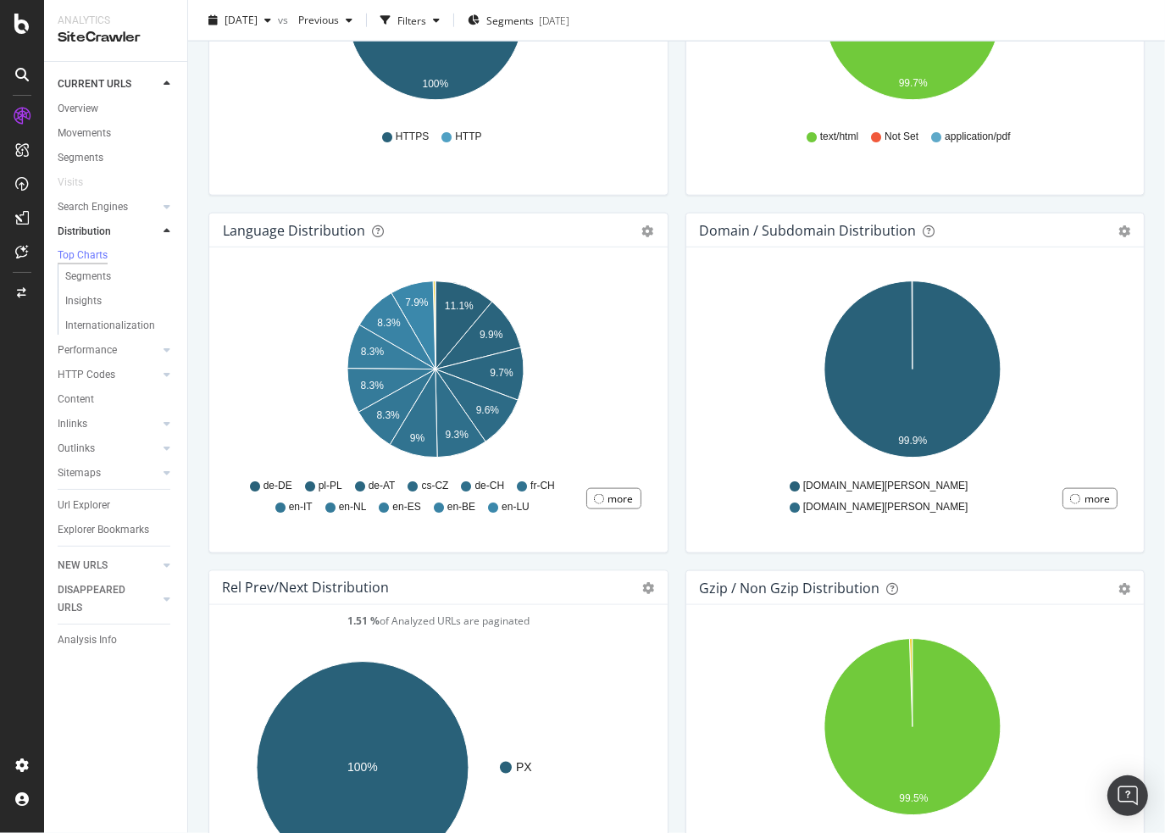
drag, startPoint x: 83, startPoint y: 356, endPoint x: 560, endPoint y: 3, distance: 593.4
click at [83, 356] on div "Performance" at bounding box center [87, 350] width 59 height 18
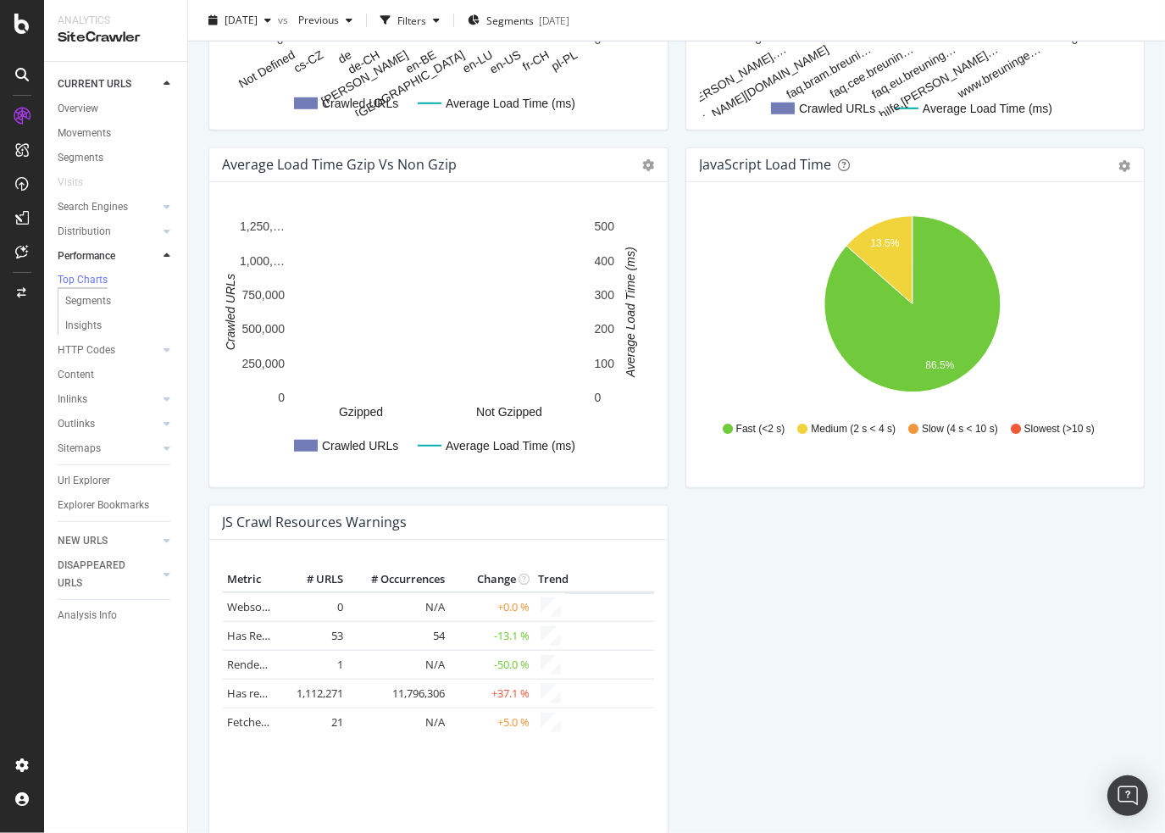
scroll to position [1292, 0]
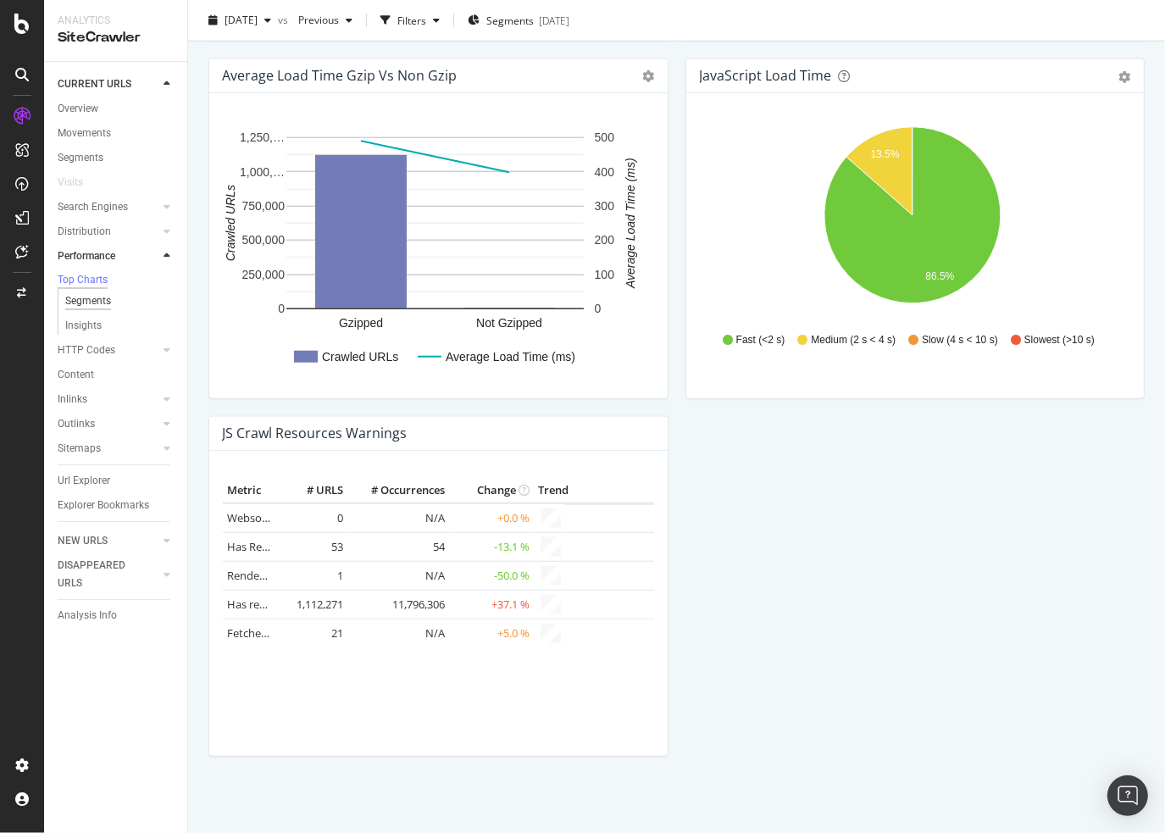
click at [76, 297] on div "Segments" at bounding box center [88, 301] width 46 height 18
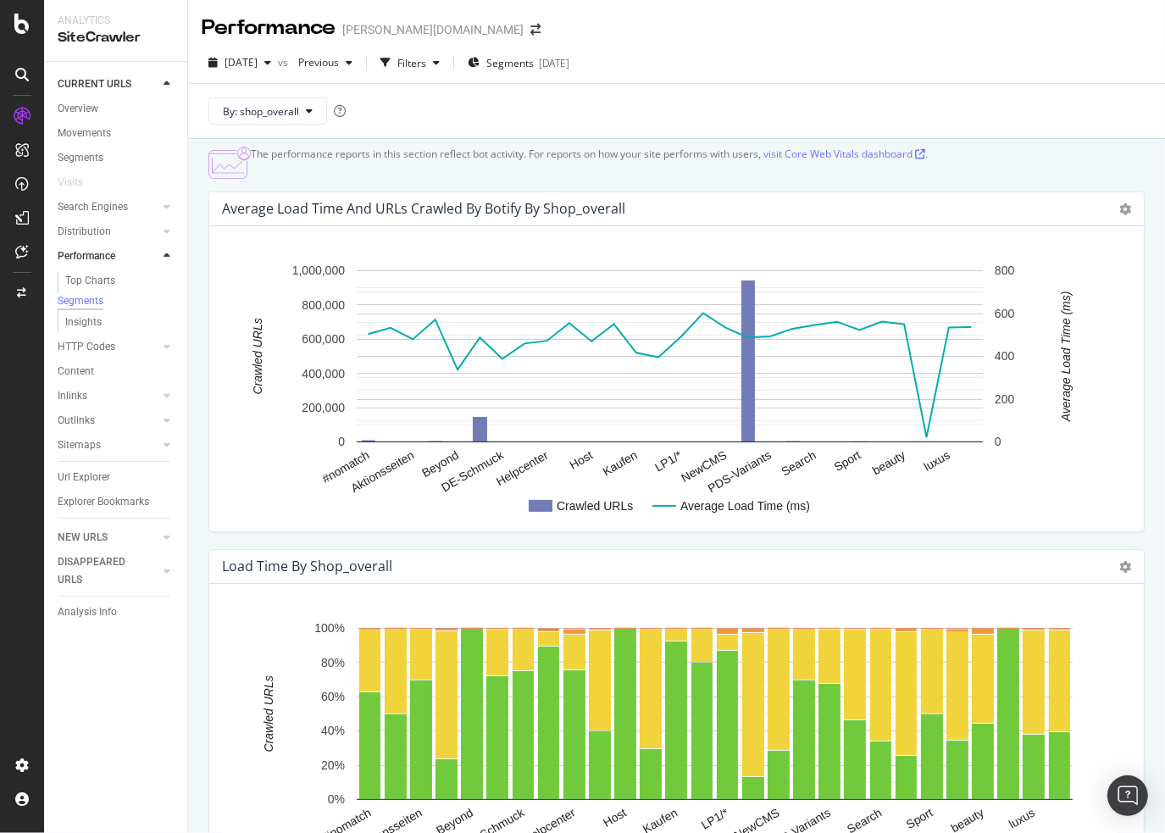
drag, startPoint x: 96, startPoint y: 354, endPoint x: 332, endPoint y: 362, distance: 236.4
click at [96, 354] on div "HTTP Codes" at bounding box center [87, 347] width 58 height 18
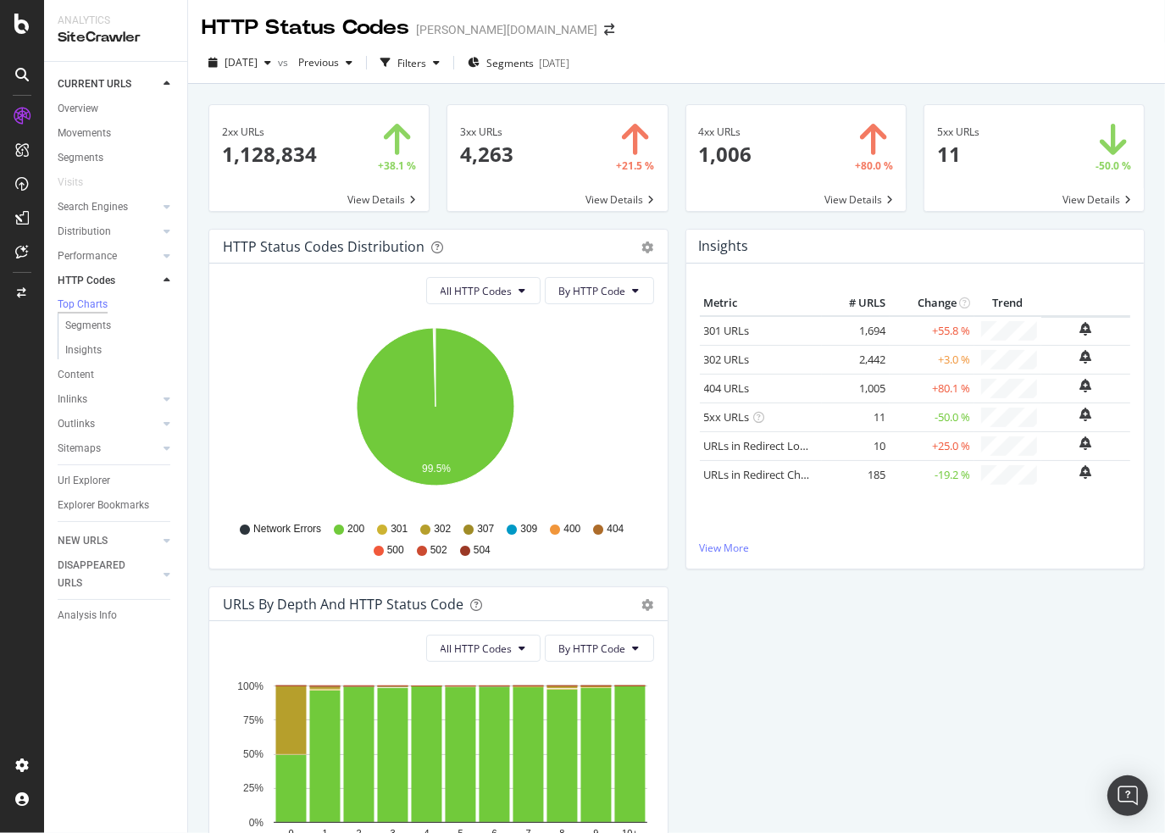
click at [723, 160] on span at bounding box center [795, 158] width 219 height 106
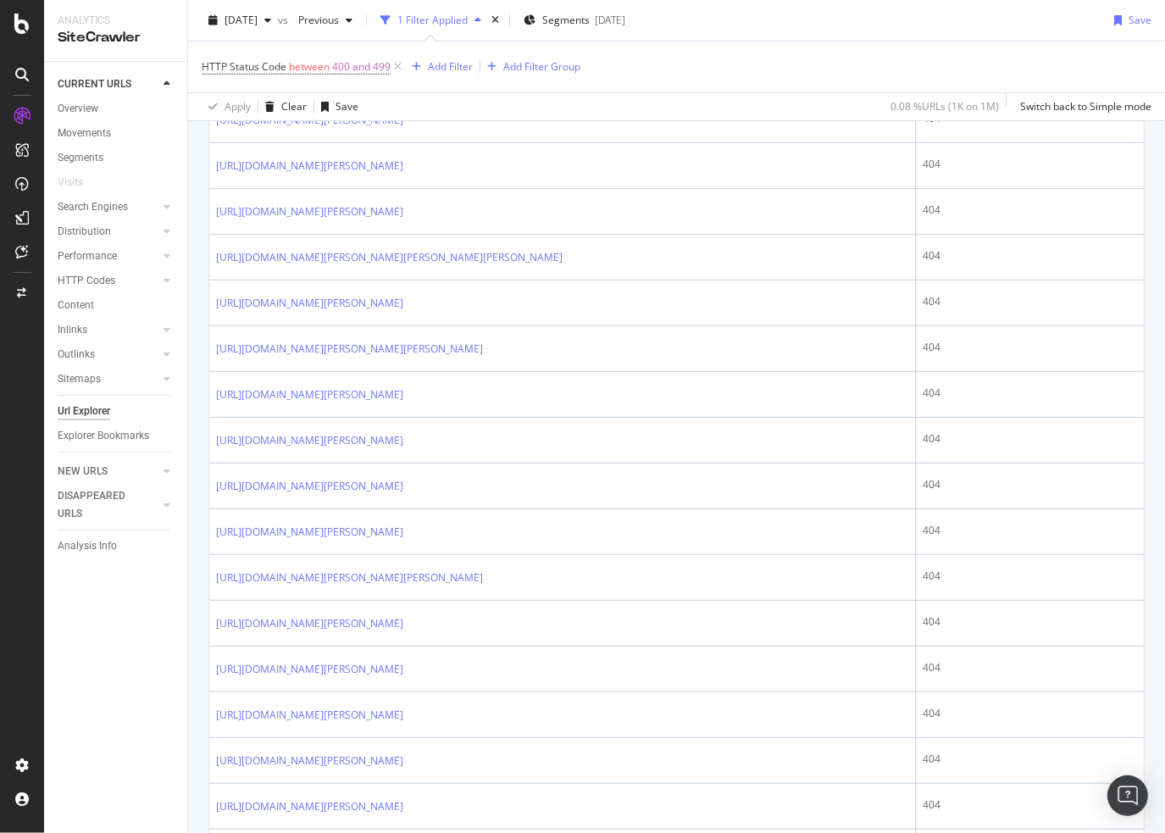
scroll to position [762, 0]
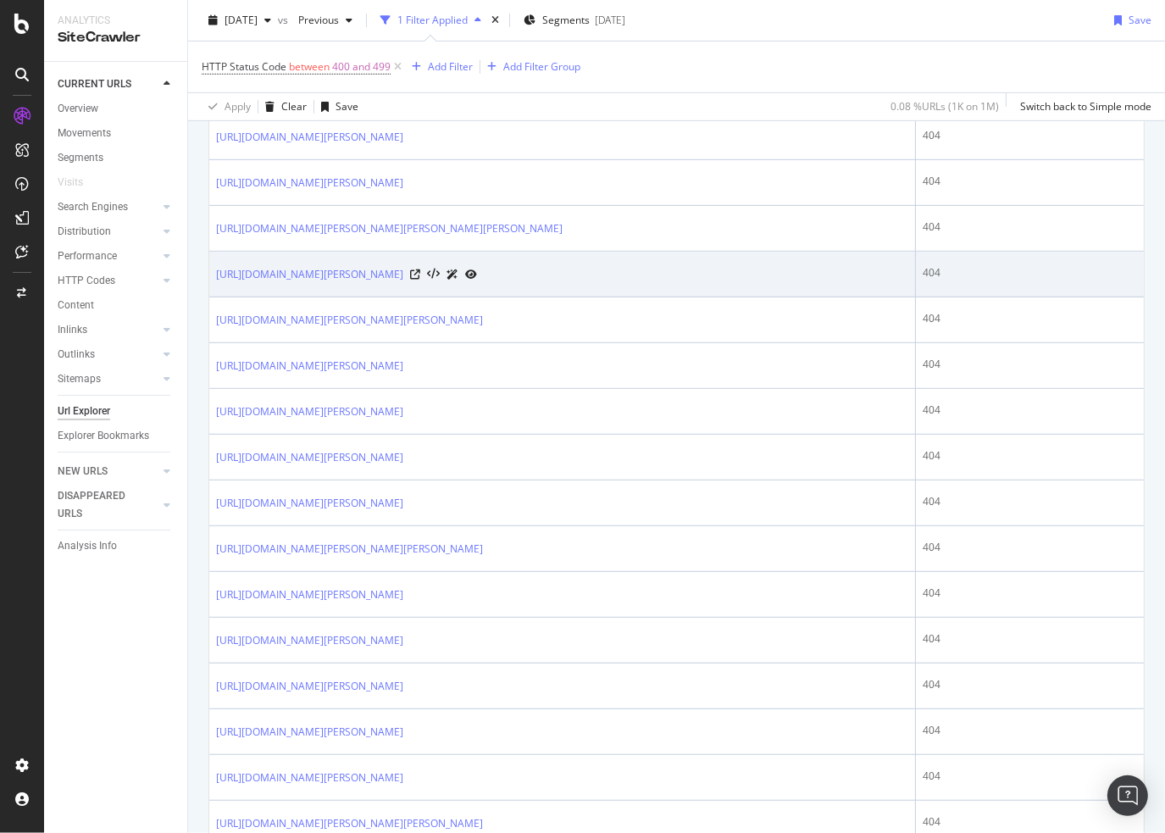
click at [455, 268] on div at bounding box center [443, 274] width 67 height 18
click at [420, 271] on icon at bounding box center [415, 274] width 10 height 10
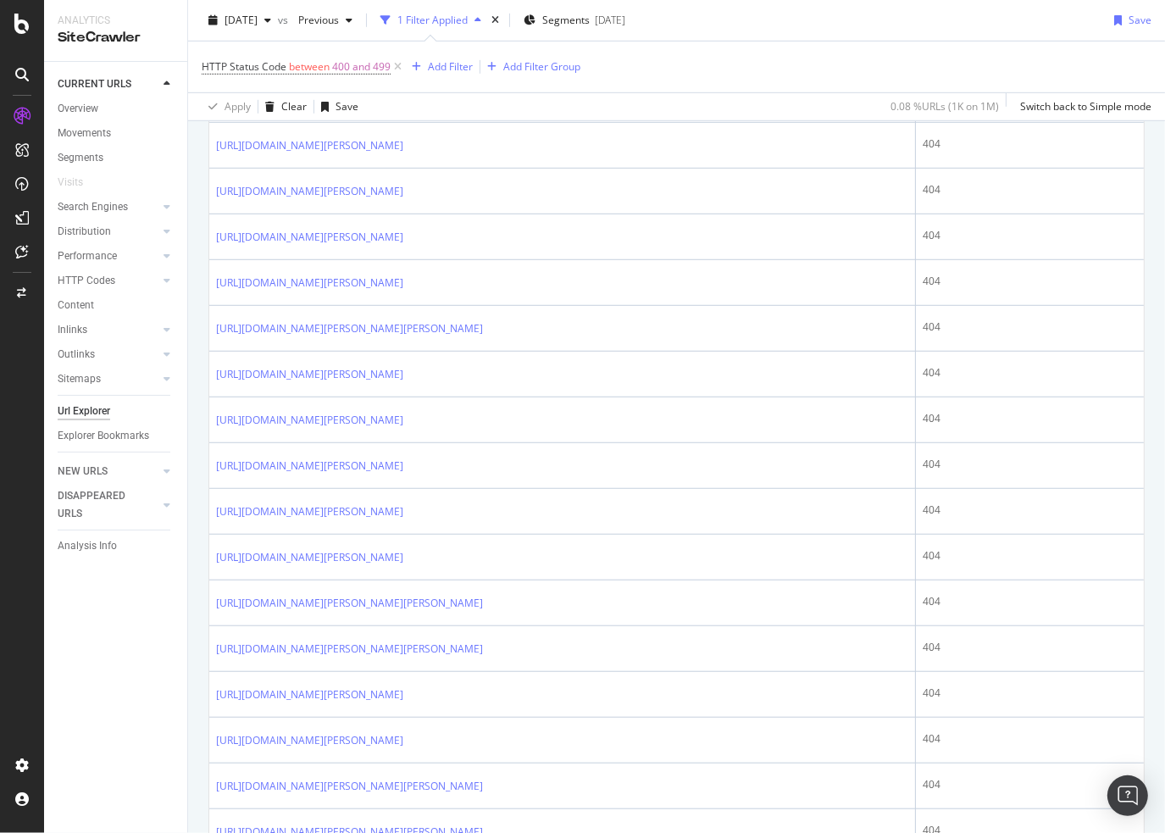
scroll to position [0, 0]
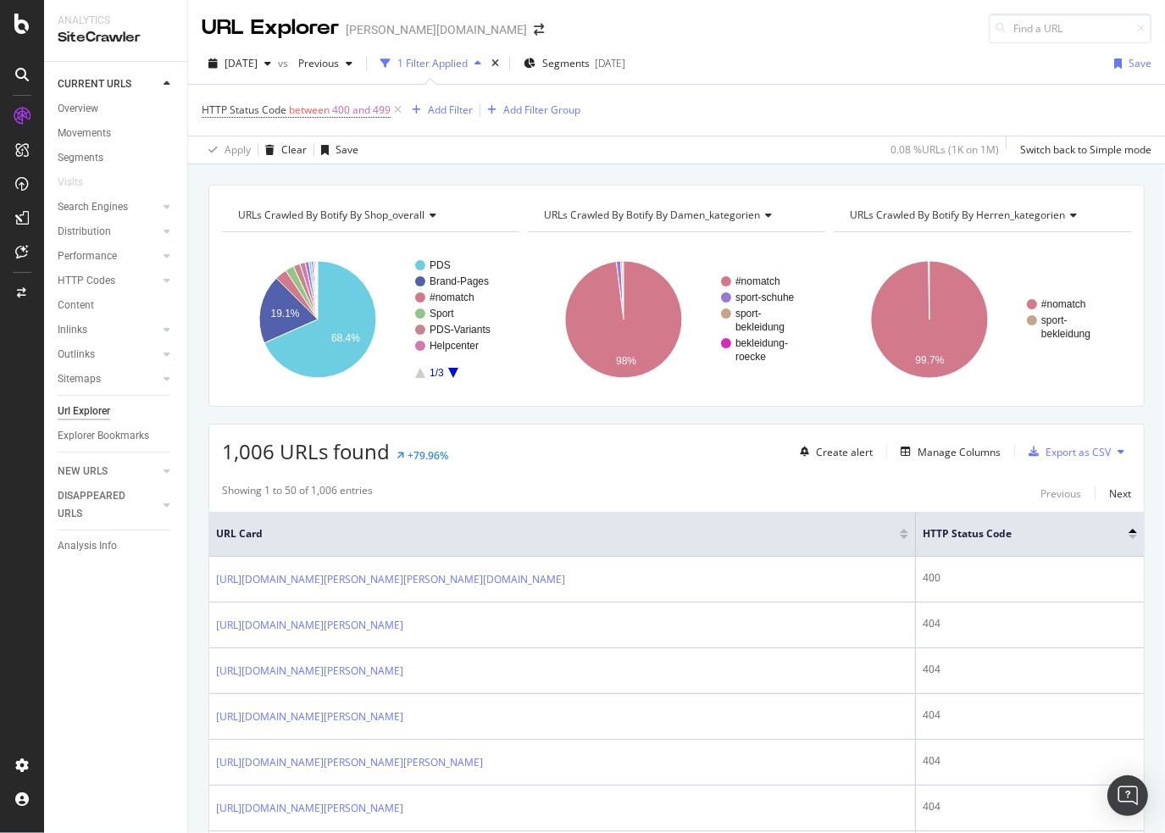
drag, startPoint x: 1069, startPoint y: 562, endPoint x: 1026, endPoint y: 99, distance: 464.4
click at [827, 450] on div "Create alert" at bounding box center [844, 452] width 57 height 14
click at [928, 460] on button "Manage Columns" at bounding box center [947, 451] width 107 height 20
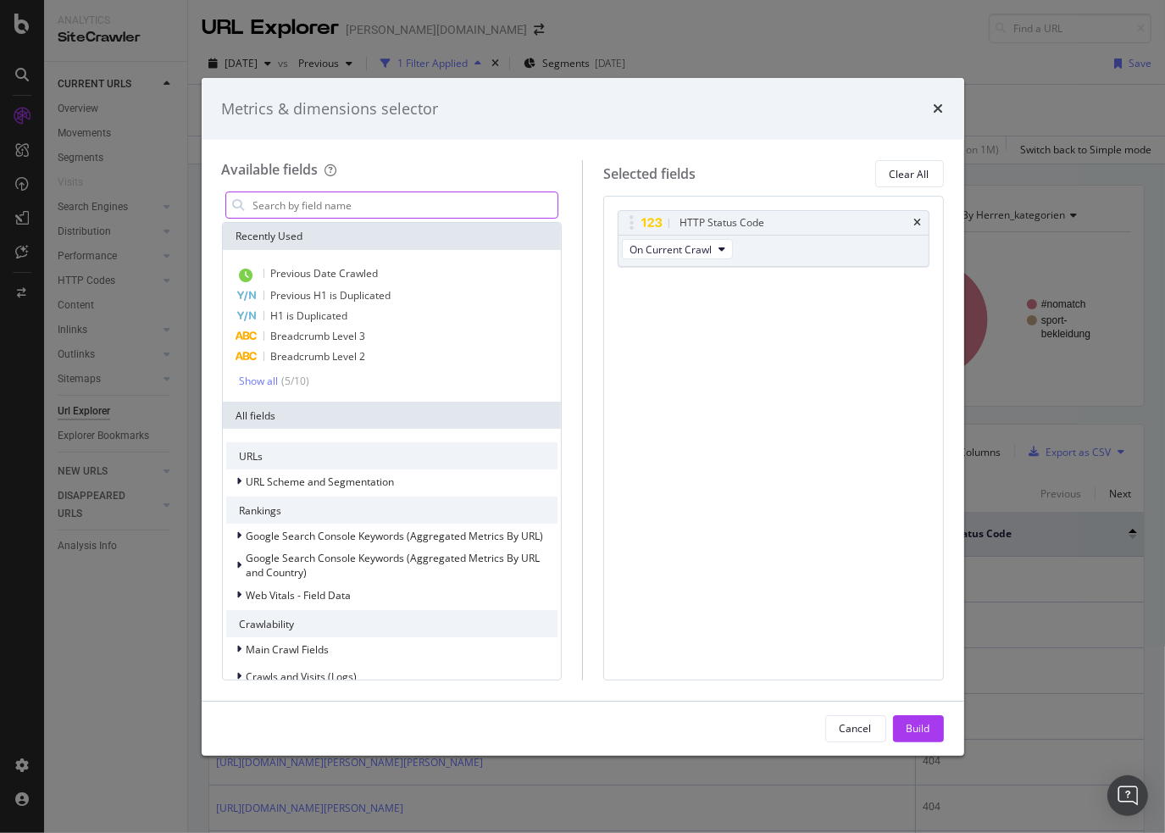
click at [334, 213] on input "modal" at bounding box center [405, 204] width 307 height 25
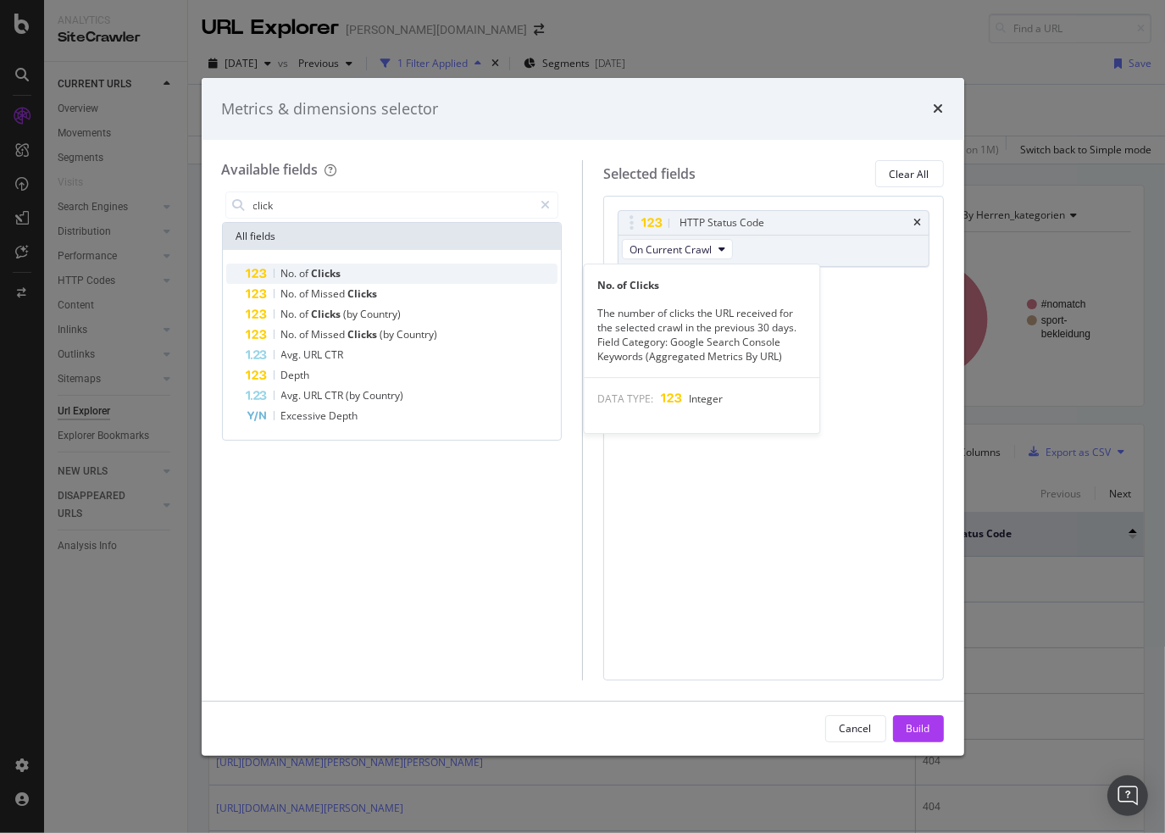
type input "click"
click at [356, 277] on div "No. of Clicks" at bounding box center [402, 273] width 312 height 20
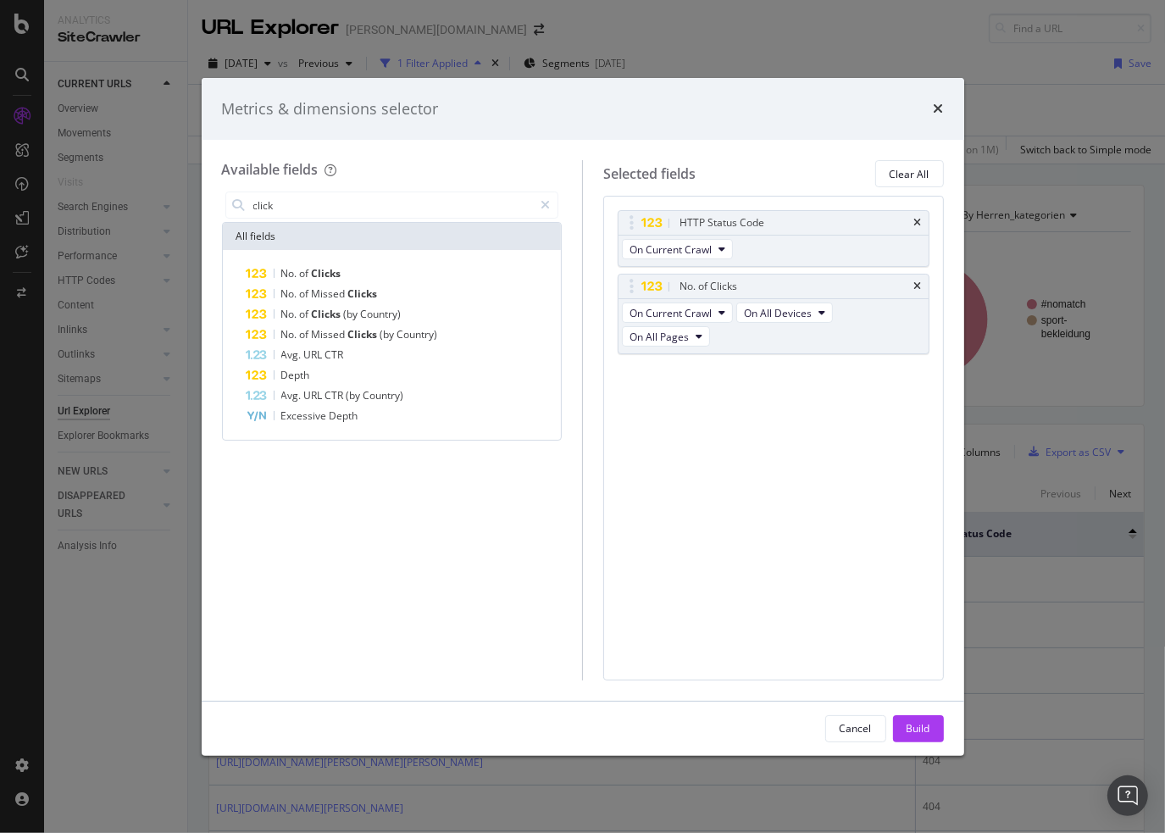
click at [908, 713] on div "Cancel Build" at bounding box center [583, 728] width 762 height 54
click at [926, 726] on div "Build" at bounding box center [918, 728] width 24 height 14
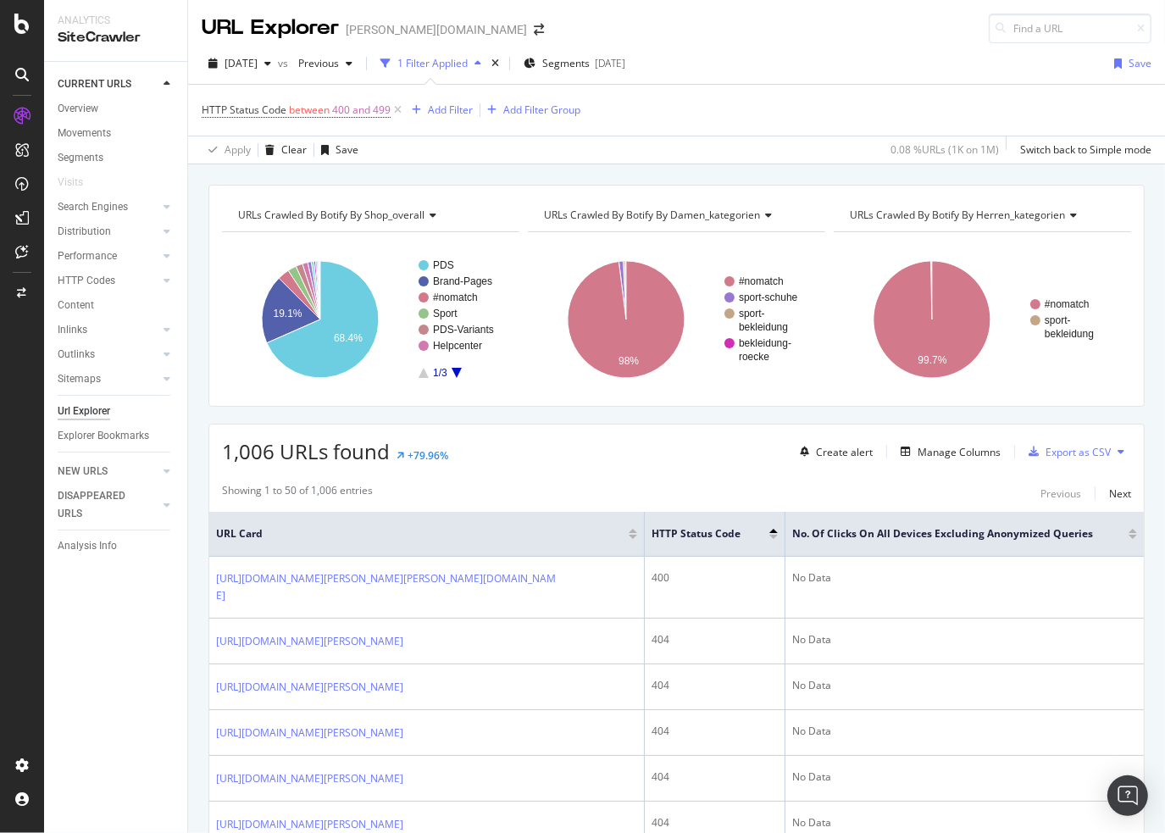
click at [1119, 538] on div "No. of Clicks On All Devices excluding anonymized queries" at bounding box center [964, 533] width 345 height 17
click at [1120, 538] on div "No. of Clicks On All Devices excluding anonymized queries" at bounding box center [964, 533] width 345 height 17
click at [1121, 538] on div "No. of Clicks On All Devices excluding anonymized queries" at bounding box center [964, 533] width 345 height 17
click at [1128, 534] on div at bounding box center [1132, 536] width 8 height 4
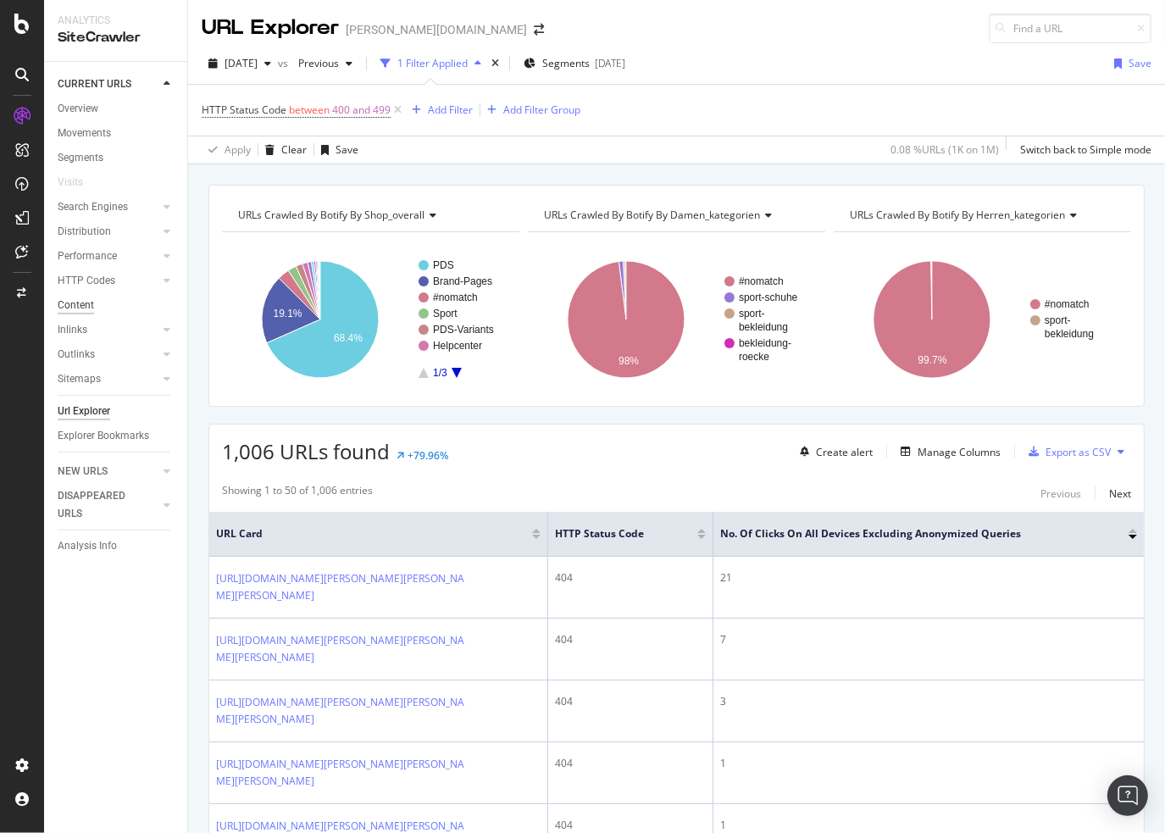
click at [76, 307] on div "Content" at bounding box center [76, 305] width 36 height 18
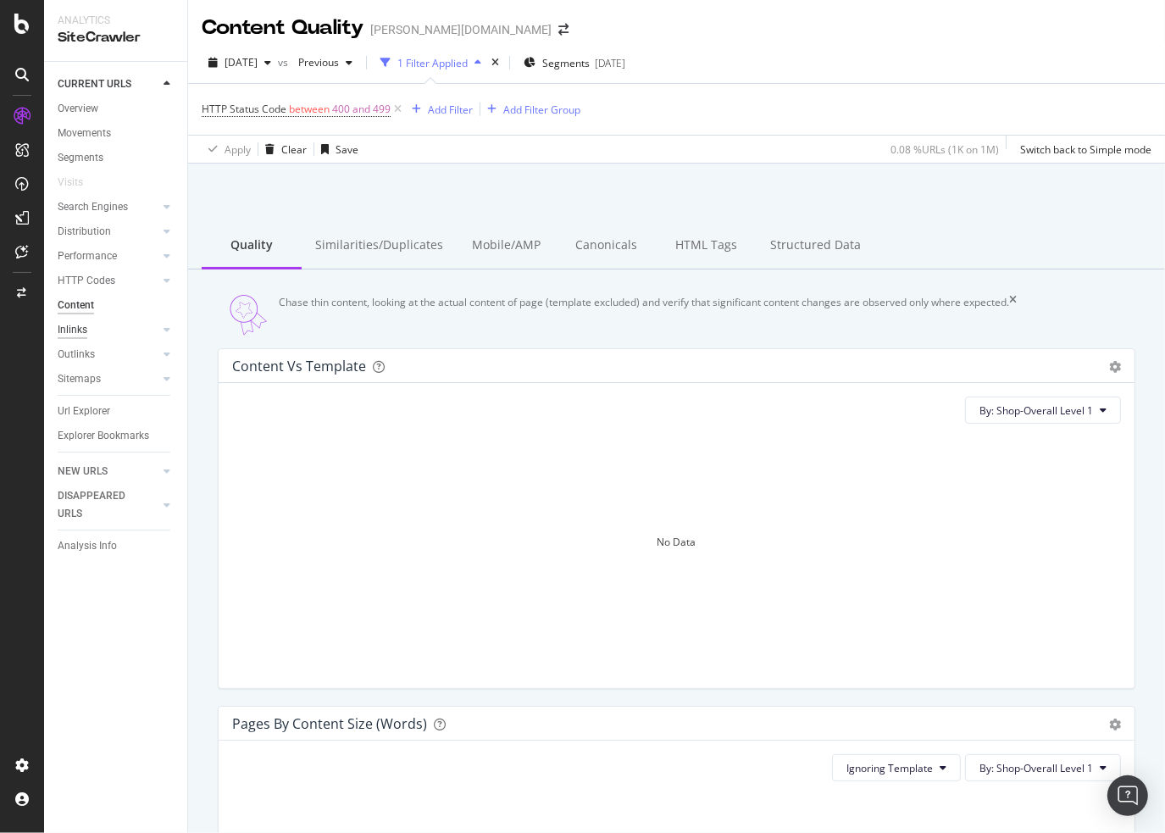
click at [81, 323] on div "Inlinks" at bounding box center [73, 330] width 30 height 18
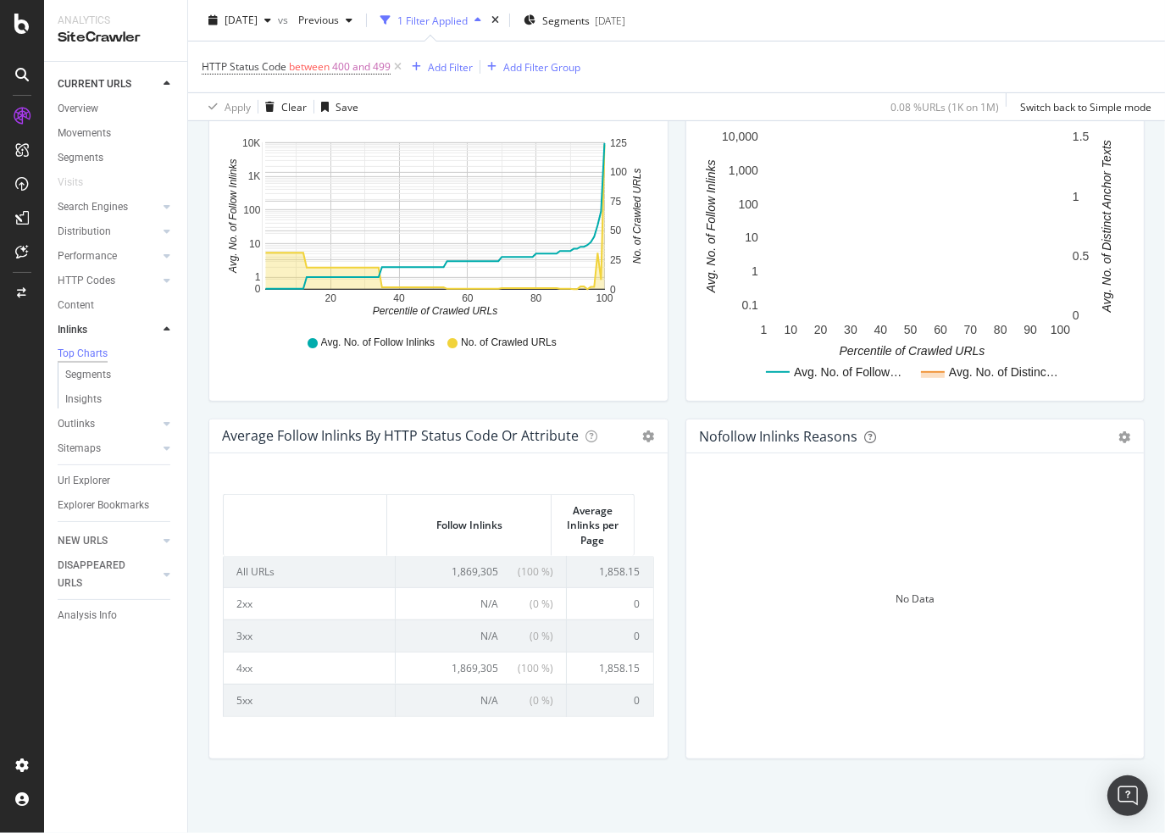
scroll to position [606, 0]
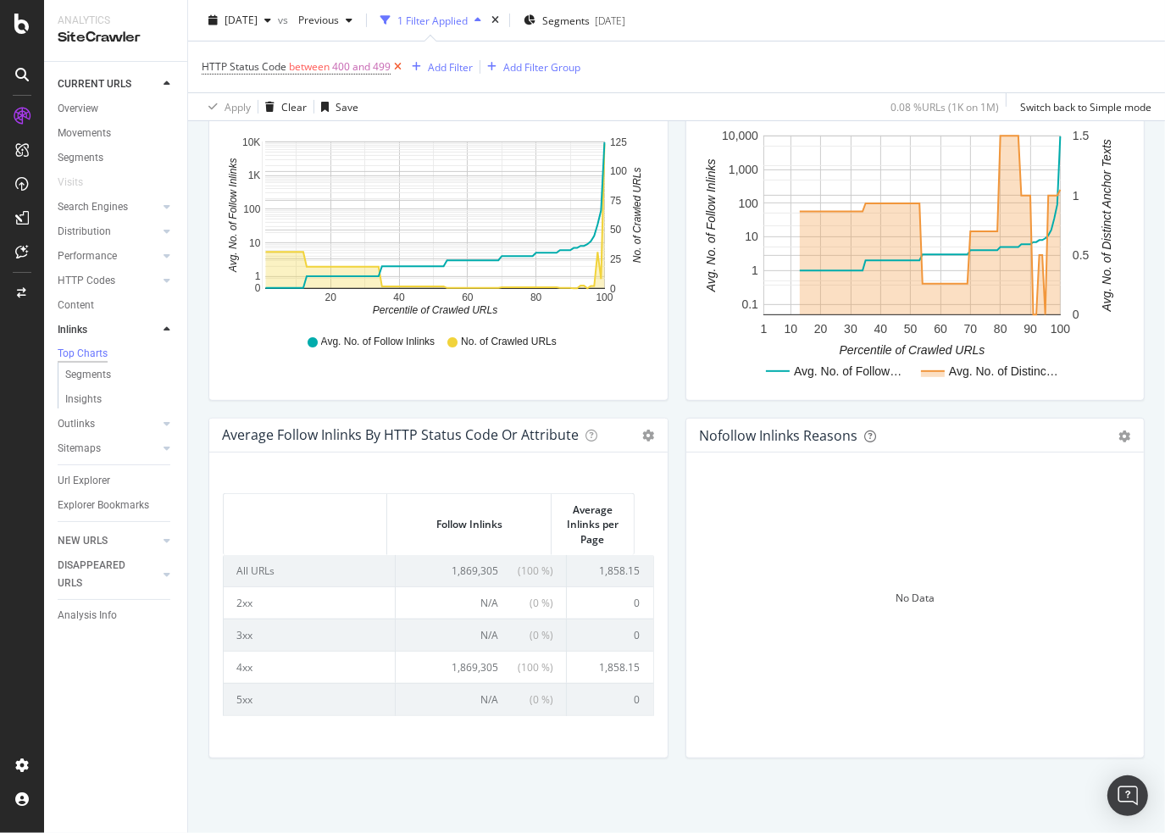
click at [397, 66] on icon at bounding box center [397, 66] width 14 height 17
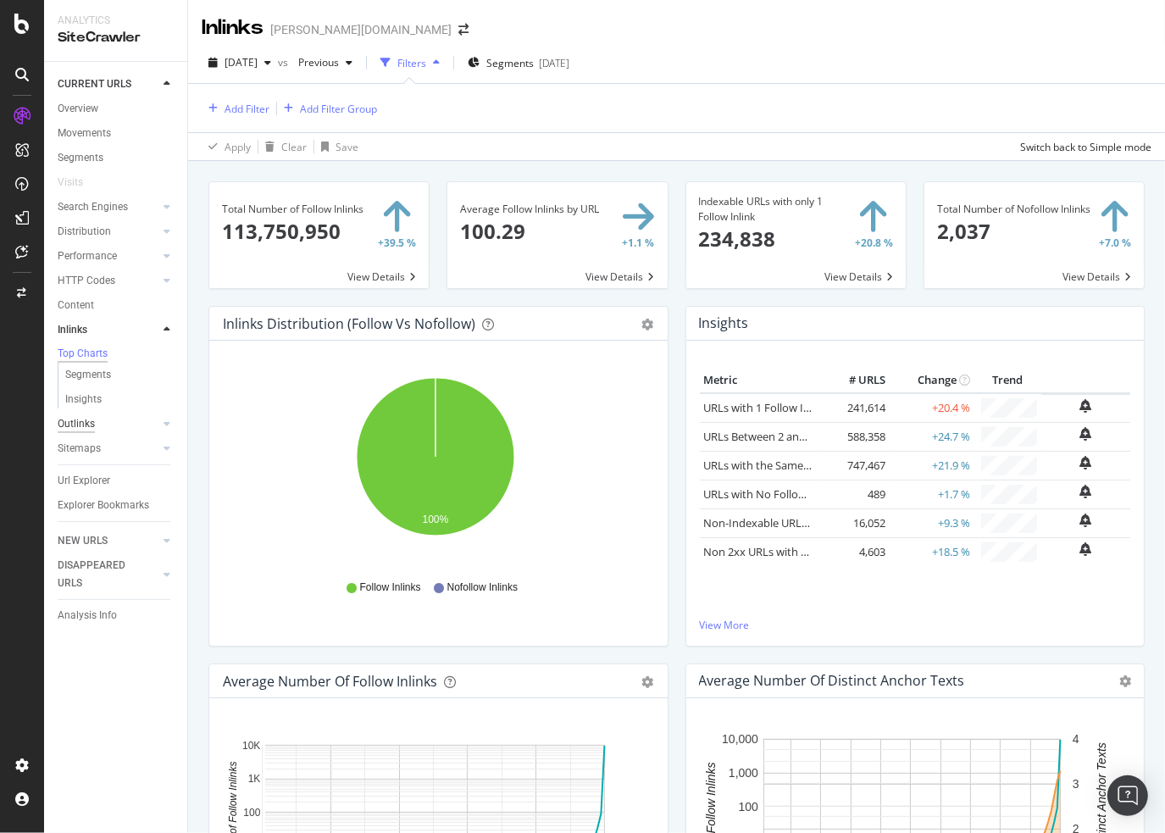
click at [87, 424] on div "Outlinks" at bounding box center [76, 424] width 37 height 18
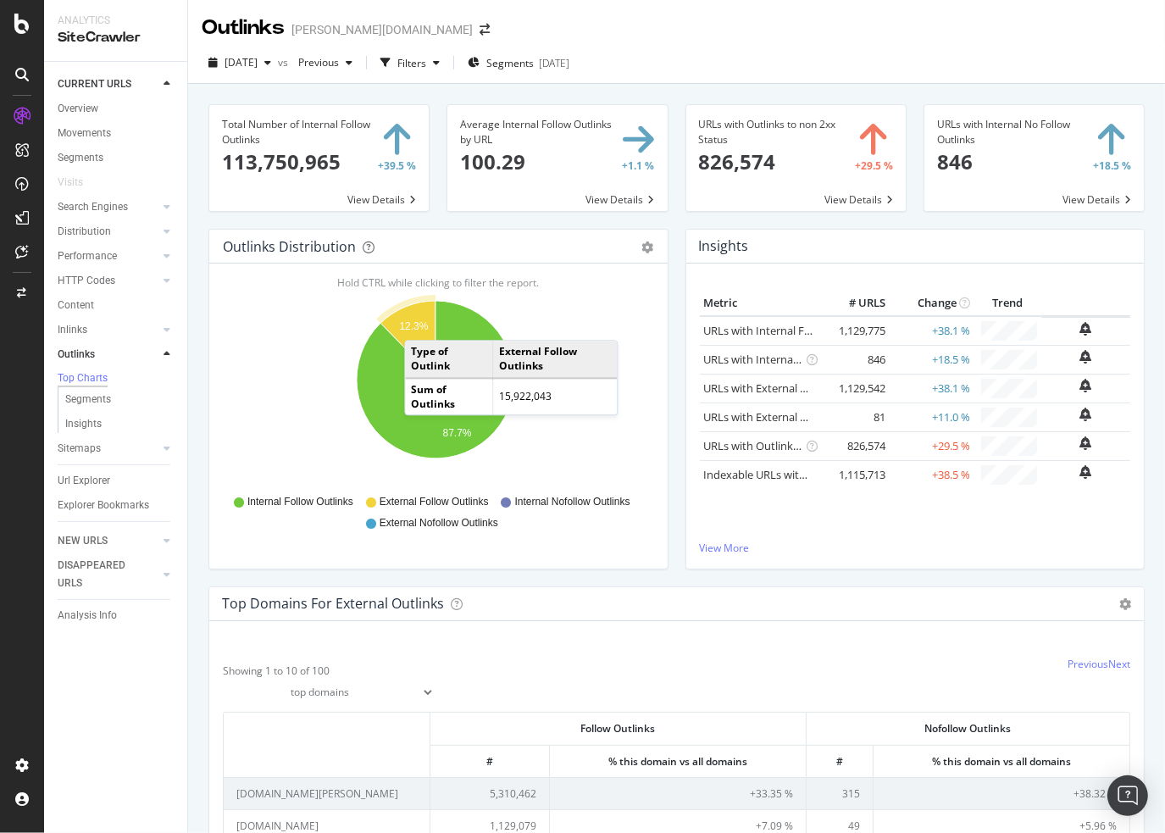
click at [735, 520] on div "Metric # URLS Change Trend URLs with Internal Follow Outlinks 1,129,775 +38.1 %…" at bounding box center [915, 416] width 431 height 250
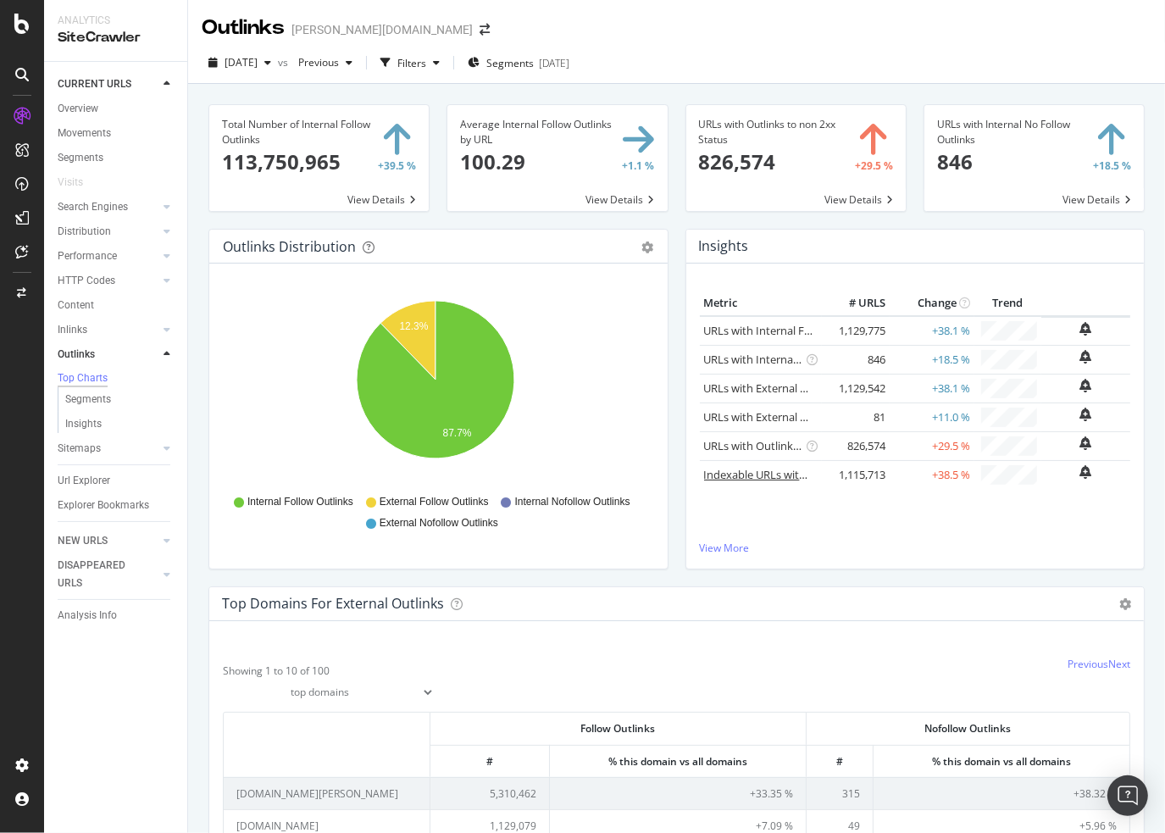
click at [766, 477] on link "Indexable URLs with Outlinks to Non-Indexable URLs" at bounding box center [837, 474] width 267 height 15
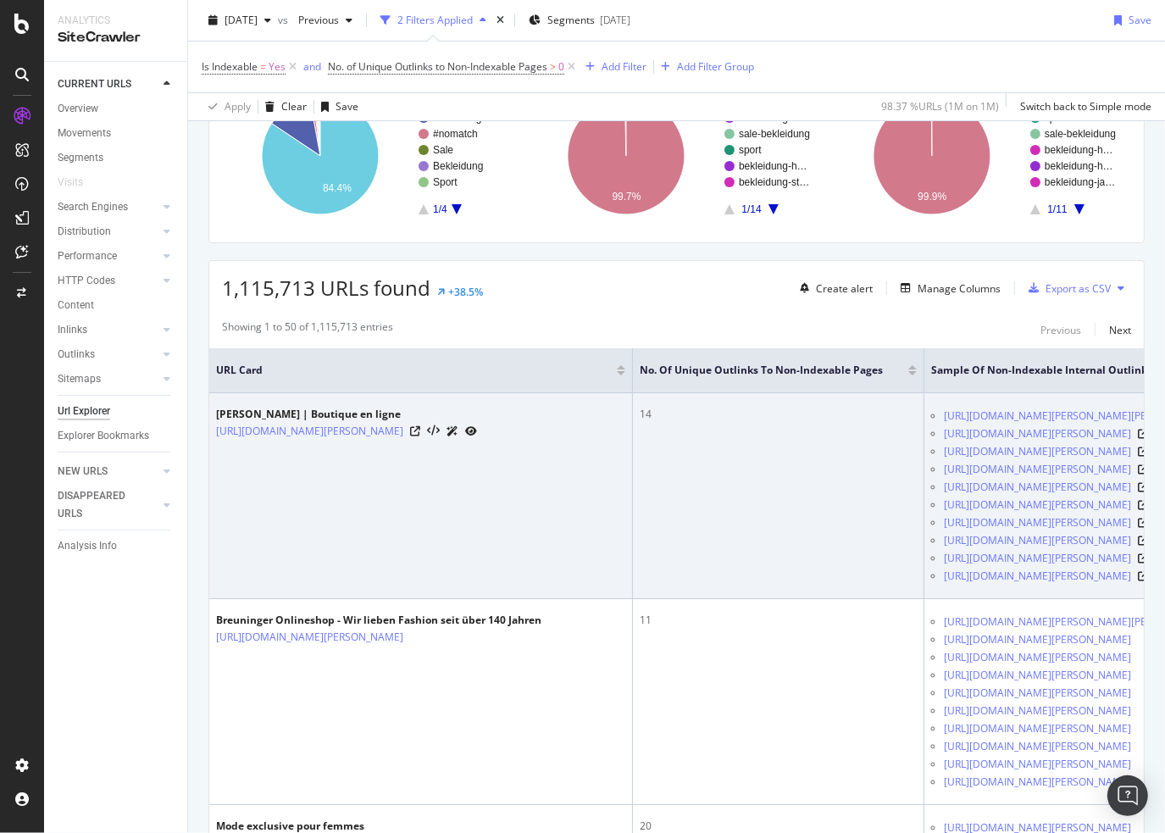
scroll to position [169, 0]
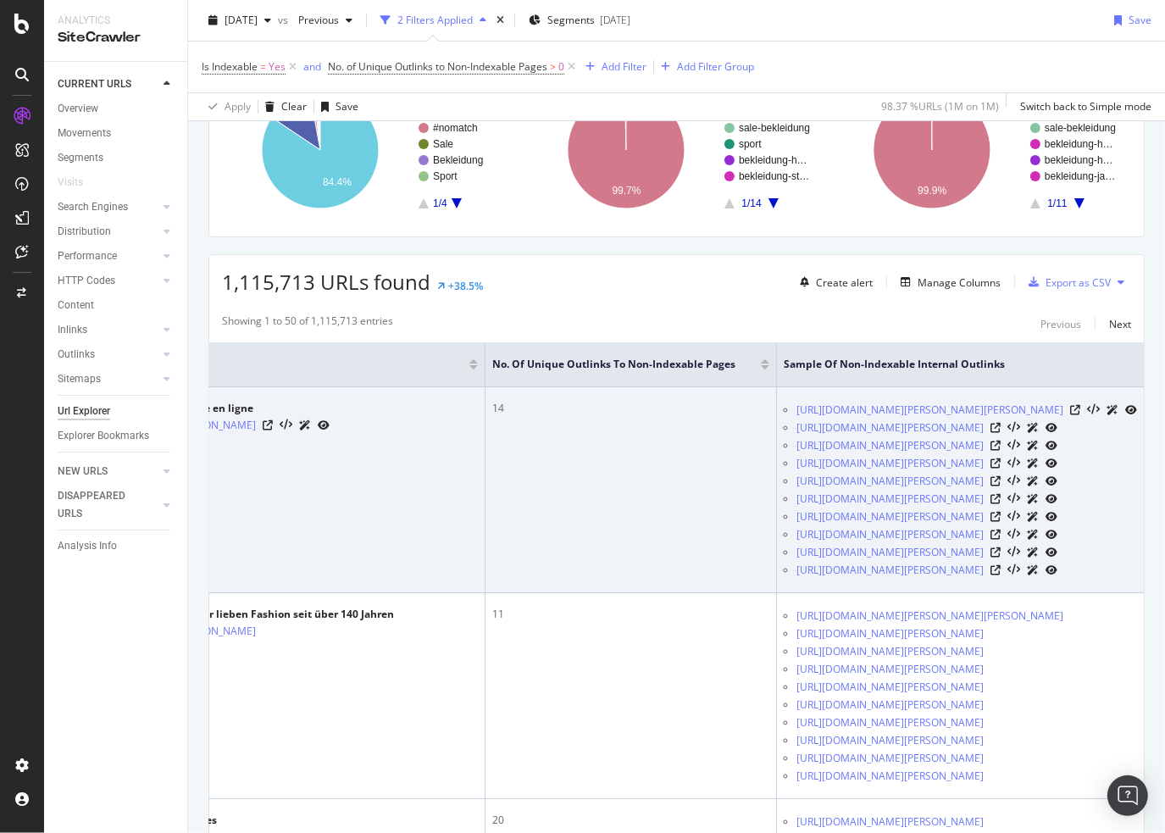
drag, startPoint x: 664, startPoint y: 508, endPoint x: 755, endPoint y: 502, distance: 91.7
drag, startPoint x: 943, startPoint y: 537, endPoint x: 525, endPoint y: 442, distance: 429.0
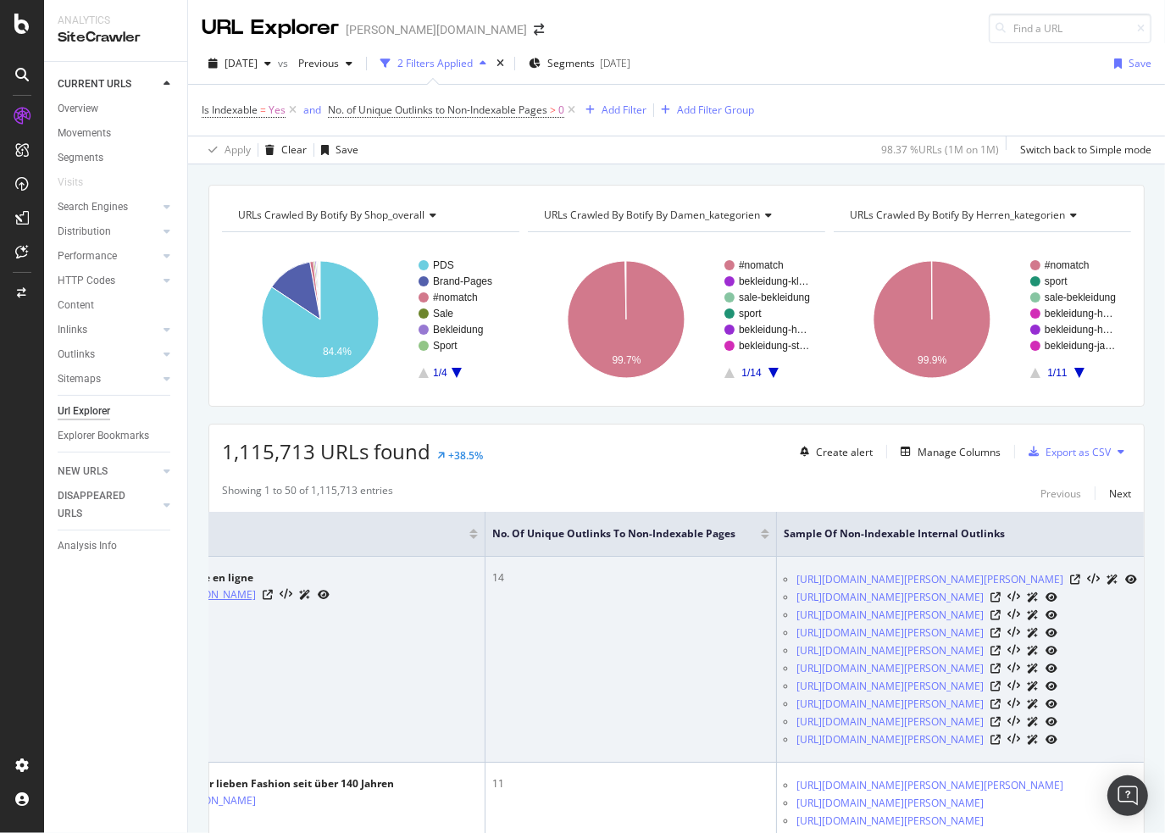
scroll to position [0, 0]
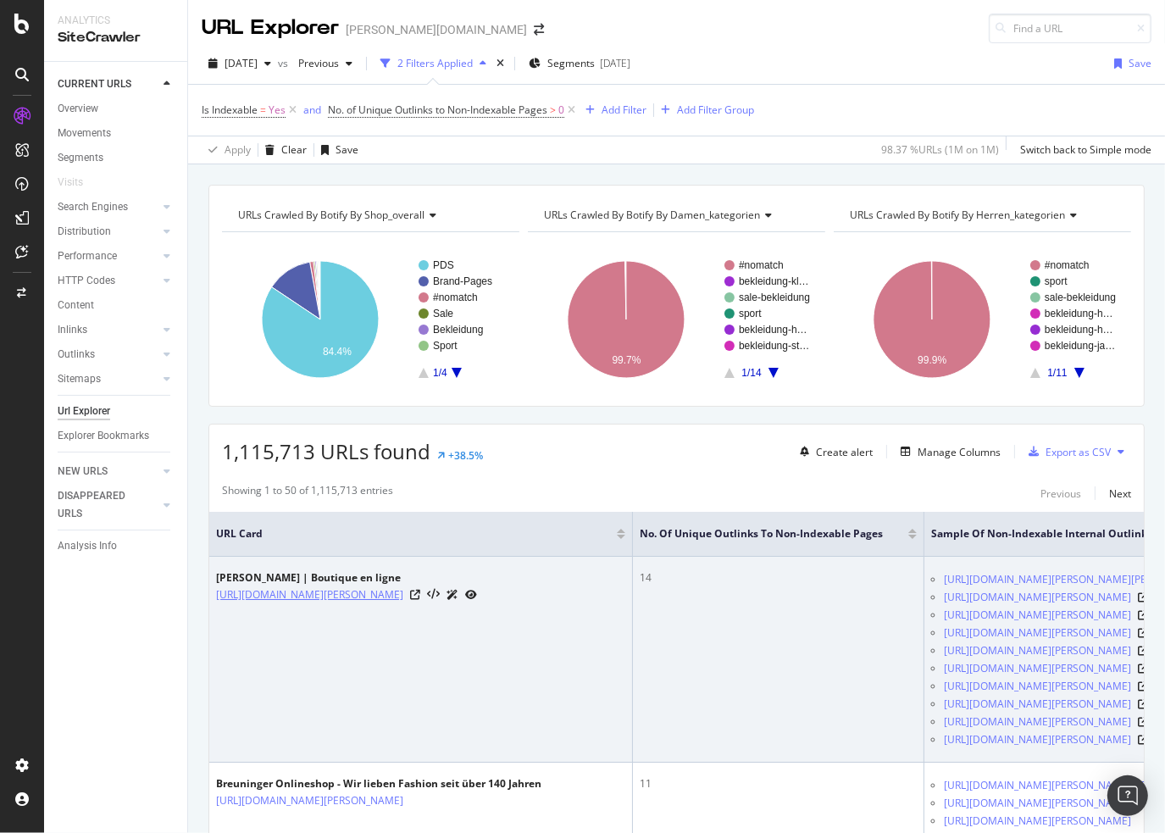
drag, startPoint x: 535, startPoint y: 643, endPoint x: 237, endPoint y: 592, distance: 302.4
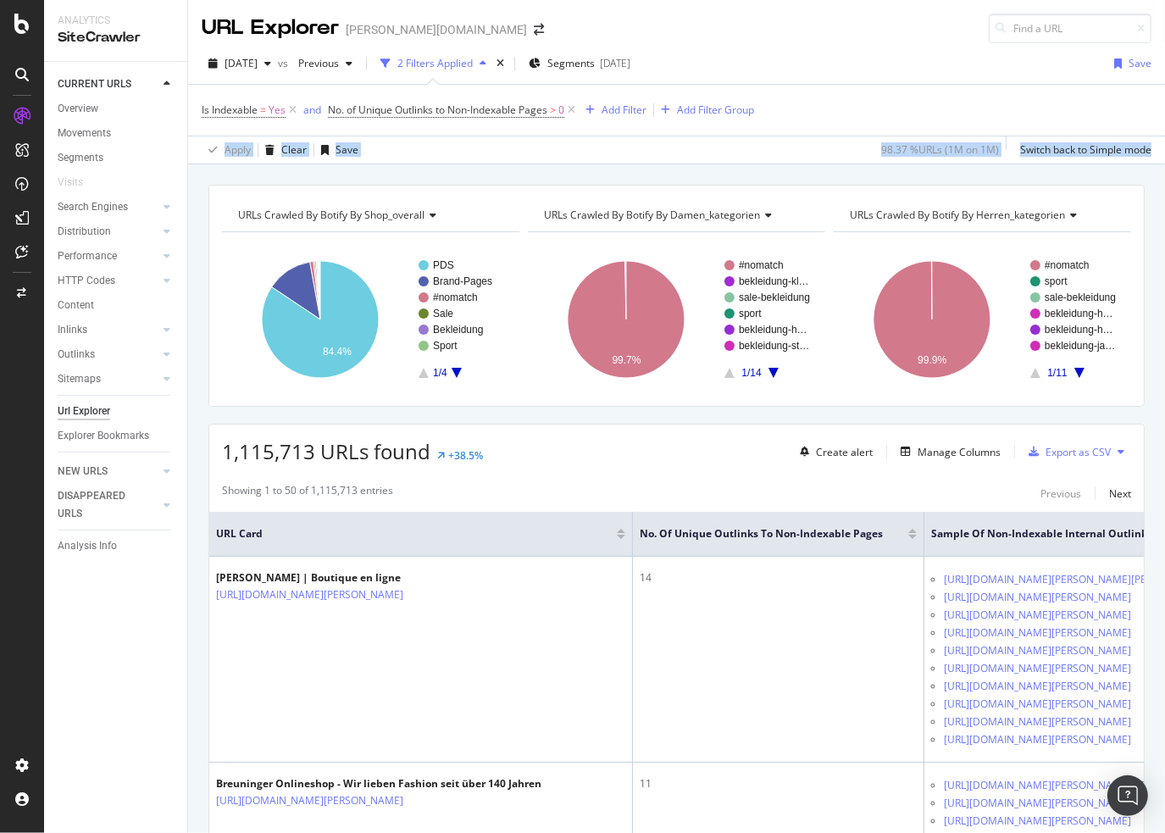
drag, startPoint x: 794, startPoint y: 128, endPoint x: 1055, endPoint y: 170, distance: 264.3
click at [1055, 170] on div "URL Explorer breuninger.com 2025 Aug. 18th vs Previous 2 Filters Applied Segmen…" at bounding box center [676, 416] width 977 height 833
click at [1058, 172] on div "URLs Crawled By Botify By shop_overall Chart (by Value) Table Expand Export as …" at bounding box center [676, 184] width 977 height 41
drag, startPoint x: 978, startPoint y: 154, endPoint x: 827, endPoint y: 152, distance: 151.6
click at [827, 152] on div "Apply Clear Save 98.37 % URLs ( 1M on 1M ) Switch back to Simple mode" at bounding box center [676, 150] width 977 height 28
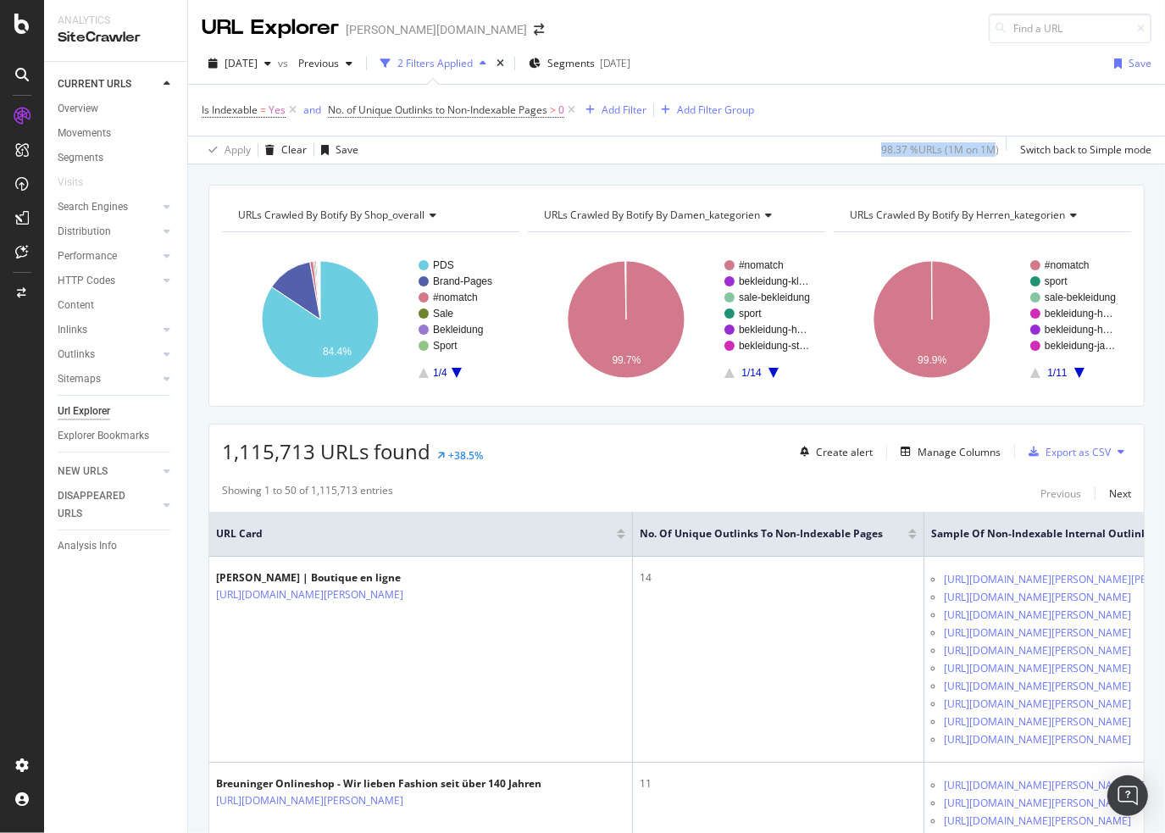
click at [827, 152] on div "Apply Clear Save 98.37 % URLs ( 1M on 1M ) Switch back to Simple mode" at bounding box center [676, 150] width 977 height 28
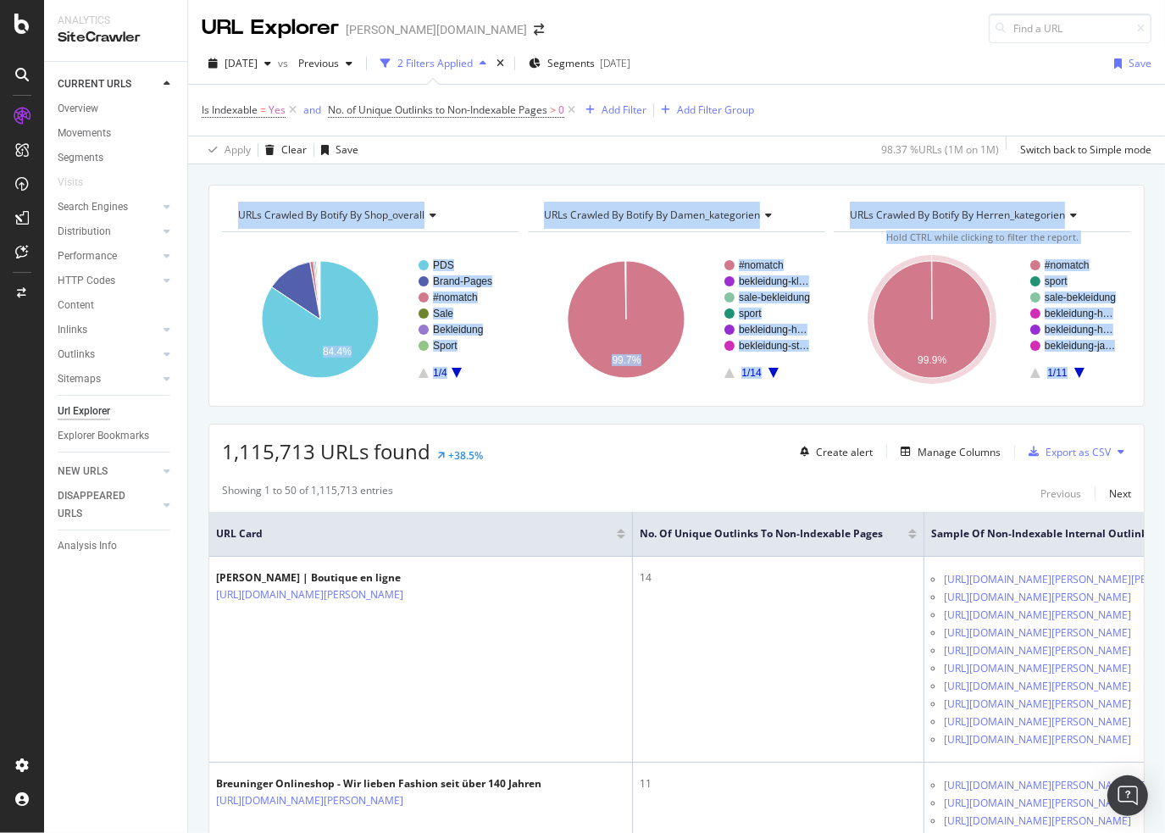
click at [932, 205] on div "URLs Crawled By Botify By shop_overall Chart (by Value) Table Expand Export as …" at bounding box center [676, 184] width 977 height 41
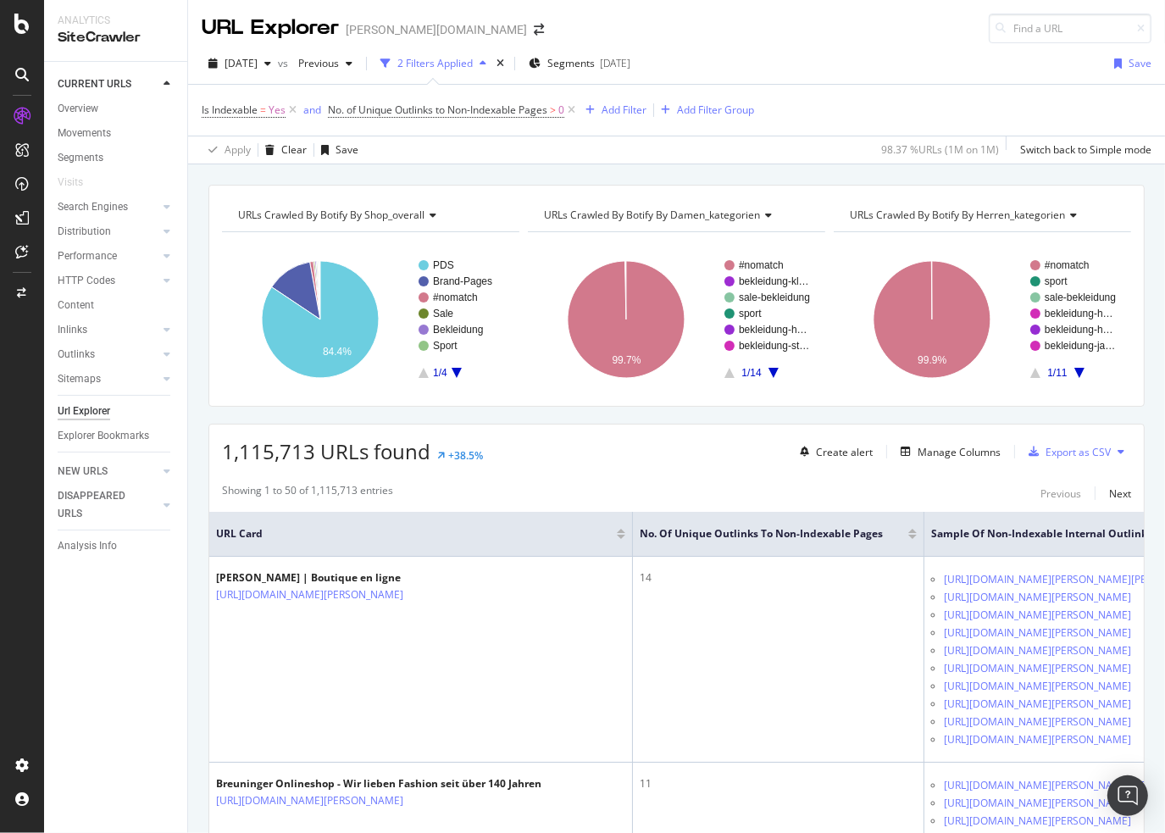
click at [911, 109] on div "Is Indexable = Yes and No. of Unique Outlinks to Non-Indexable Pages > 0 Add Fi…" at bounding box center [676, 110] width 949 height 51
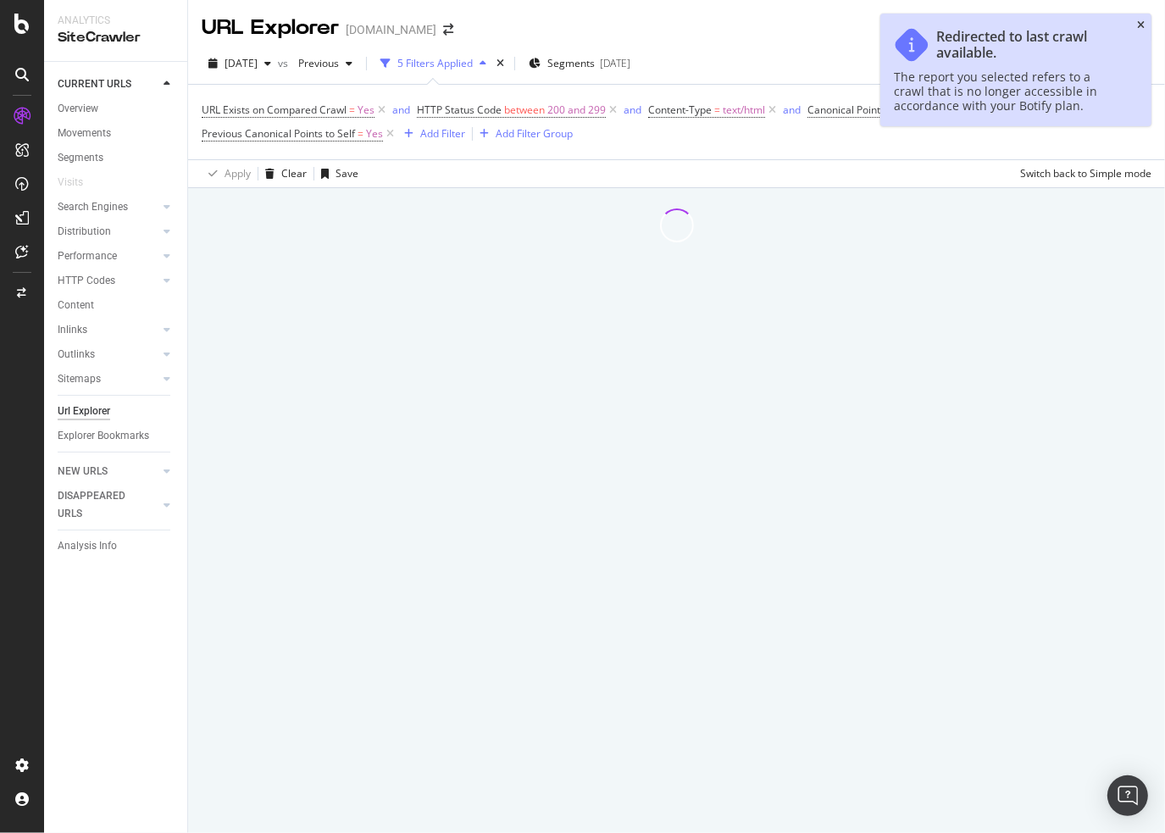
click at [1145, 30] on div "Redirected to last crawl available. The report you selected refers to a crawl t…" at bounding box center [1015, 70] width 271 height 113
click at [1142, 26] on icon "close toast" at bounding box center [1141, 25] width 8 height 10
